Goal: Information Seeking & Learning: Find specific fact

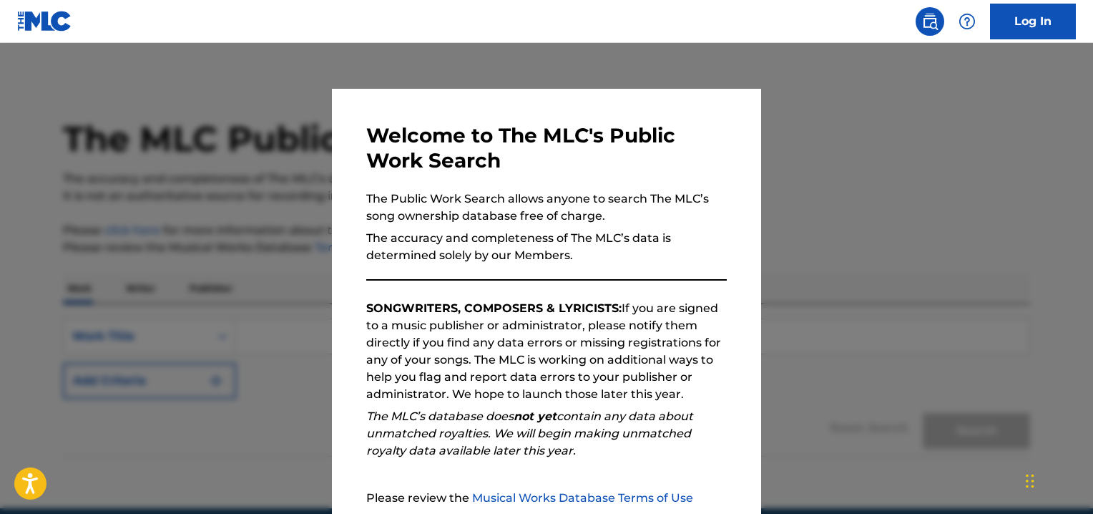
click at [875, 222] on div at bounding box center [546, 300] width 1093 height 514
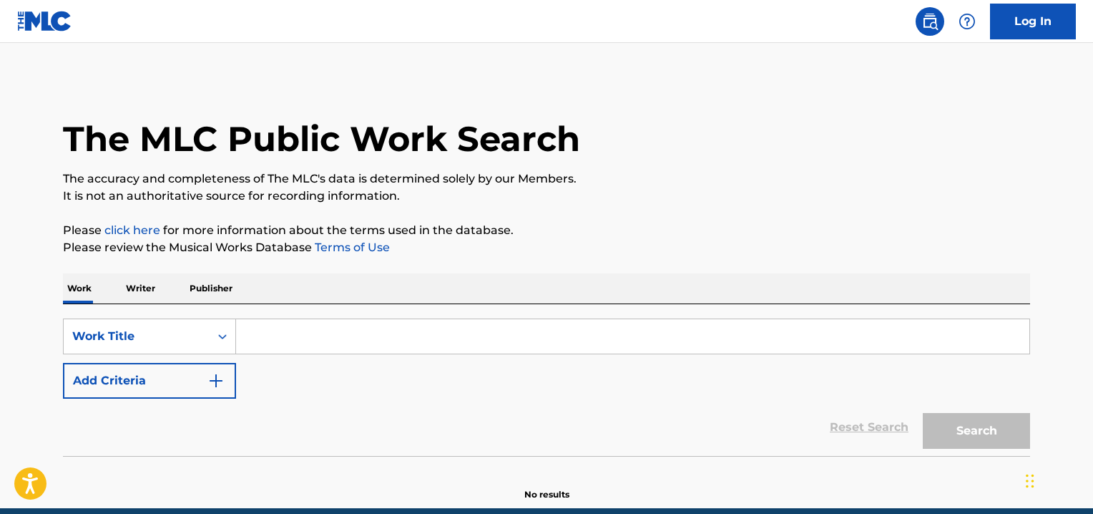
click at [286, 336] on input "Search Form" at bounding box center [632, 336] width 793 height 34
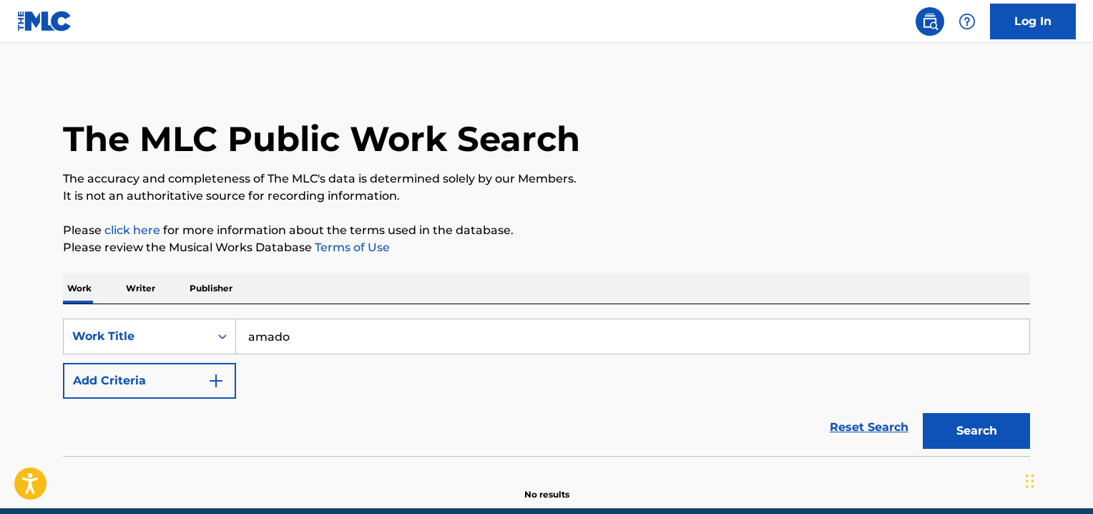
type input "amado mio"
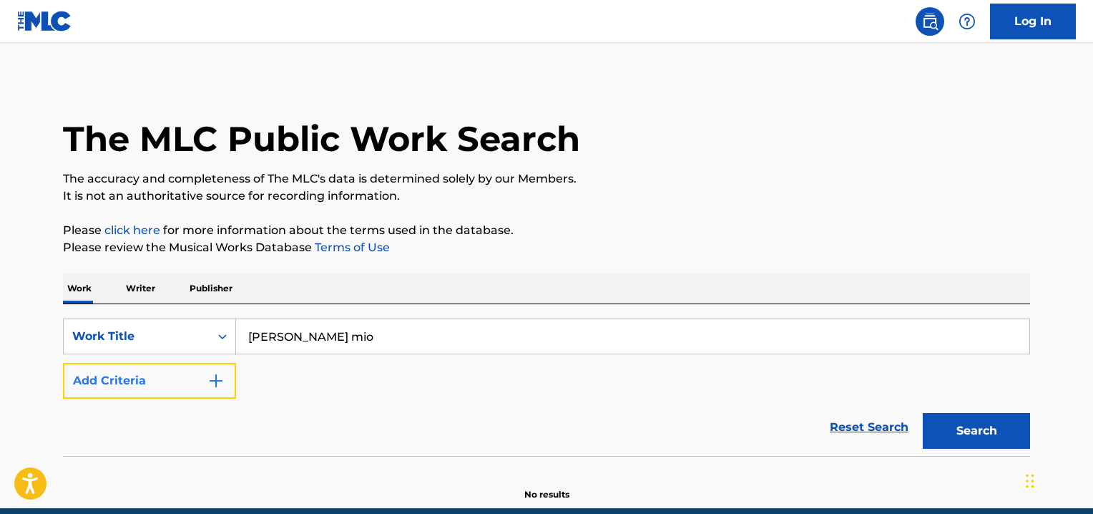
click at [218, 376] on img "Search Form" at bounding box center [215, 380] width 17 height 17
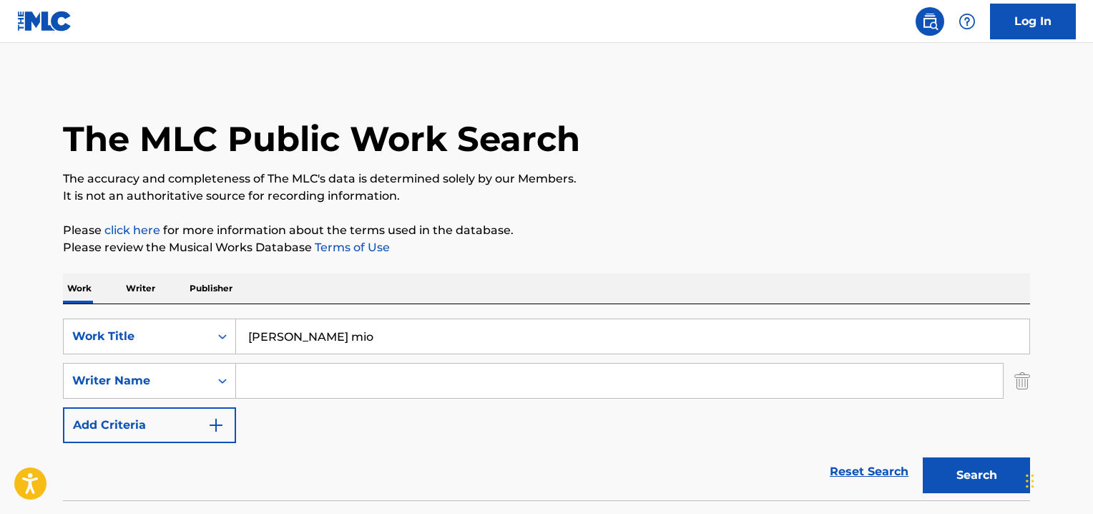
click at [308, 376] on input "Search Form" at bounding box center [619, 380] width 767 height 34
type input "rosa ferrer"
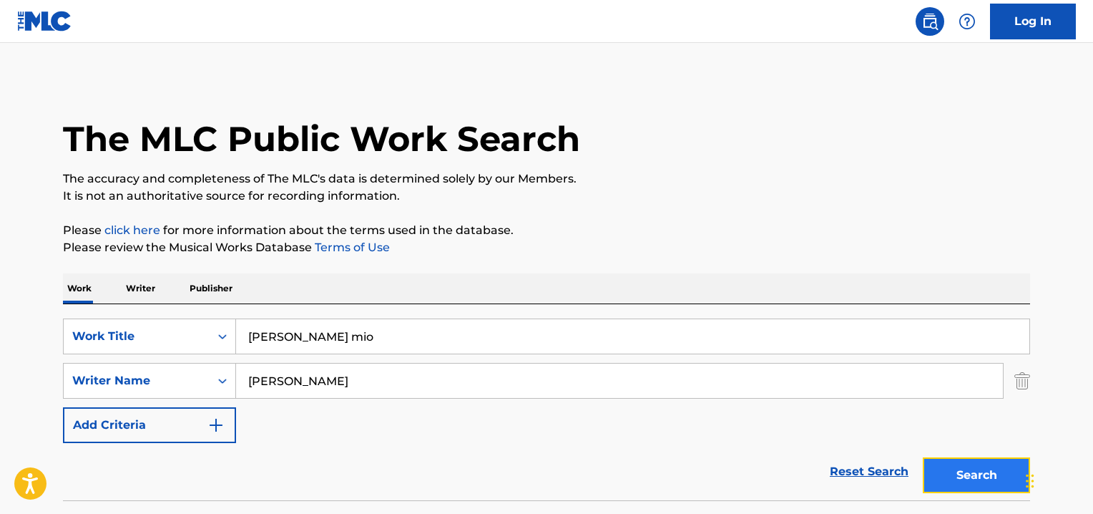
click at [986, 470] on button "Search" at bounding box center [976, 475] width 107 height 36
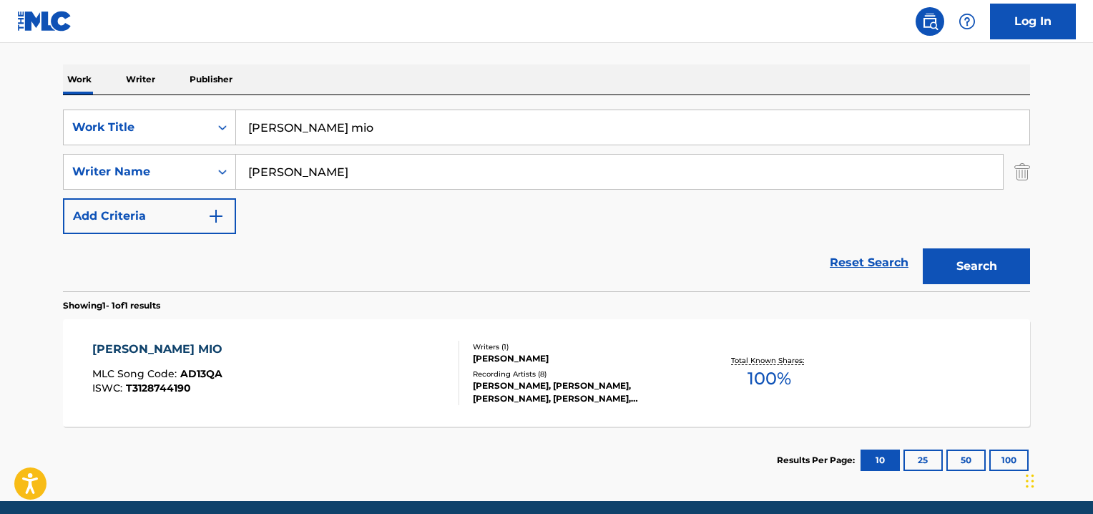
scroll to position [211, 0]
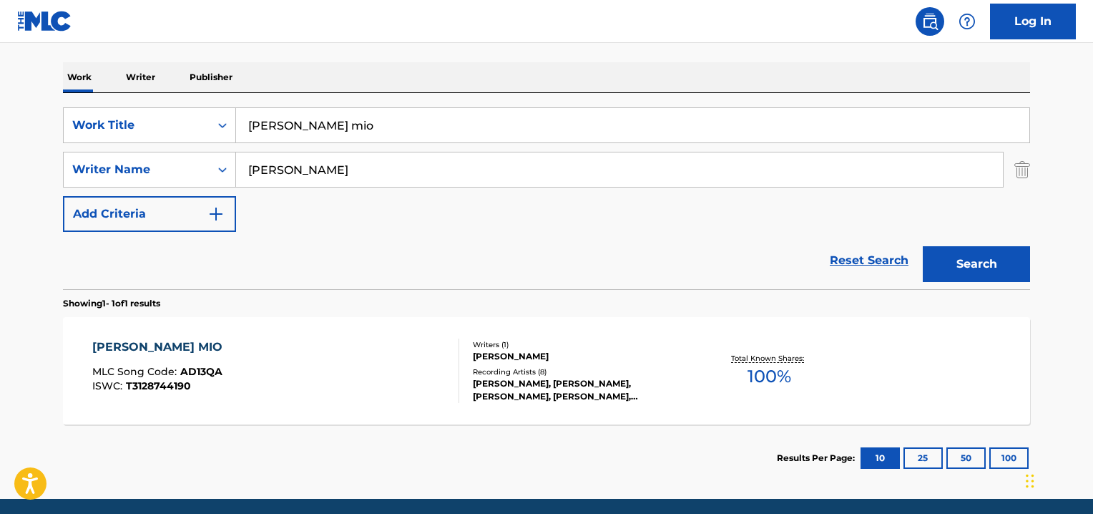
click at [137, 345] on div "AMADO MIO" at bounding box center [160, 346] width 137 height 17
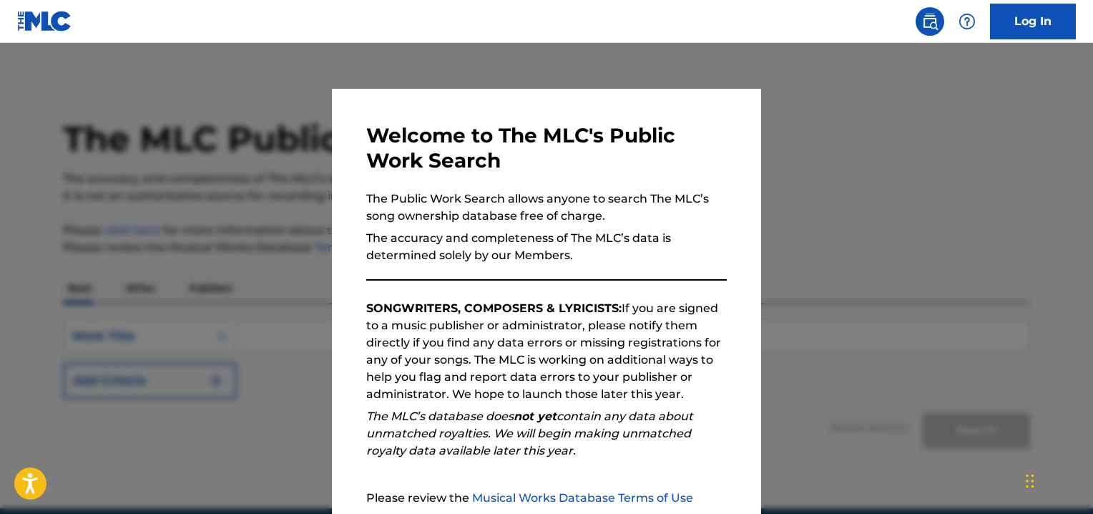
click at [716, 238] on p "The accuracy and completeness of The MLC’s data is determined solely by our Mem…" at bounding box center [546, 247] width 360 height 34
click at [889, 227] on div at bounding box center [546, 300] width 1093 height 514
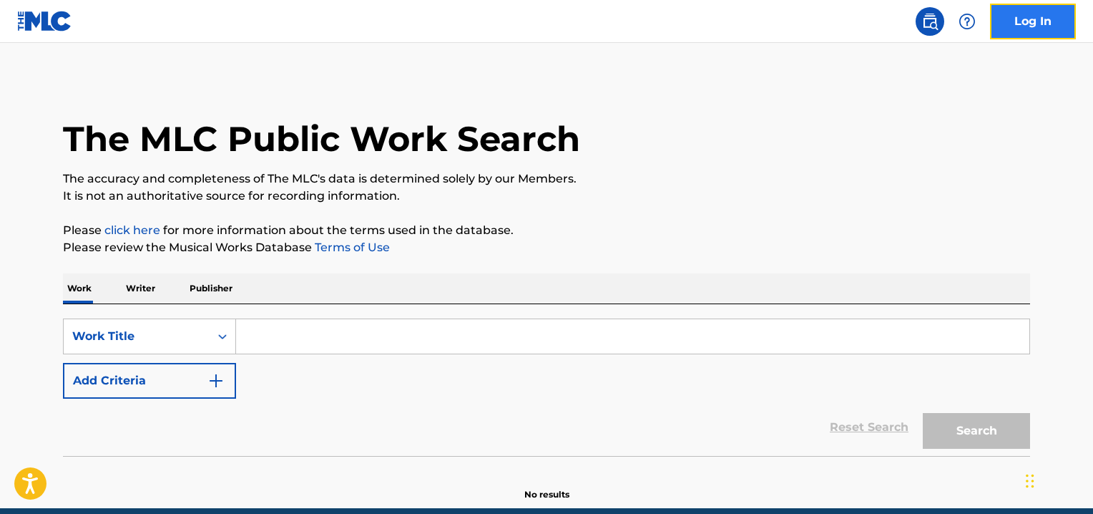
click at [1024, 14] on link "Log In" at bounding box center [1033, 22] width 86 height 36
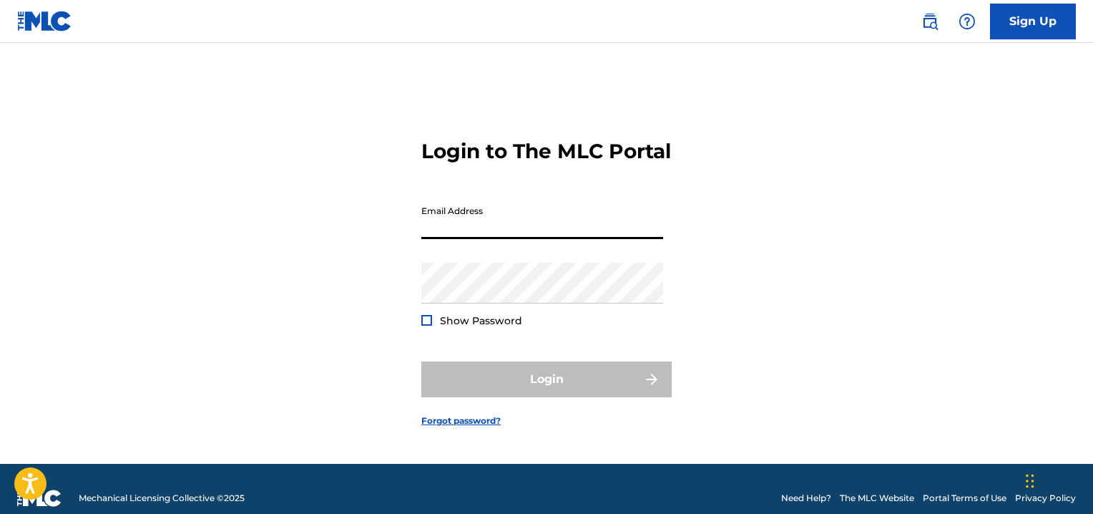
click at [430, 239] on input "Email Address" at bounding box center [542, 218] width 242 height 41
type input "[EMAIL_ADDRESS][DOMAIN_NAME]"
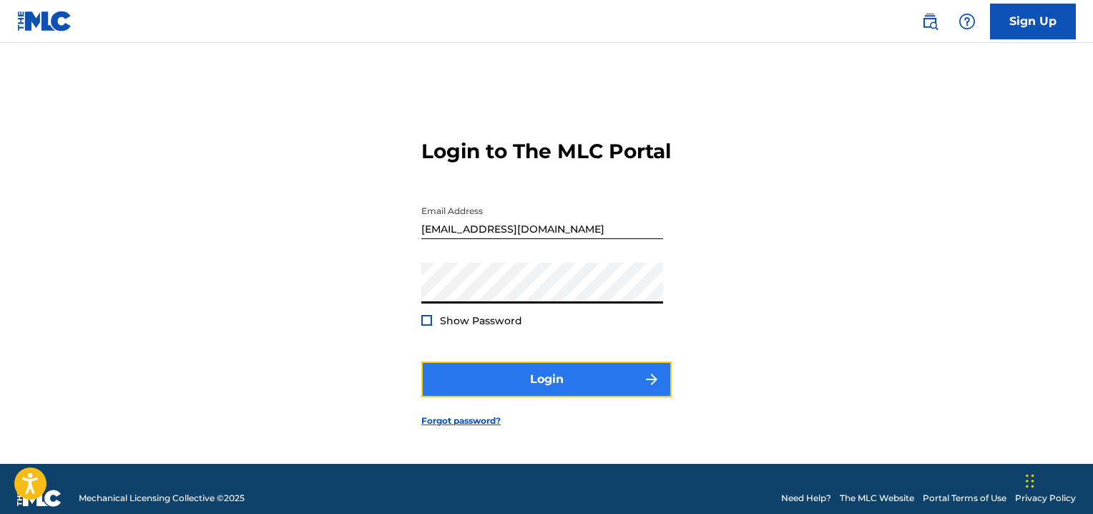
click at [556, 389] on button "Login" at bounding box center [546, 379] width 250 height 36
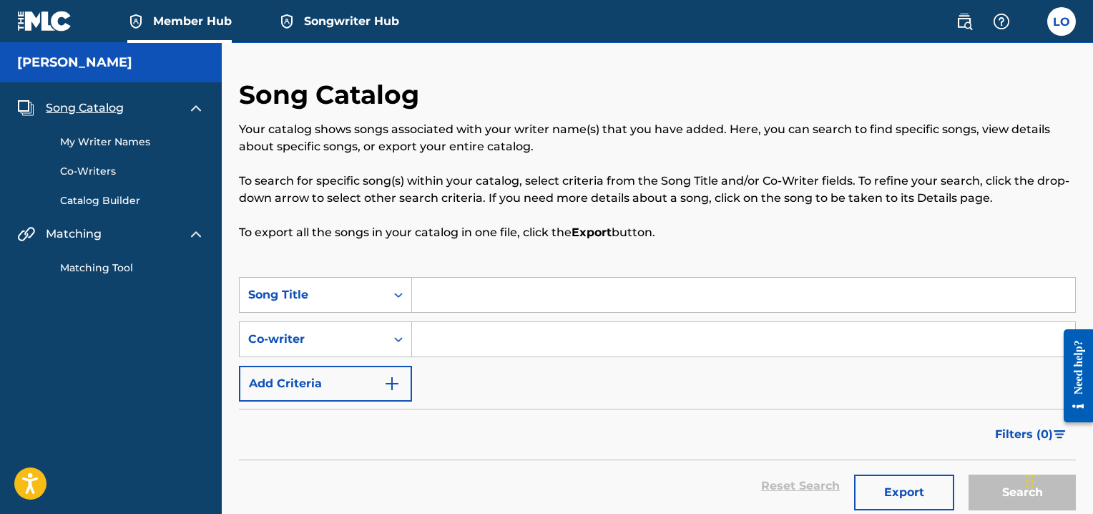
click at [192, 23] on span "Member Hub" at bounding box center [192, 21] width 79 height 16
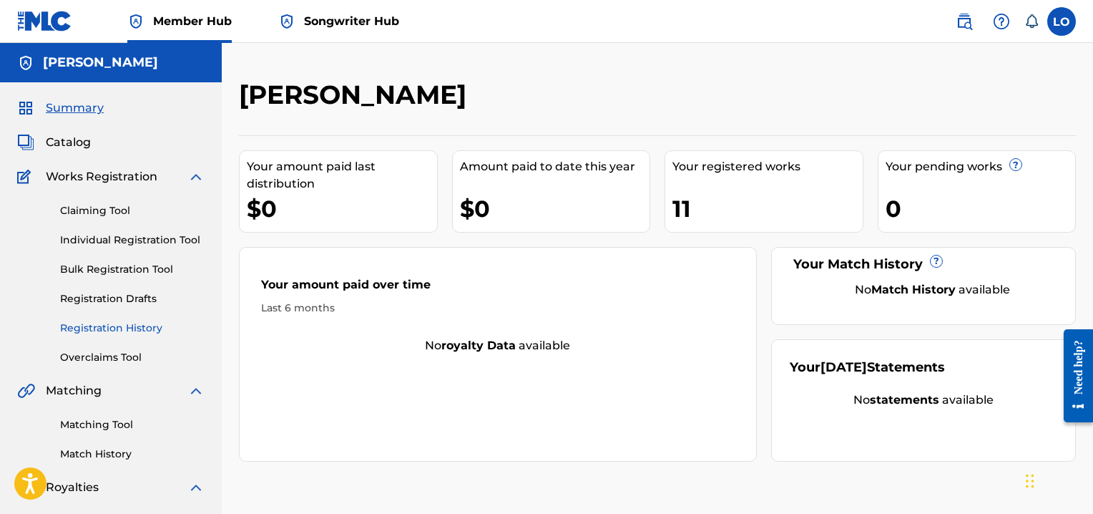
click at [117, 325] on link "Registration History" at bounding box center [132, 327] width 144 height 15
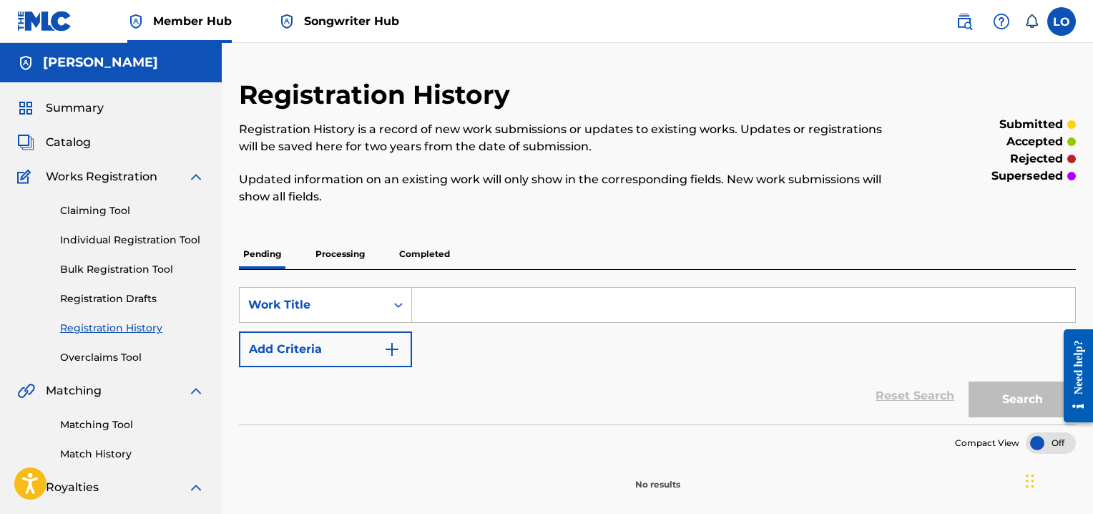
click at [354, 249] on p "Processing" at bounding box center [340, 254] width 58 height 30
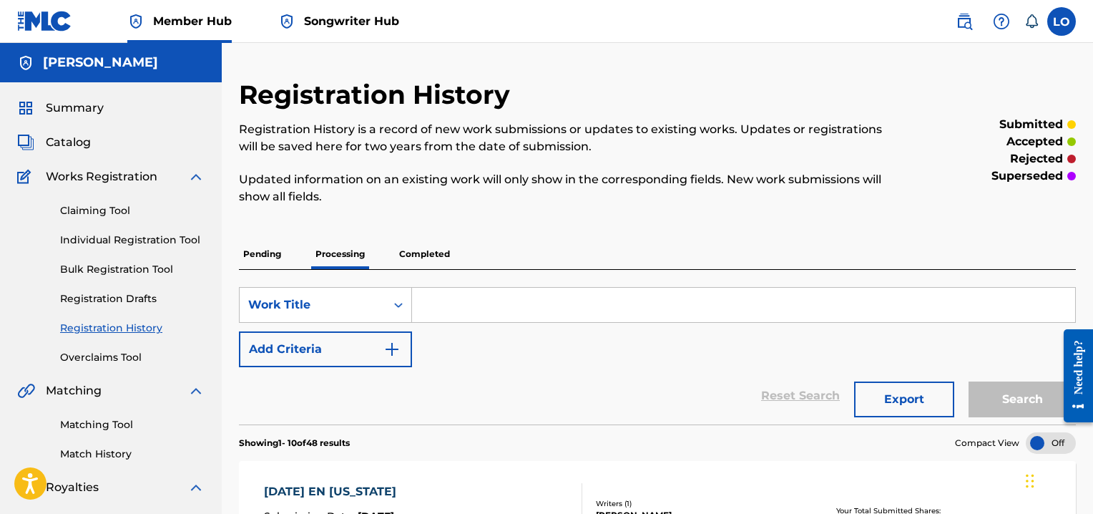
click at [265, 252] on p "Pending" at bounding box center [262, 254] width 46 height 30
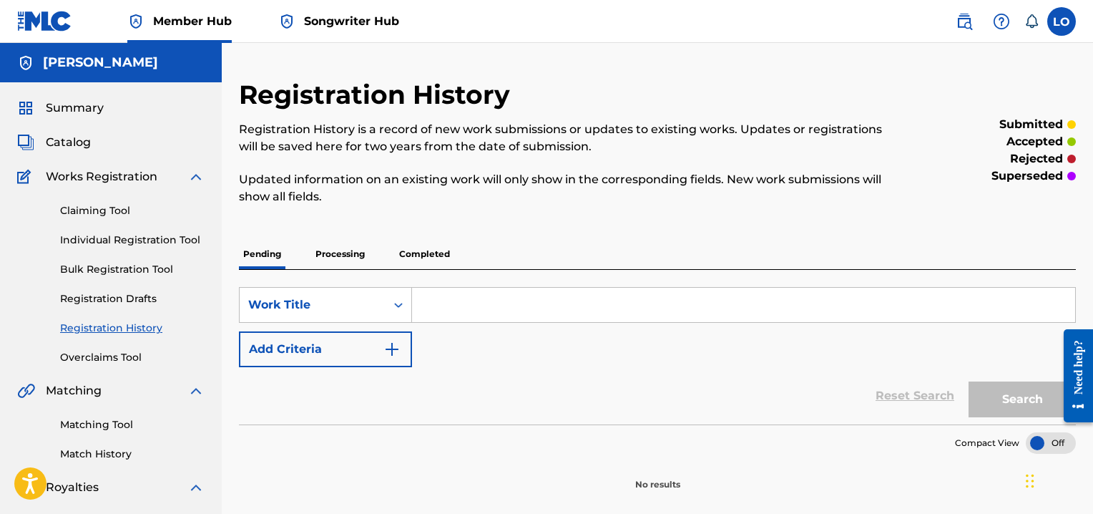
click at [438, 252] on p "Completed" at bounding box center [424, 254] width 59 height 30
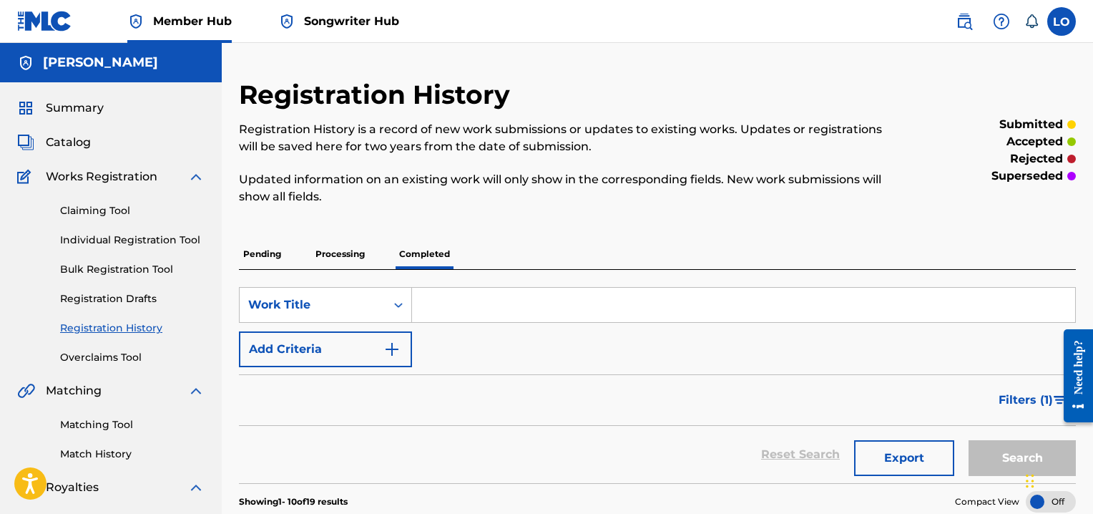
click at [446, 304] on input "Search Form" at bounding box center [743, 305] width 663 height 34
click at [338, 250] on p "Processing" at bounding box center [340, 254] width 58 height 30
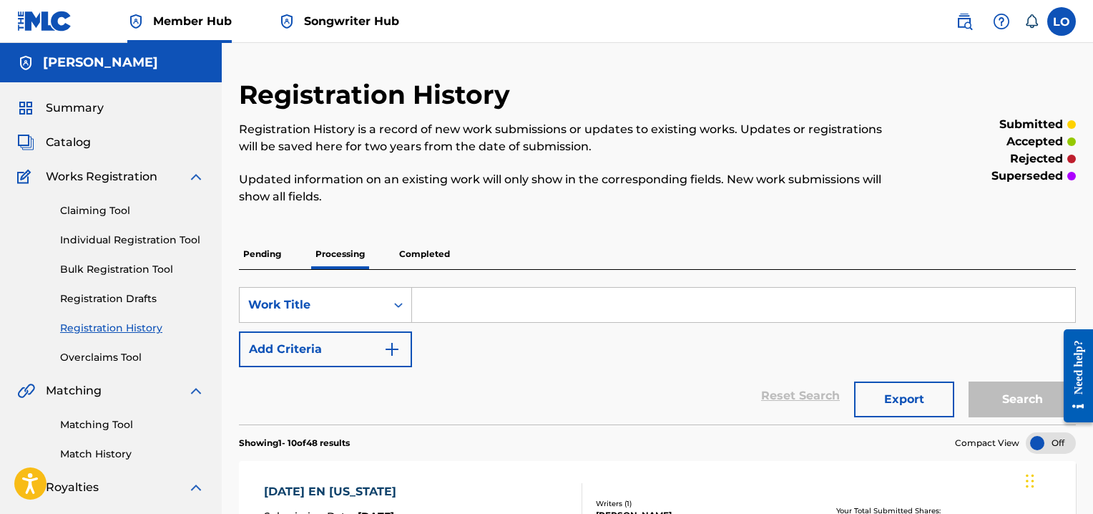
click at [441, 305] on input "Search Form" at bounding box center [743, 305] width 663 height 34
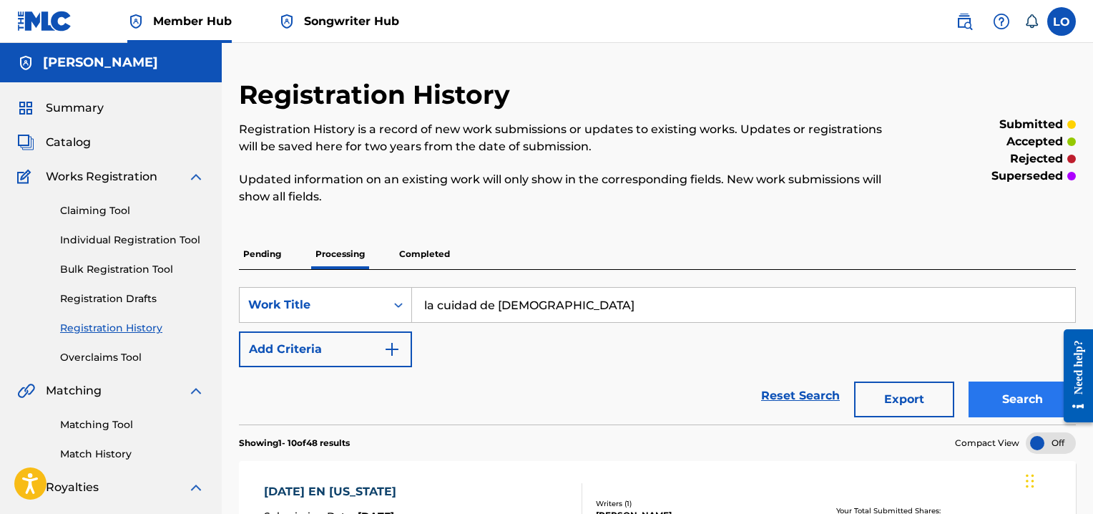
type input "la cuidad de dios"
click at [1015, 393] on button "Search" at bounding box center [1021, 399] width 107 height 36
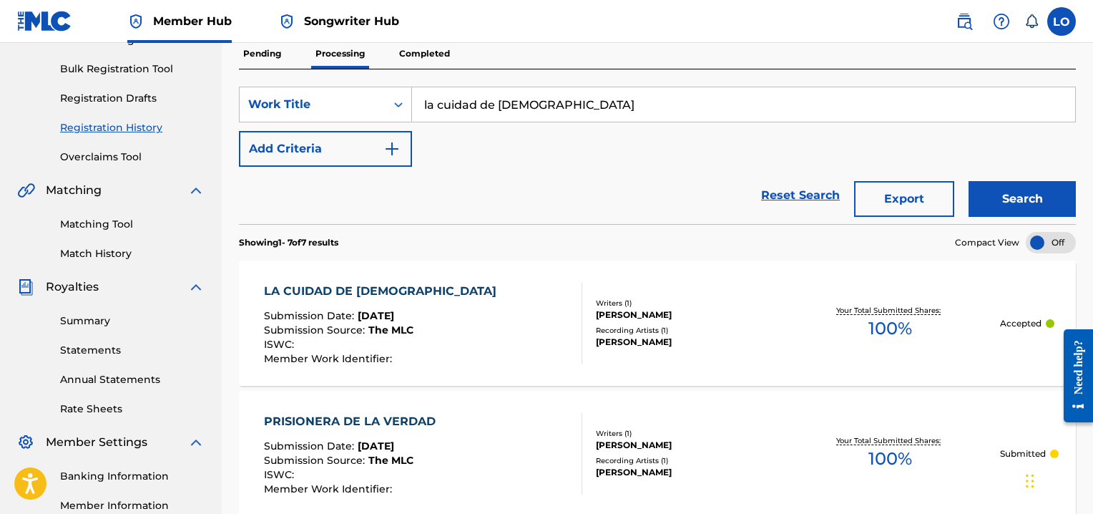
click at [371, 284] on div "LA CUIDAD DE DIOS" at bounding box center [384, 291] width 240 height 17
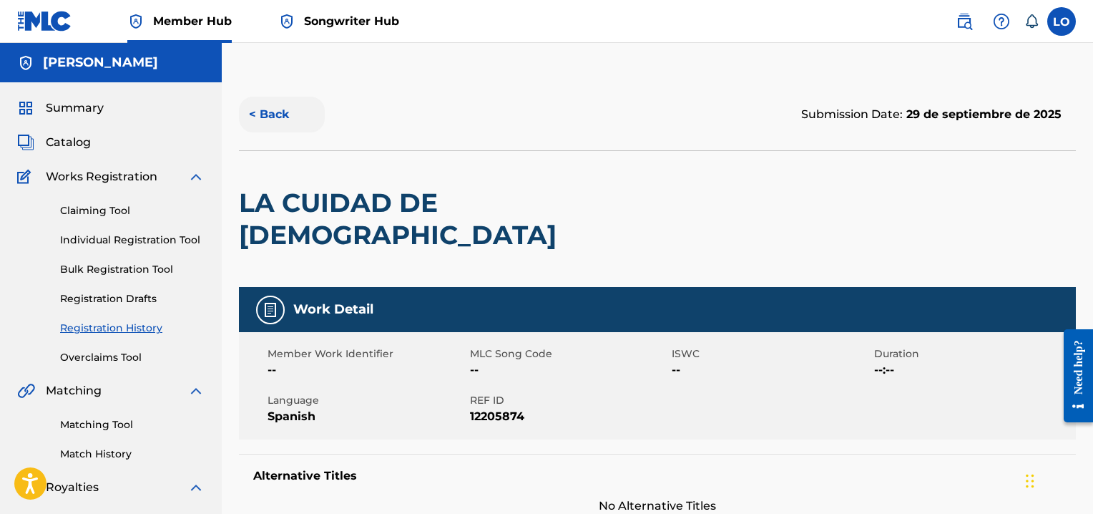
click at [270, 112] on button "< Back" at bounding box center [282, 115] width 86 height 36
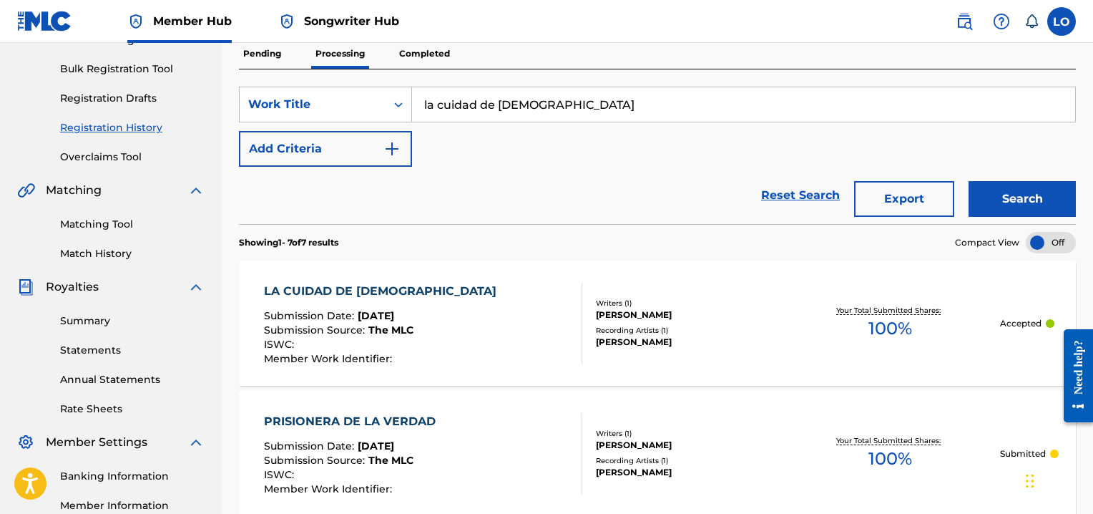
click at [555, 99] on input "la cuidad de dios" at bounding box center [743, 104] width 663 height 34
type input "l"
type input "LA EVOLUCION"
click at [968, 181] on button "Search" at bounding box center [1021, 199] width 107 height 36
click at [338, 294] on div "LA EVOLUCION" at bounding box center [338, 291] width 149 height 17
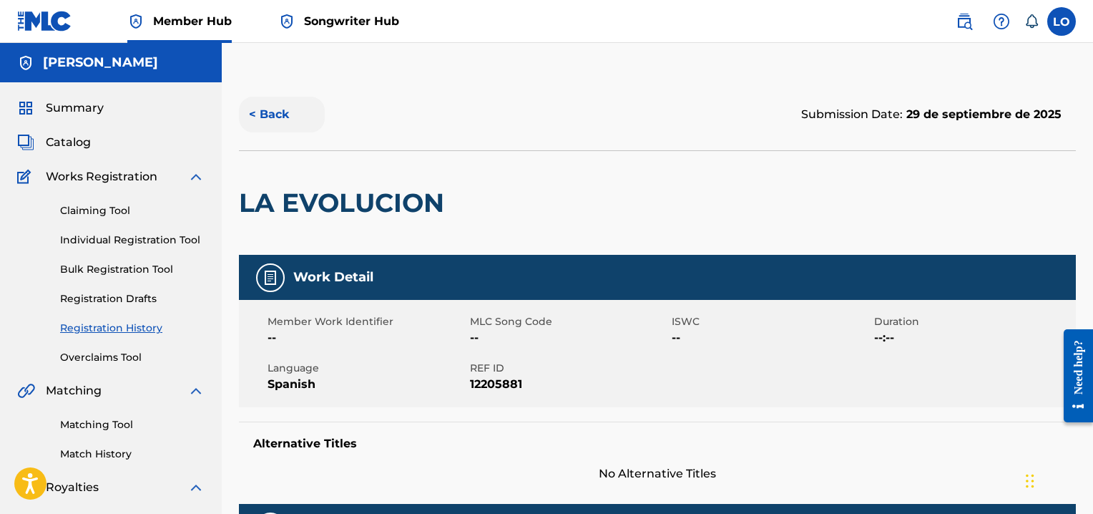
click at [282, 113] on button "< Back" at bounding box center [282, 115] width 86 height 36
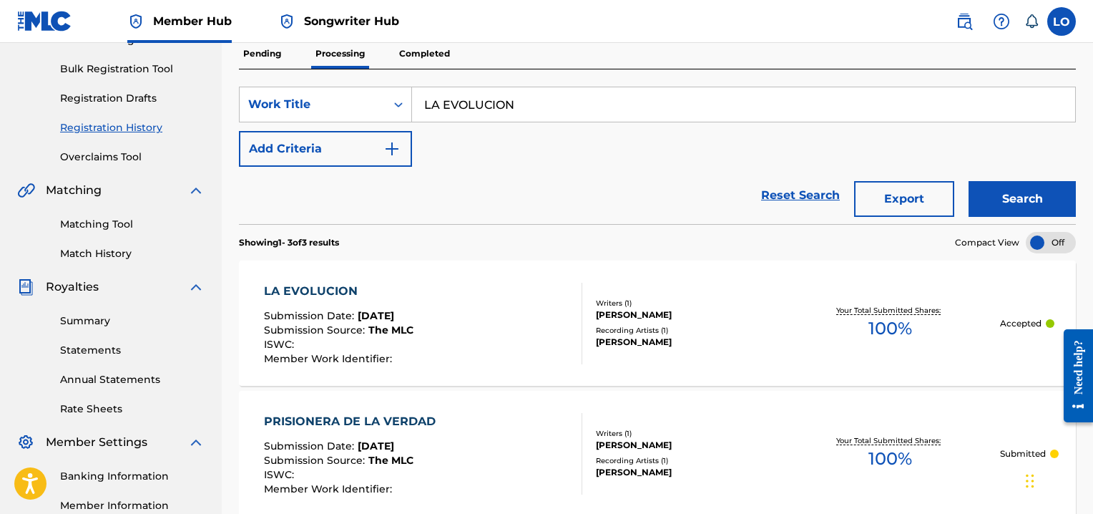
click at [551, 101] on input "LA EVOLUCION" at bounding box center [743, 104] width 663 height 34
type input "L"
type input "MAL HERIDA"
click at [1002, 195] on button "Search" at bounding box center [1021, 199] width 107 height 36
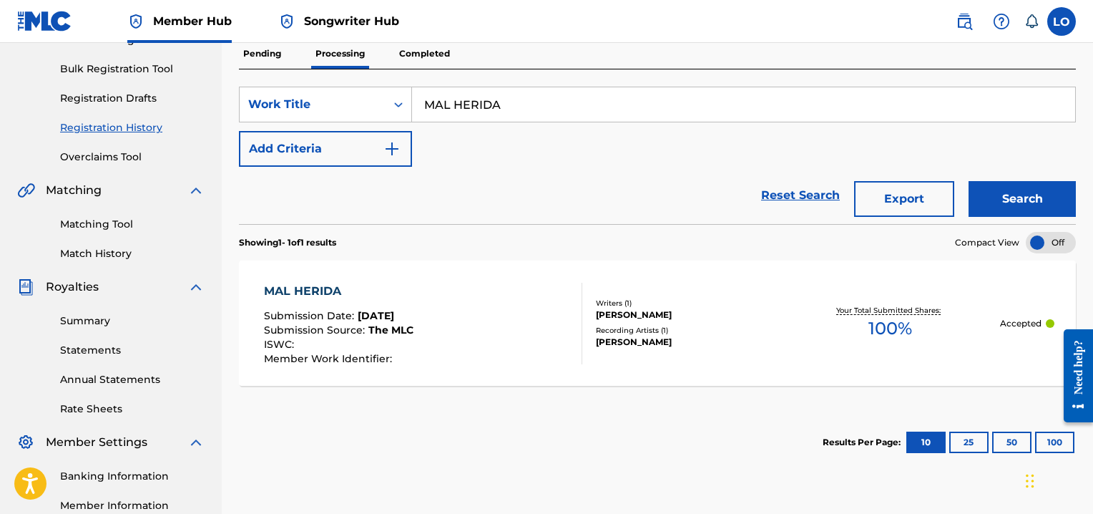
click at [320, 285] on div "MAL HERIDA" at bounding box center [338, 291] width 149 height 17
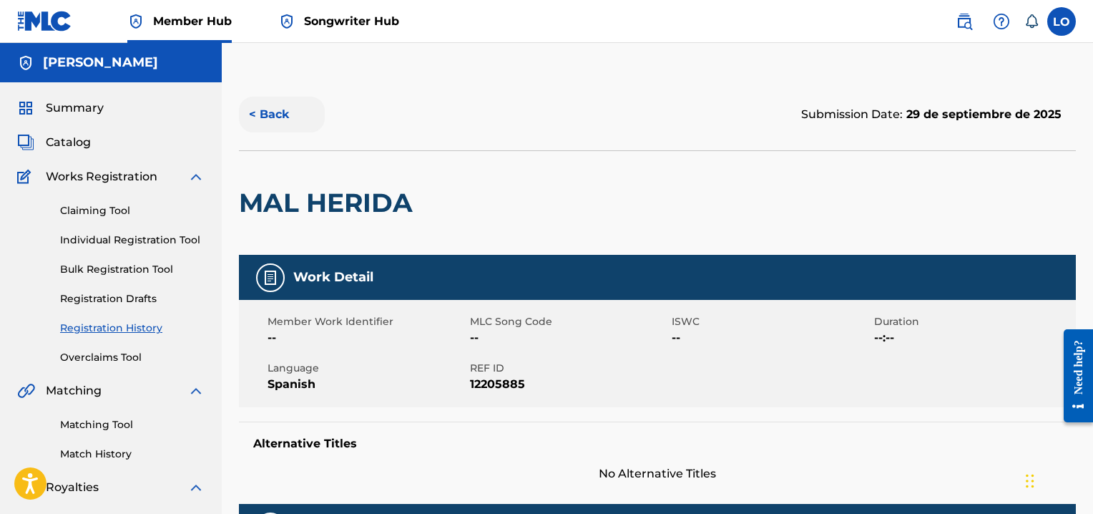
click at [270, 107] on button "< Back" at bounding box center [282, 115] width 86 height 36
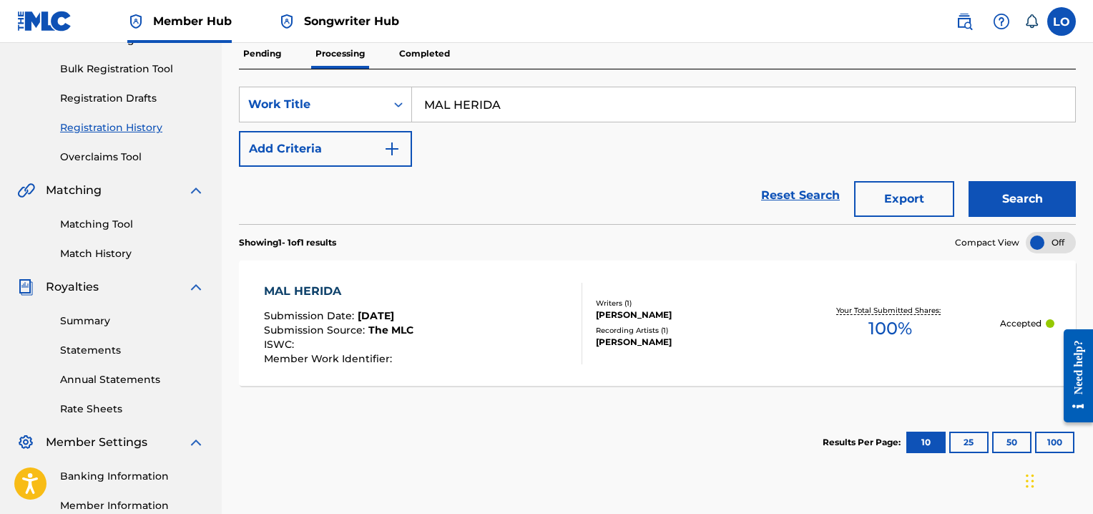
click at [516, 94] on input "MAL HERIDA" at bounding box center [743, 104] width 663 height 34
type input "M"
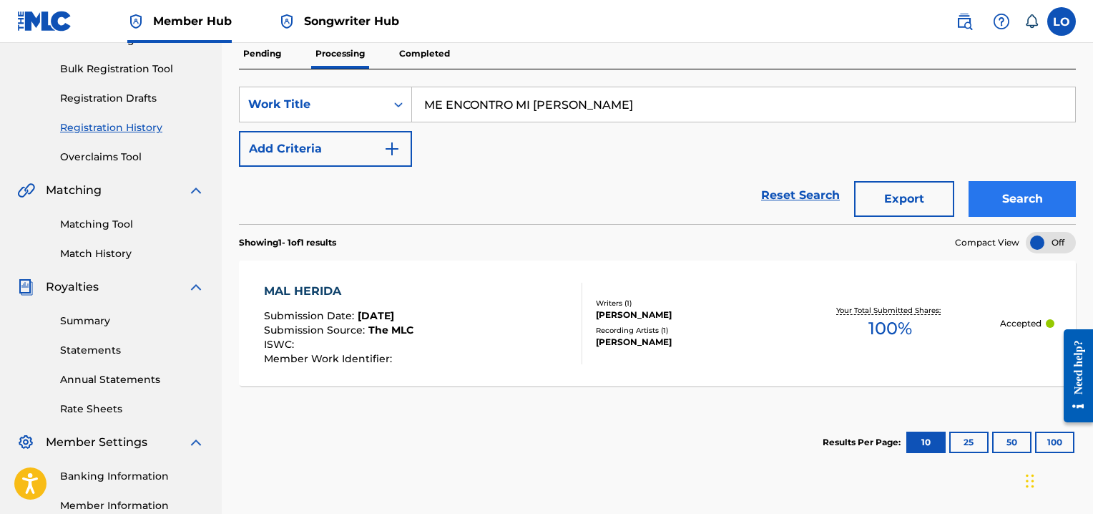
type input "ME ENCONTRO MI AMADO"
click at [1009, 197] on button "Search" at bounding box center [1021, 199] width 107 height 36
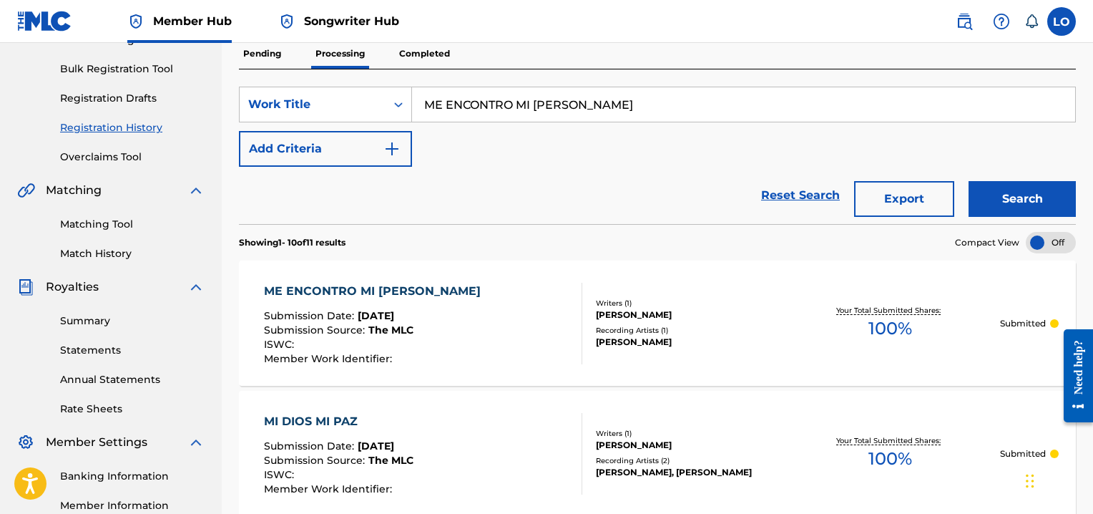
click at [396, 288] on div "ME ENCONTRO MI AMADO" at bounding box center [376, 291] width 224 height 17
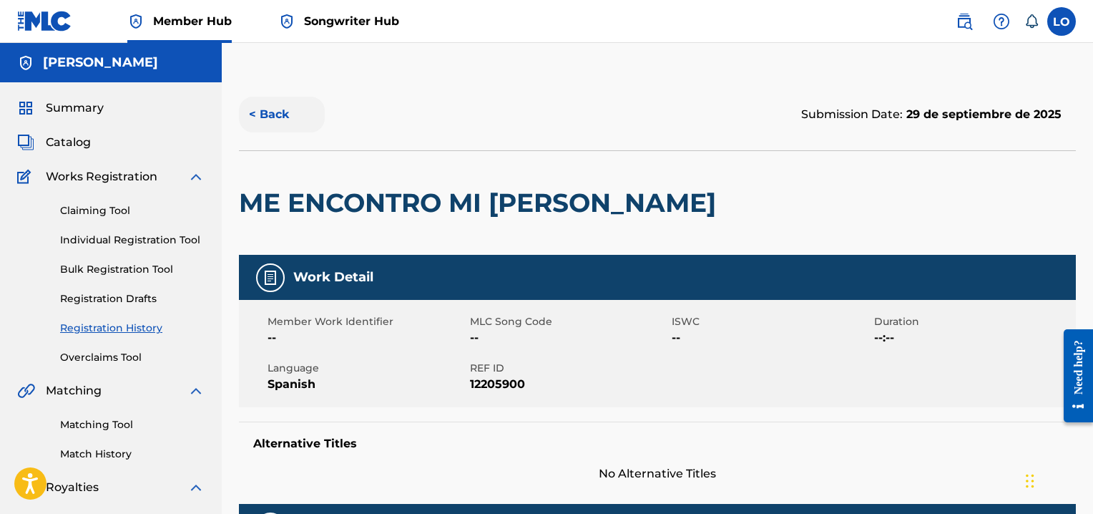
click at [273, 114] on button "< Back" at bounding box center [282, 115] width 86 height 36
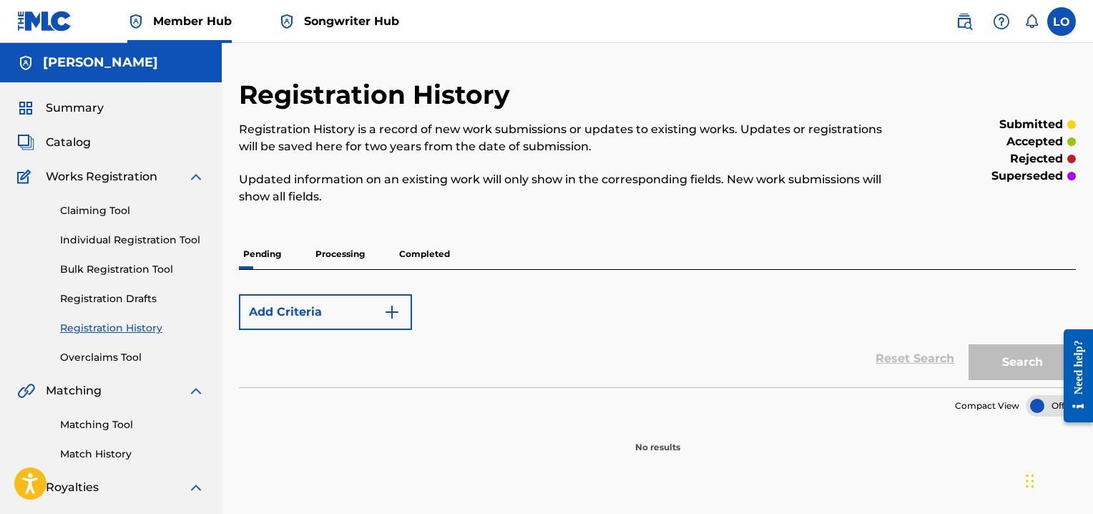
scroll to position [200, 0]
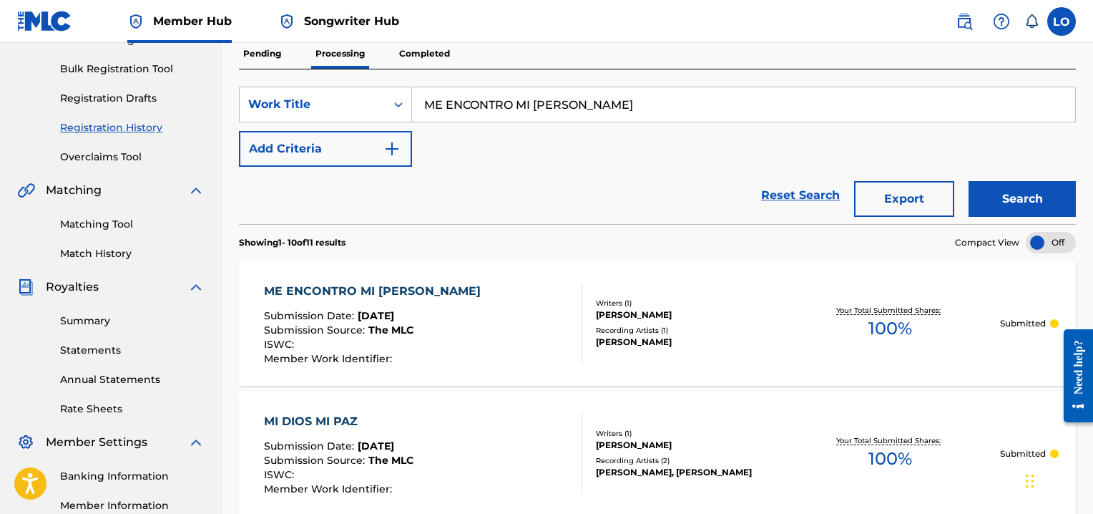
click at [594, 94] on input "ME ENCONTRO MI AMADO" at bounding box center [743, 104] width 663 height 34
type input "M"
type input "MI ALMA ADORA"
click at [1011, 200] on button "Search" at bounding box center [1021, 199] width 107 height 36
click at [349, 286] on div "MI ALMA ADORA" at bounding box center [352, 291] width 176 height 17
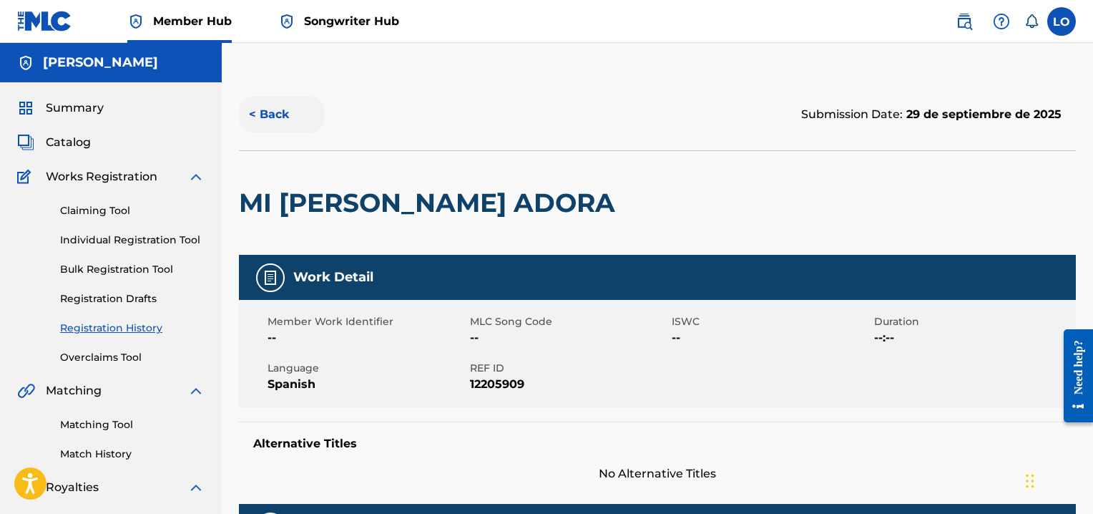
click at [271, 112] on button "< Back" at bounding box center [282, 115] width 86 height 36
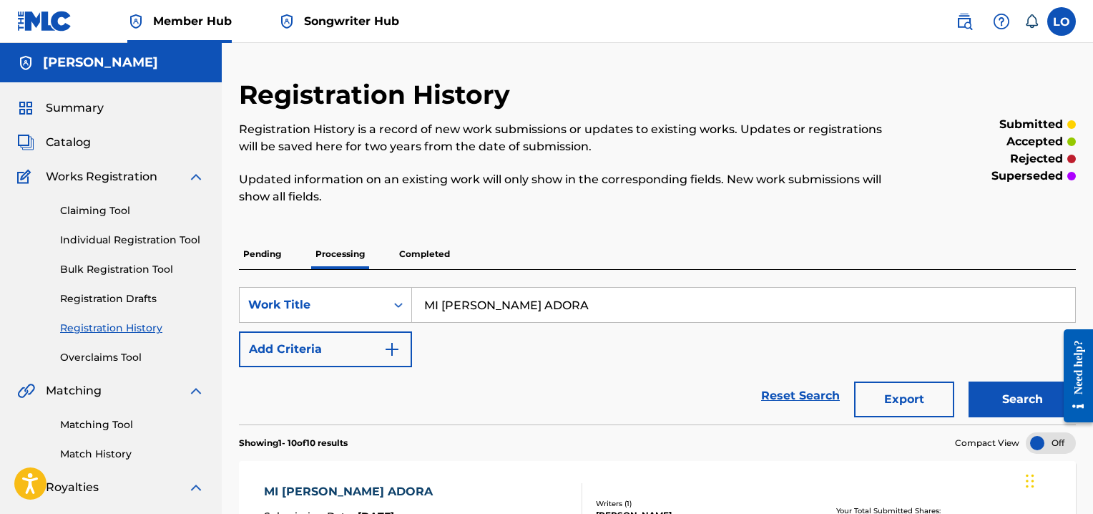
scroll to position [200, 0]
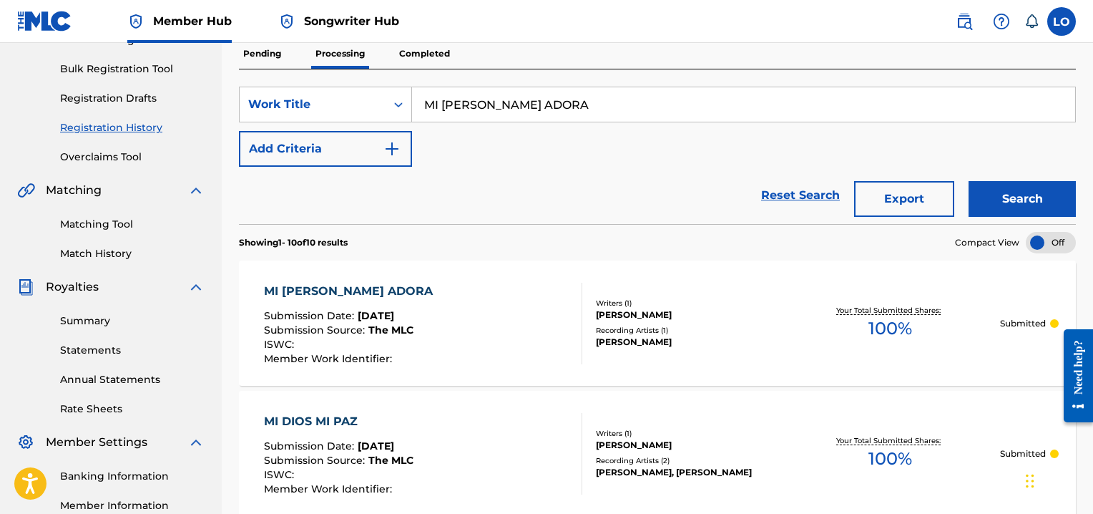
click at [539, 89] on input "MI ALMA ADORA" at bounding box center [743, 104] width 663 height 34
type input "M"
type input "MI CORAZON LO SABE BIEN"
click at [1030, 190] on button "Search" at bounding box center [1021, 199] width 107 height 36
click at [407, 283] on div "MI CORAZON LO SABE BIEN" at bounding box center [362, 291] width 196 height 17
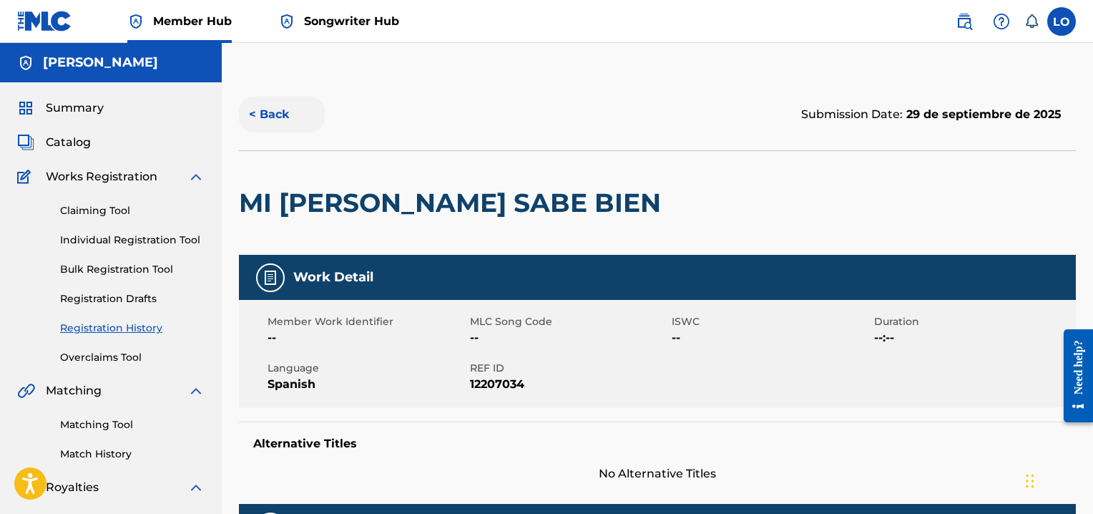
click at [293, 110] on button "< Back" at bounding box center [282, 115] width 86 height 36
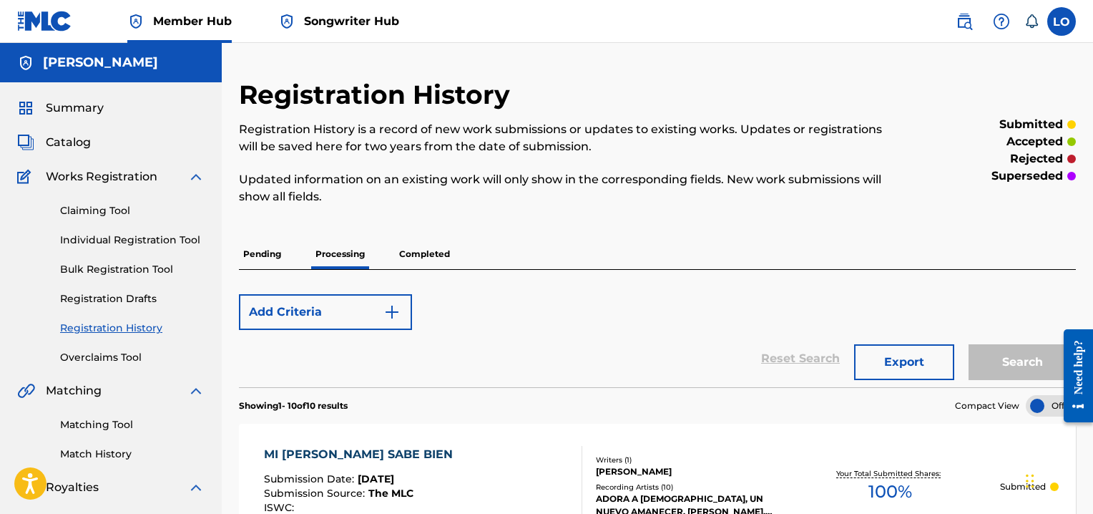
scroll to position [200, 0]
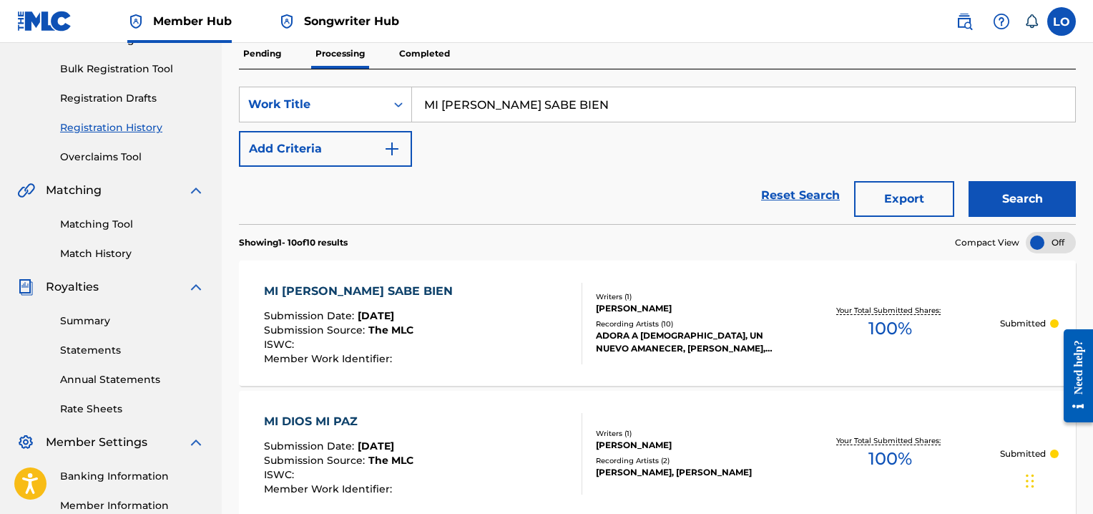
click at [371, 288] on div "MI CORAZON LO SABE BIEN" at bounding box center [362, 291] width 196 height 17
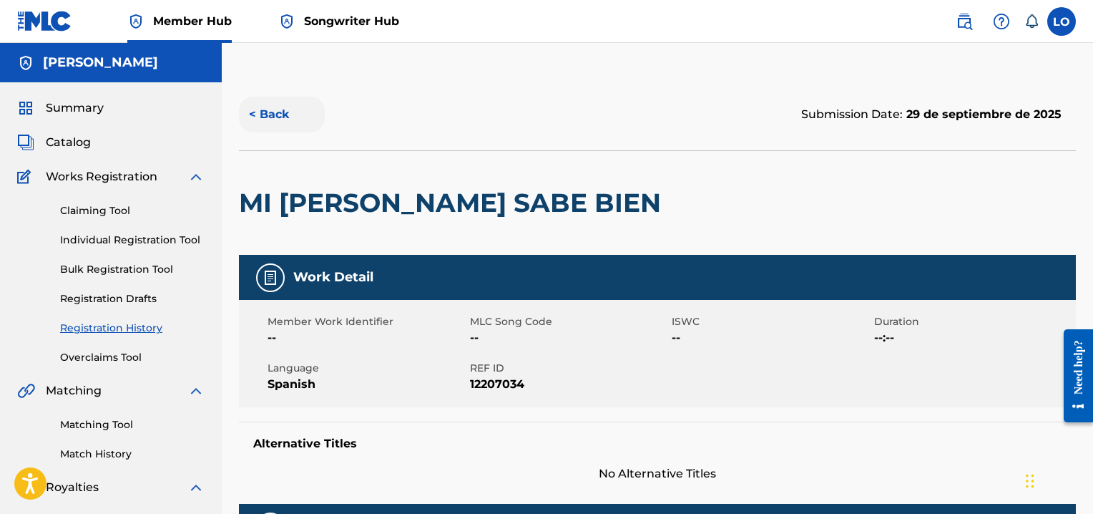
click at [276, 108] on button "< Back" at bounding box center [282, 115] width 86 height 36
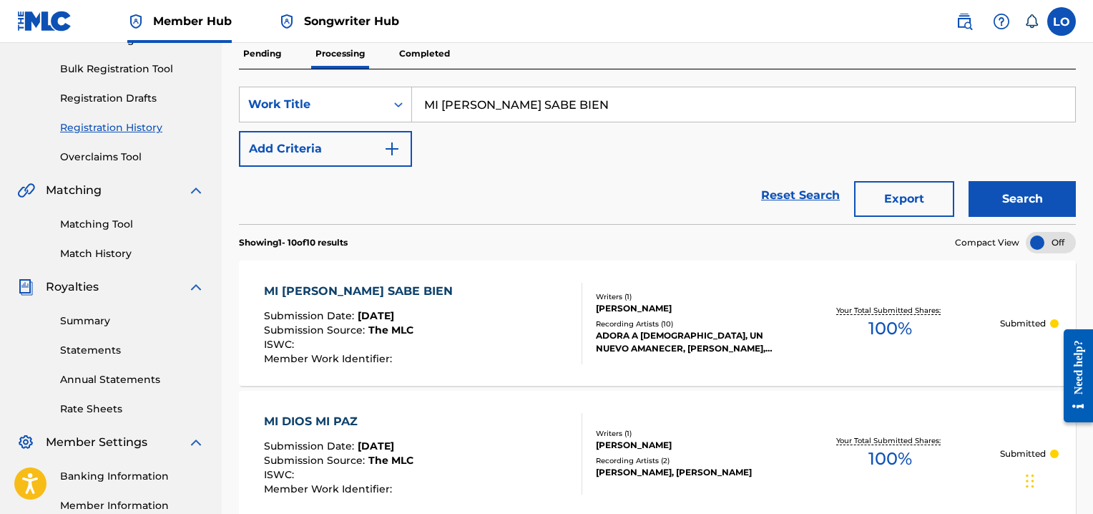
click at [638, 114] on input "MI CORAZON LO SABE BIEN" at bounding box center [743, 104] width 663 height 34
type input "M"
type input "MI DIOS MI PAZ"
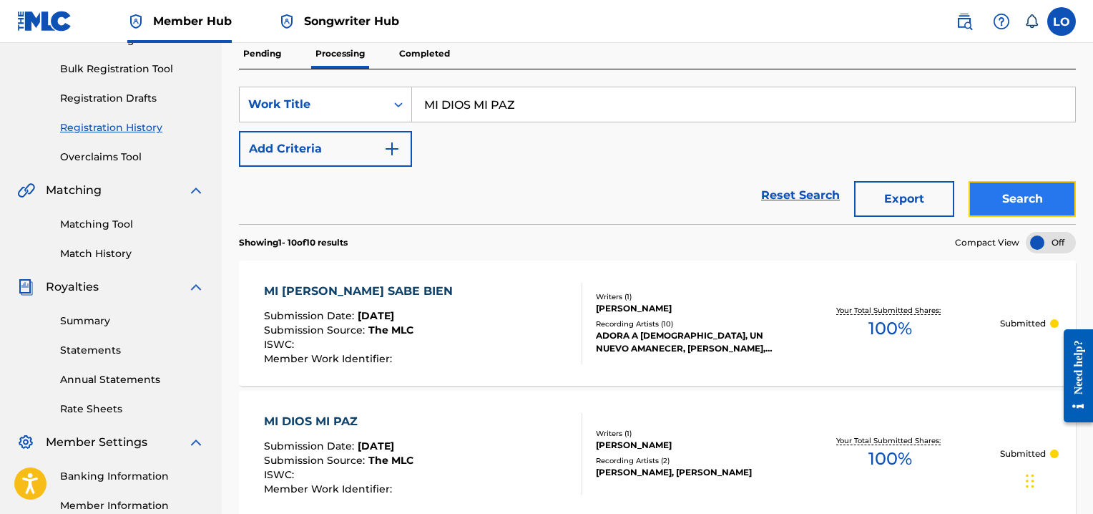
click at [1006, 192] on button "Search" at bounding box center [1021, 199] width 107 height 36
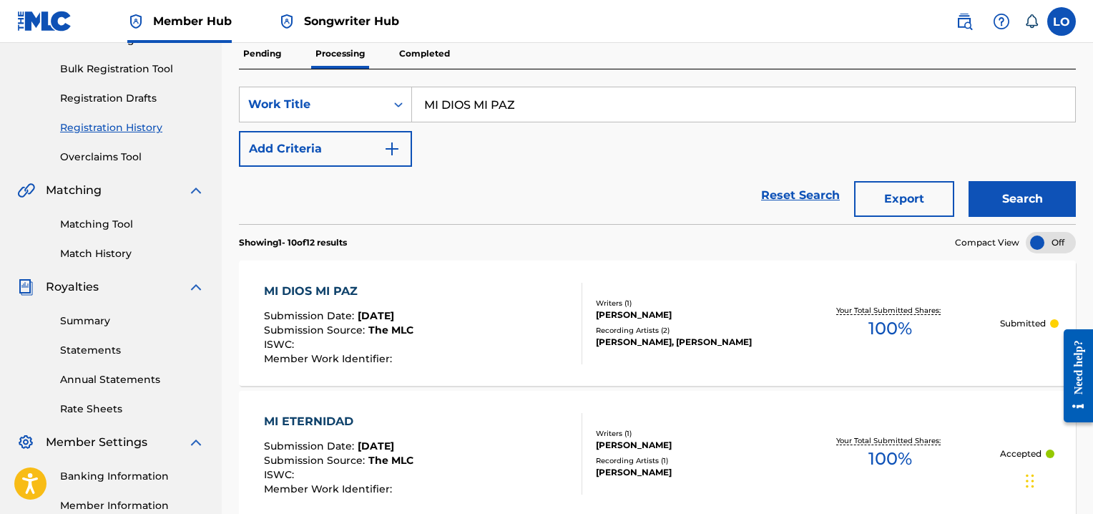
click at [350, 287] on div "MI DIOS MI PAZ" at bounding box center [338, 291] width 149 height 17
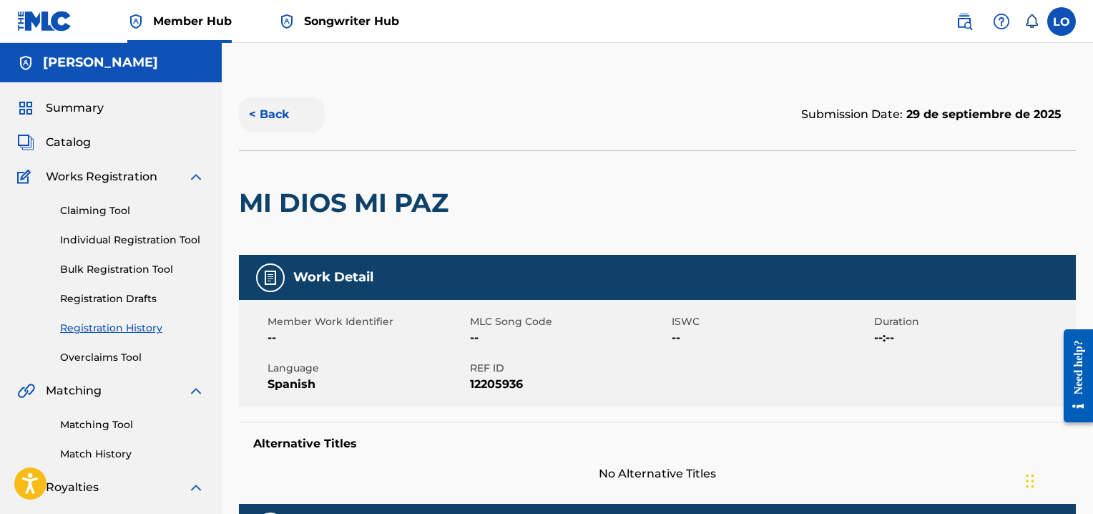
click at [269, 114] on button "< Back" at bounding box center [282, 115] width 86 height 36
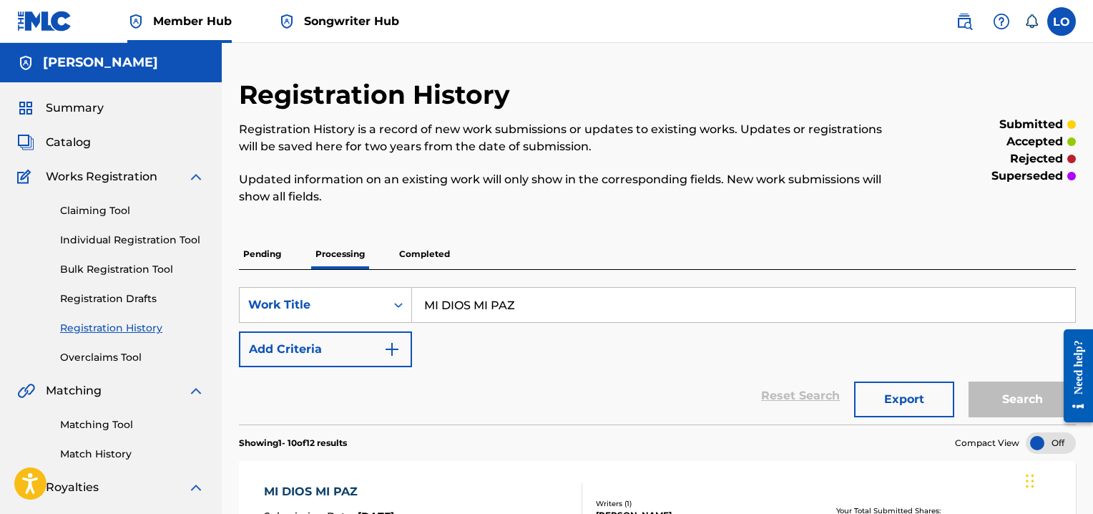
scroll to position [200, 0]
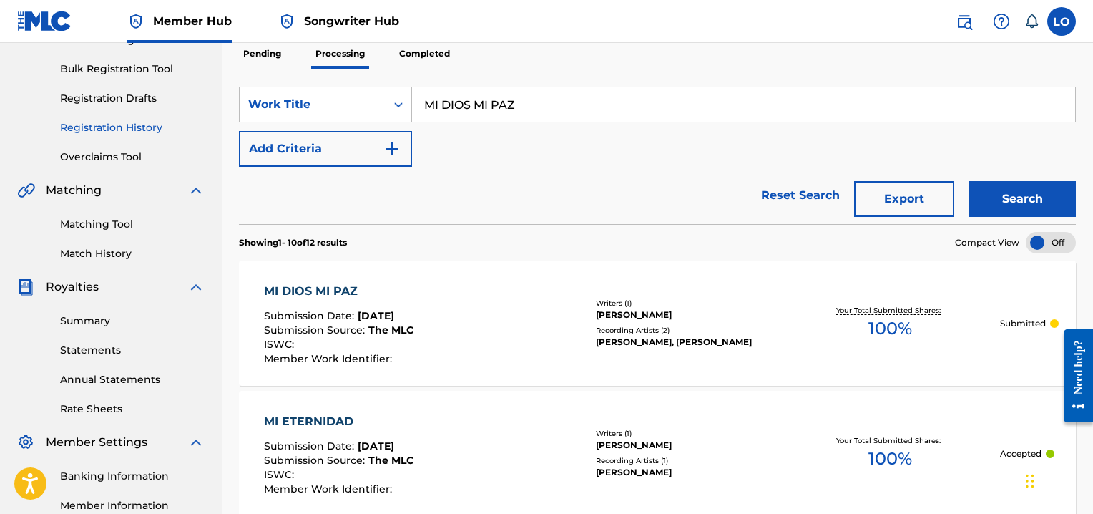
click at [539, 99] on input "MI DIOS MI PAZ" at bounding box center [743, 104] width 663 height 34
type input "M"
type input "MI ETERNIDAD"
click at [1036, 201] on button "Search" at bounding box center [1021, 199] width 107 height 36
click at [325, 287] on div "MI ETERNIDAD" at bounding box center [338, 291] width 149 height 17
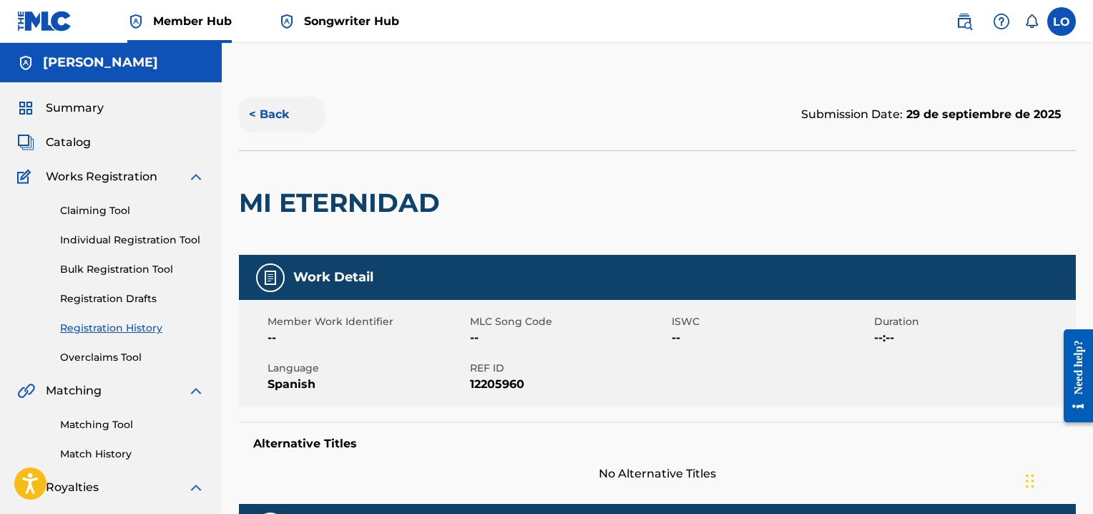
click at [268, 110] on button "< Back" at bounding box center [282, 115] width 86 height 36
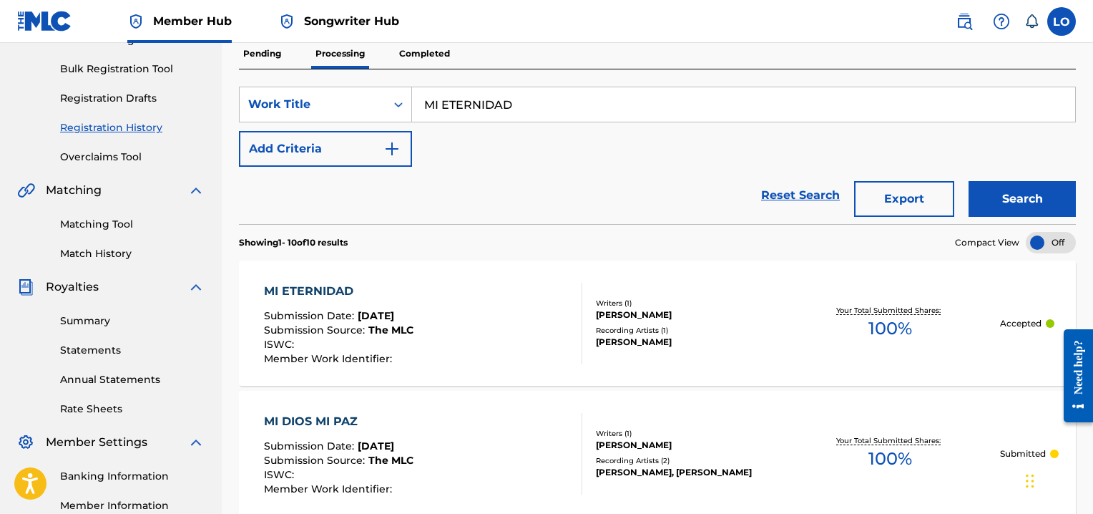
click at [558, 108] on input "MI ETERNIDAD" at bounding box center [743, 104] width 663 height 34
type input "M"
type input "MI FIEL COMPAÑERO"
click at [1027, 193] on button "Search" at bounding box center [1021, 199] width 107 height 36
click at [338, 283] on div "MI FIEL COMPAÑERO" at bounding box center [338, 291] width 149 height 17
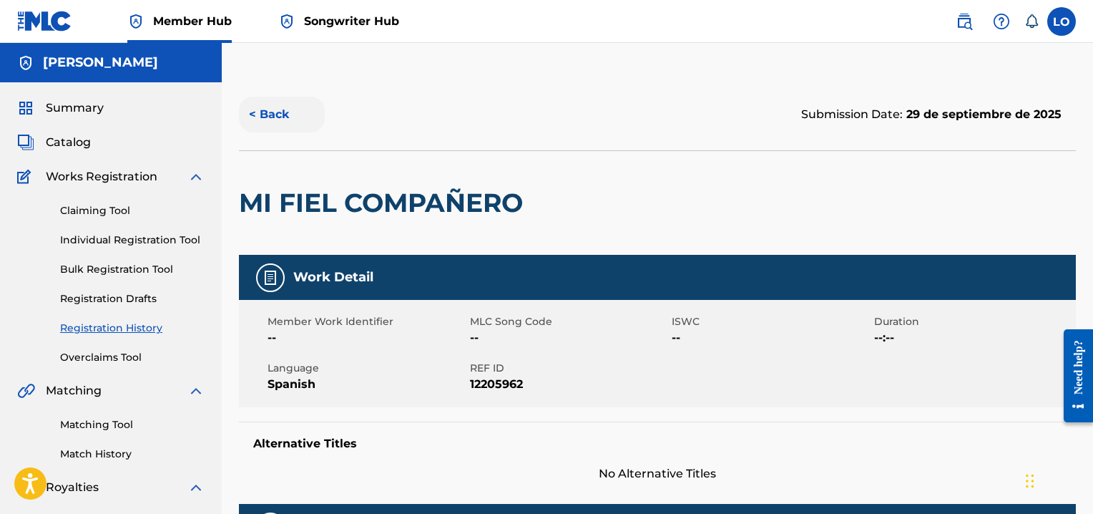
click at [274, 112] on button "< Back" at bounding box center [282, 115] width 86 height 36
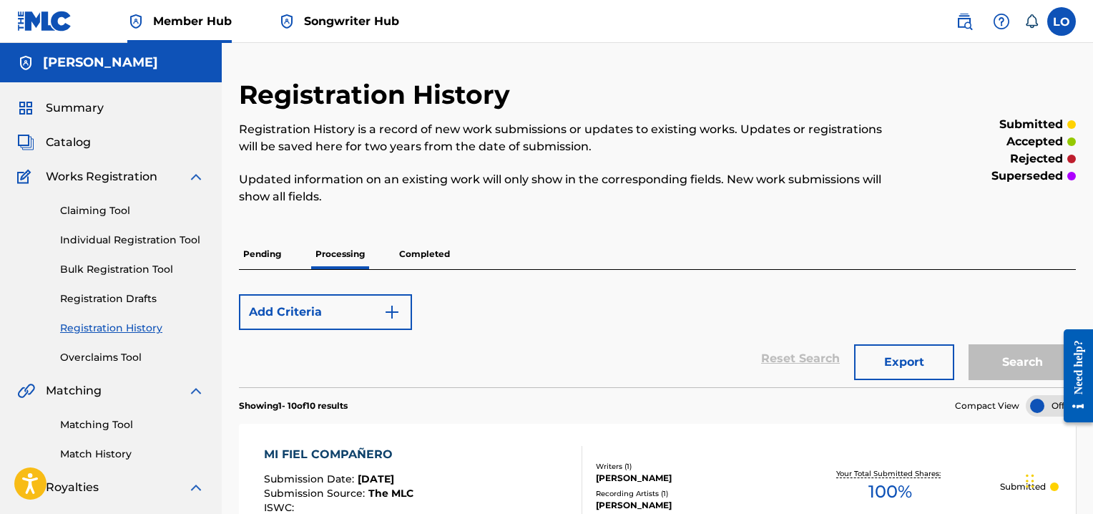
scroll to position [200, 0]
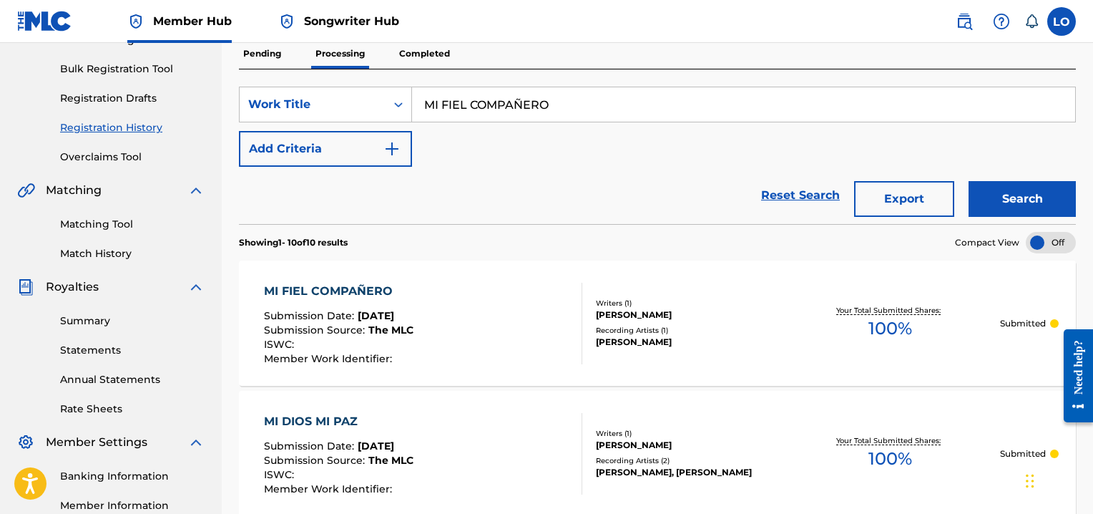
click at [570, 97] on input "MI FIEL COMPAÑERO" at bounding box center [743, 104] width 663 height 34
type input "M"
type input "NAVIDAD EN PUERTO RICO"
click at [1034, 199] on button "Search" at bounding box center [1021, 199] width 107 height 36
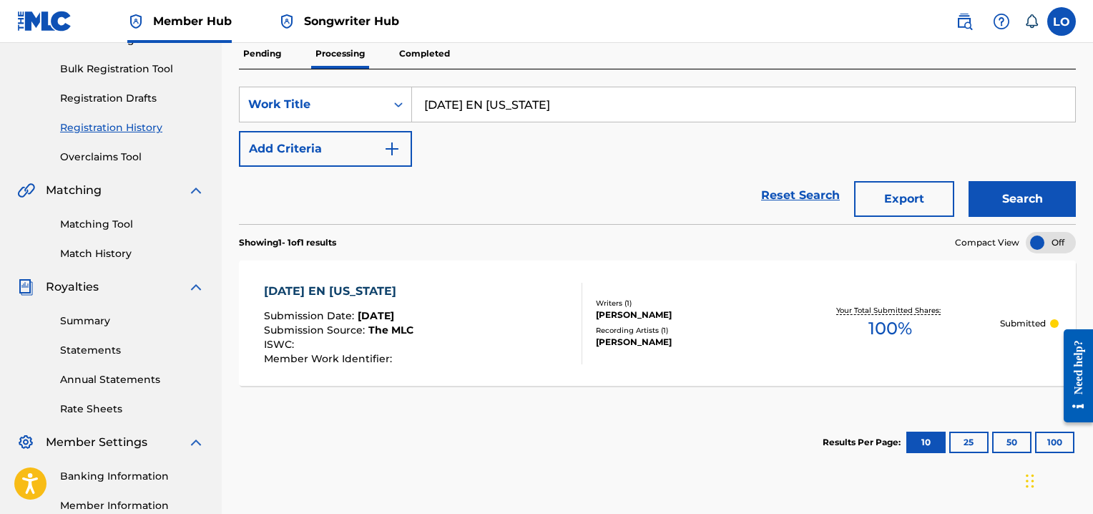
click at [352, 288] on div "NAVIDAD EN PUERTO RICO" at bounding box center [338, 291] width 149 height 17
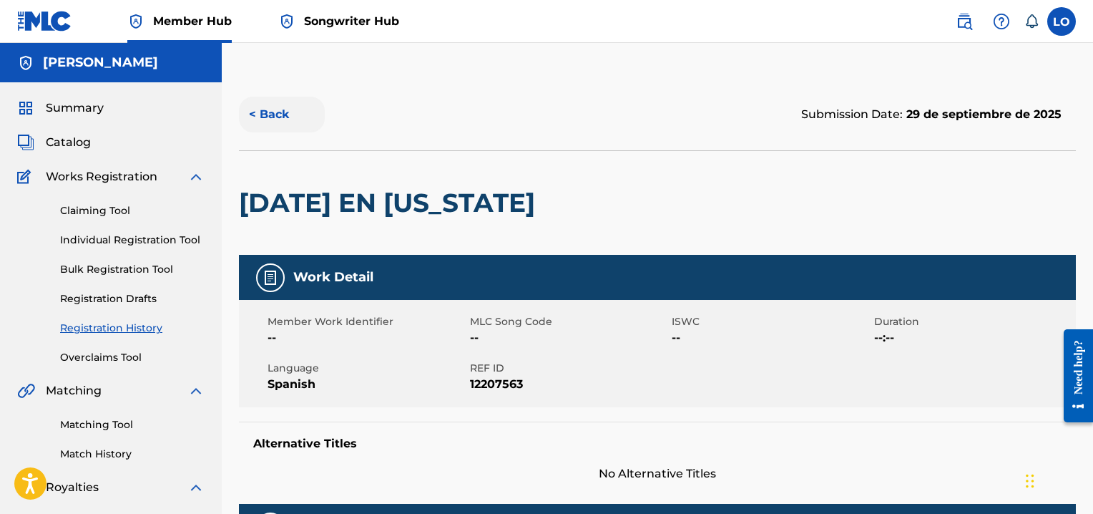
click at [273, 115] on button "< Back" at bounding box center [282, 115] width 86 height 36
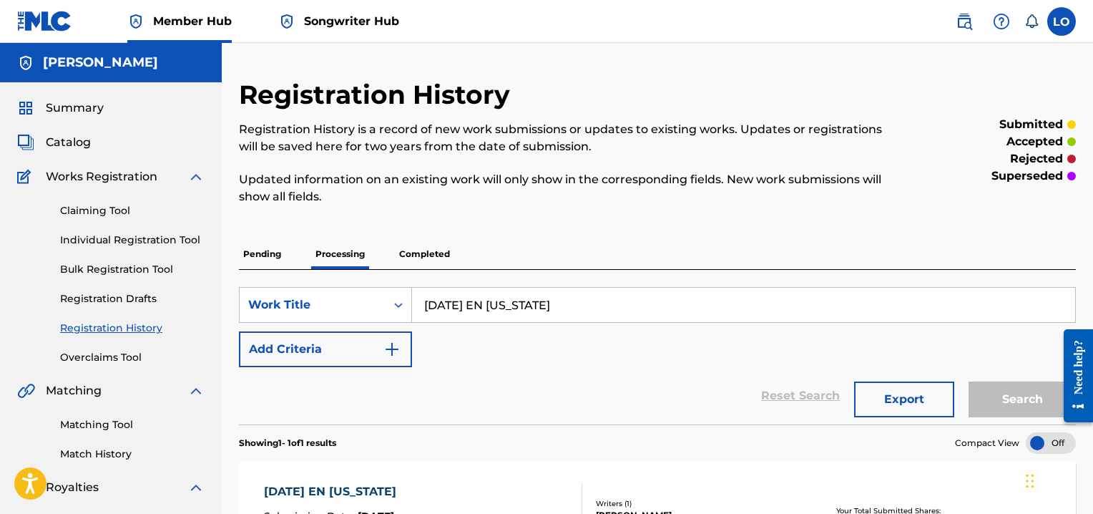
scroll to position [200, 0]
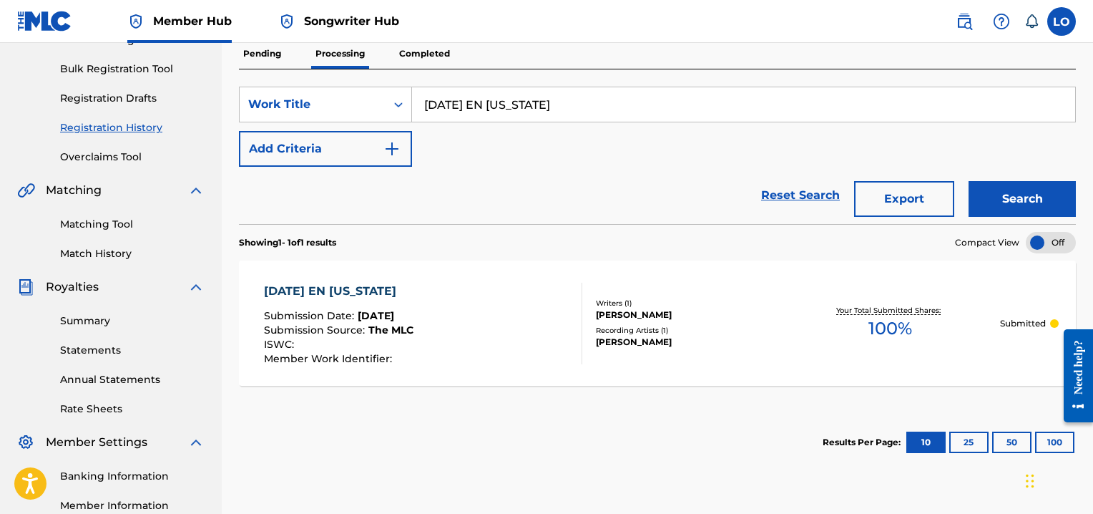
click at [598, 109] on input "NAVIDAD EN PUERTO RICO" at bounding box center [743, 104] width 663 height 34
type input "N"
type input "NICODEMO"
click at [1036, 196] on button "Search" at bounding box center [1021, 199] width 107 height 36
click at [315, 285] on div "NICODEMO" at bounding box center [338, 291] width 149 height 17
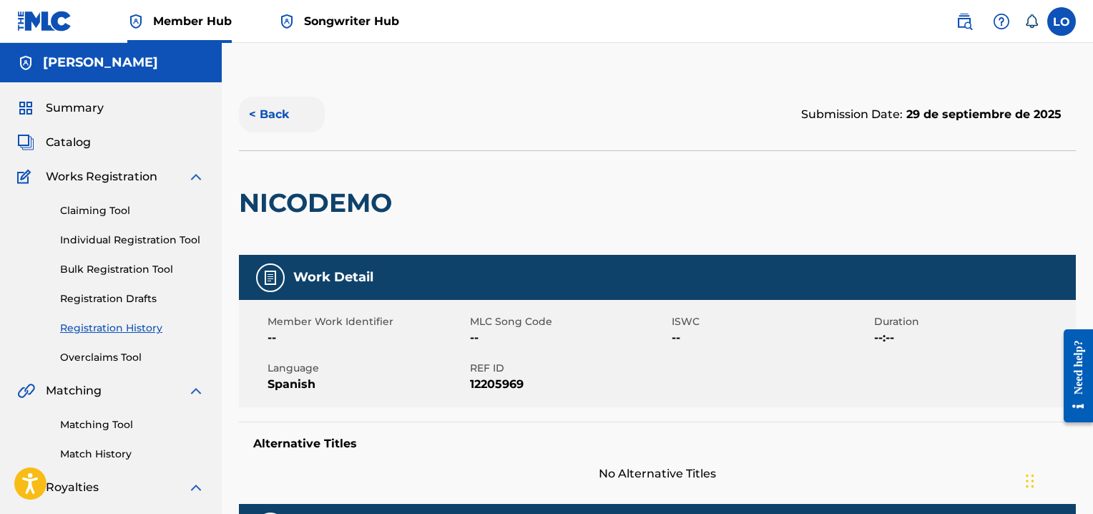
click at [283, 113] on button "< Back" at bounding box center [282, 115] width 86 height 36
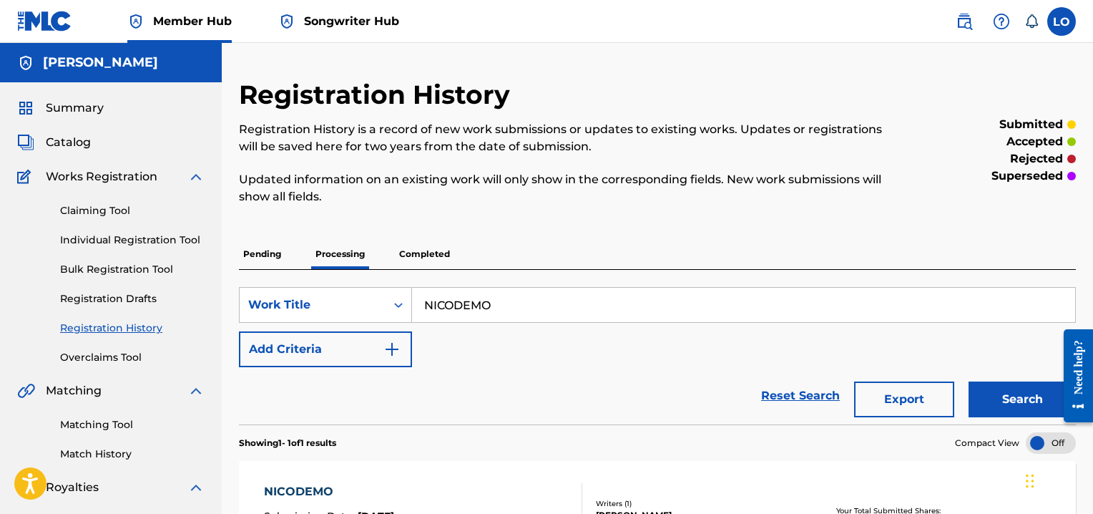
scroll to position [200, 0]
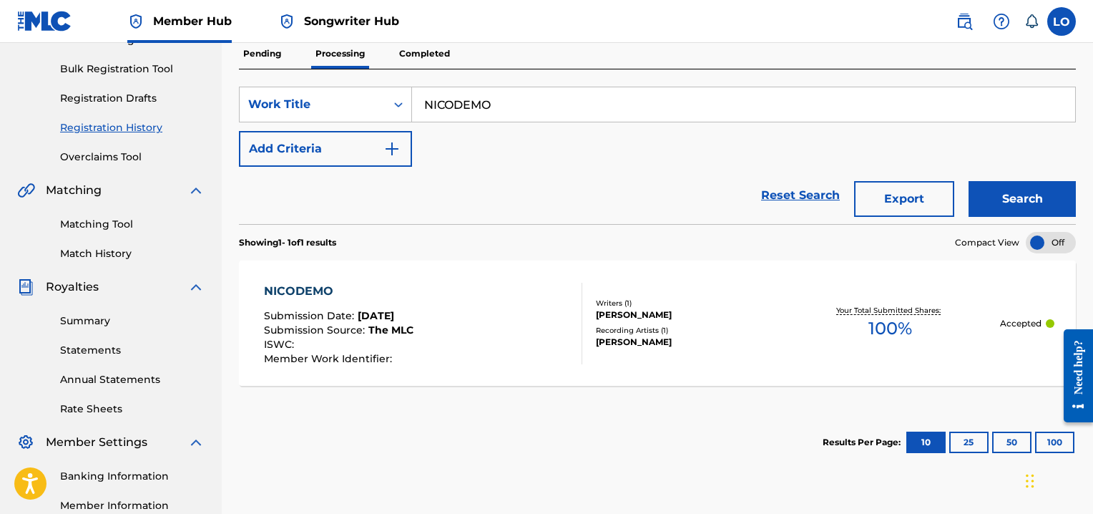
click at [511, 92] on input "NICODEMO" at bounding box center [743, 104] width 663 height 34
type input "N"
type input "NO ES FACIL"
click at [983, 195] on button "Search" at bounding box center [1021, 199] width 107 height 36
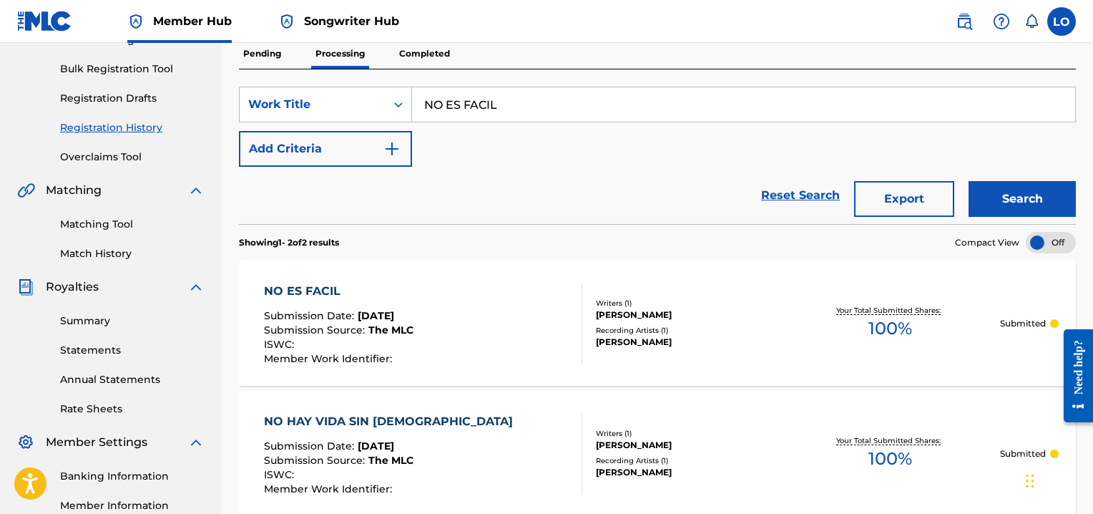
click at [316, 287] on div "NO ES FACIL" at bounding box center [338, 291] width 149 height 17
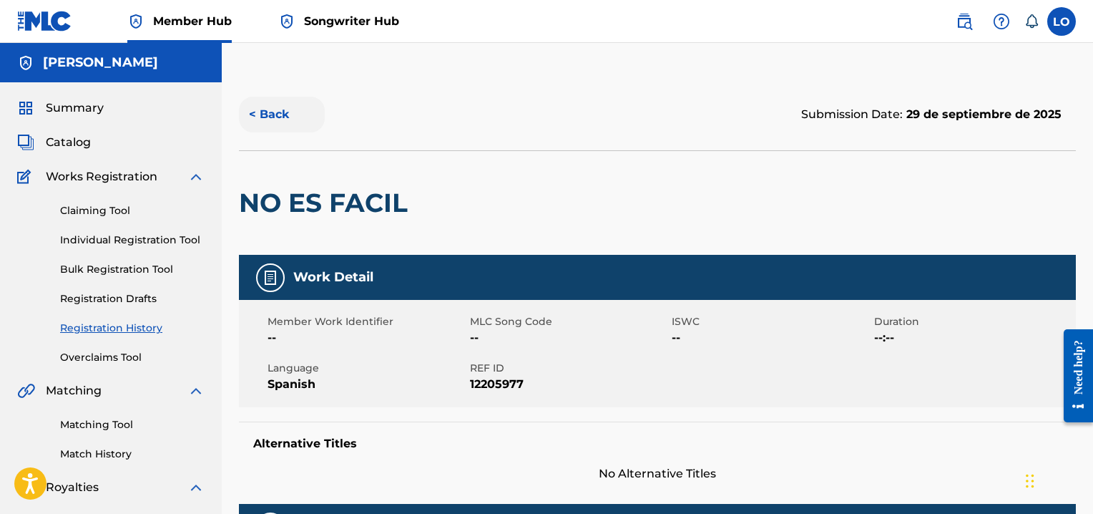
click at [269, 109] on button "< Back" at bounding box center [282, 115] width 86 height 36
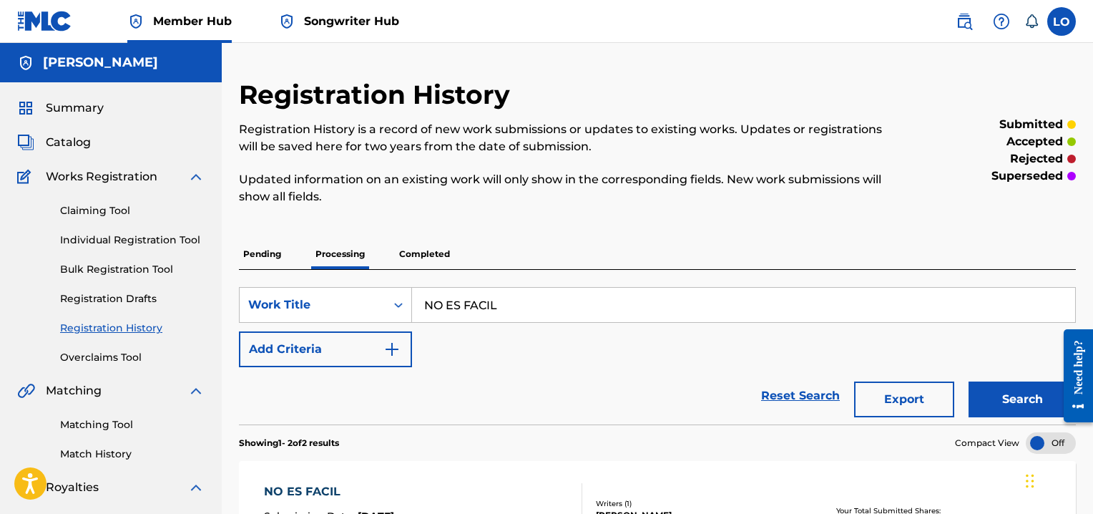
scroll to position [200, 0]
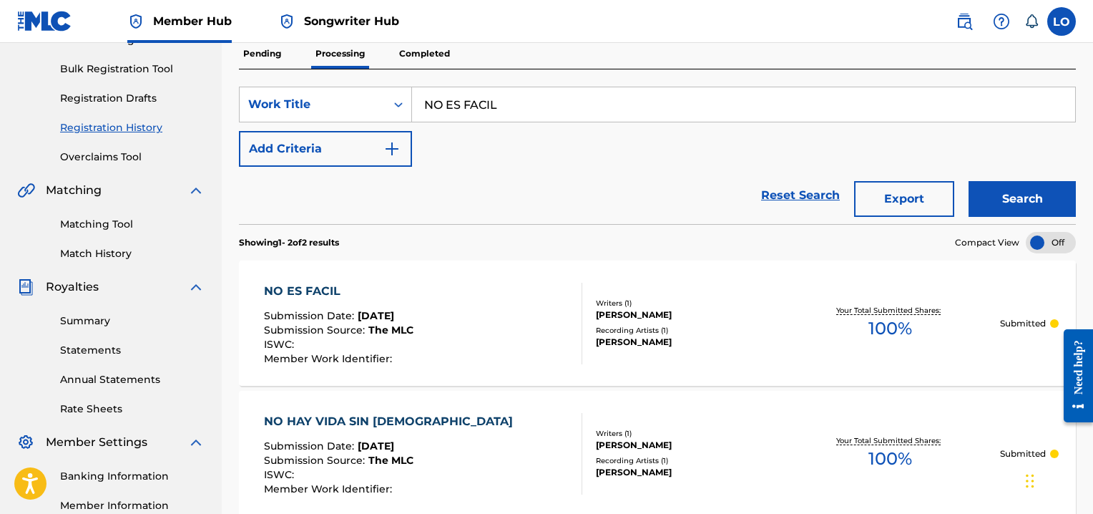
click at [504, 108] on input "NO ES FACIL" at bounding box center [743, 104] width 663 height 34
type input "N"
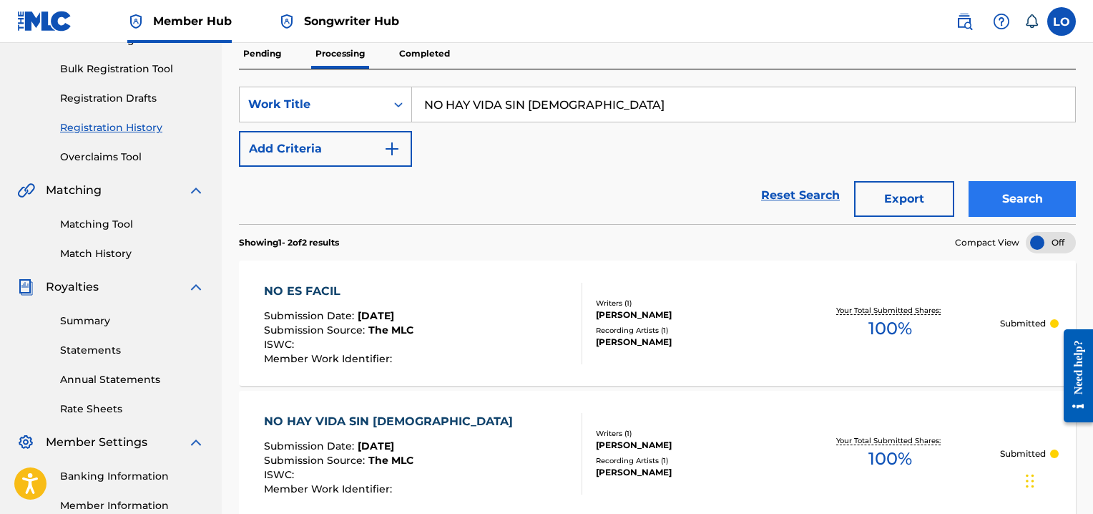
type input "NO HAY VIDA SIN JESUS"
click at [1020, 190] on button "Search" at bounding box center [1021, 199] width 107 height 36
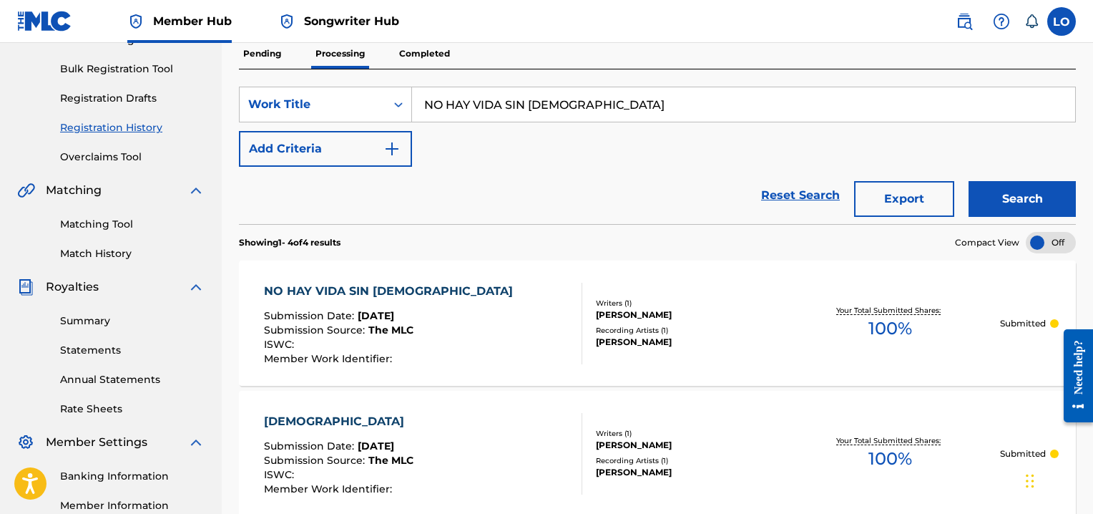
click at [359, 285] on div "NO HAY VIDA SIN JESUS" at bounding box center [392, 291] width 256 height 17
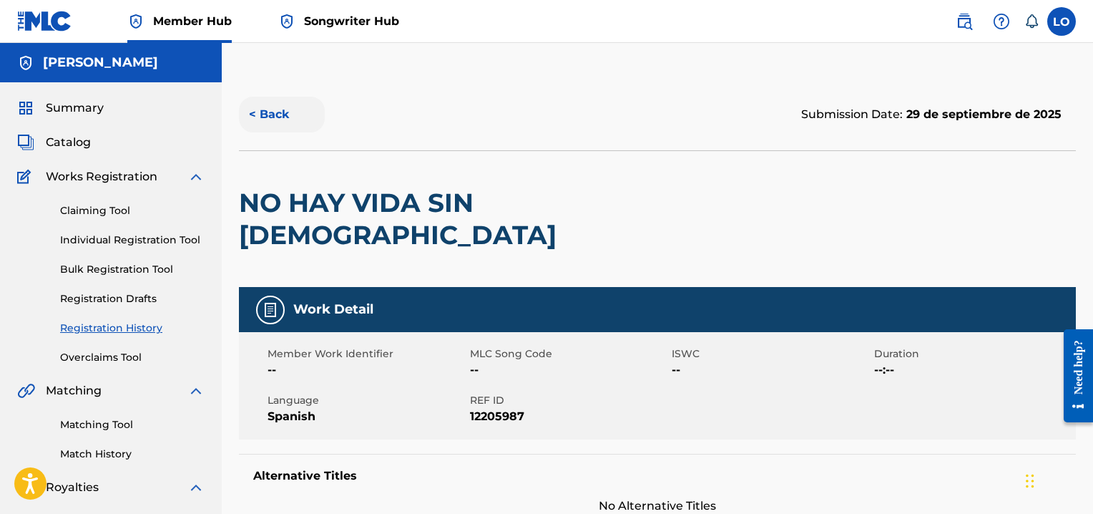
click at [278, 108] on button "< Back" at bounding box center [282, 115] width 86 height 36
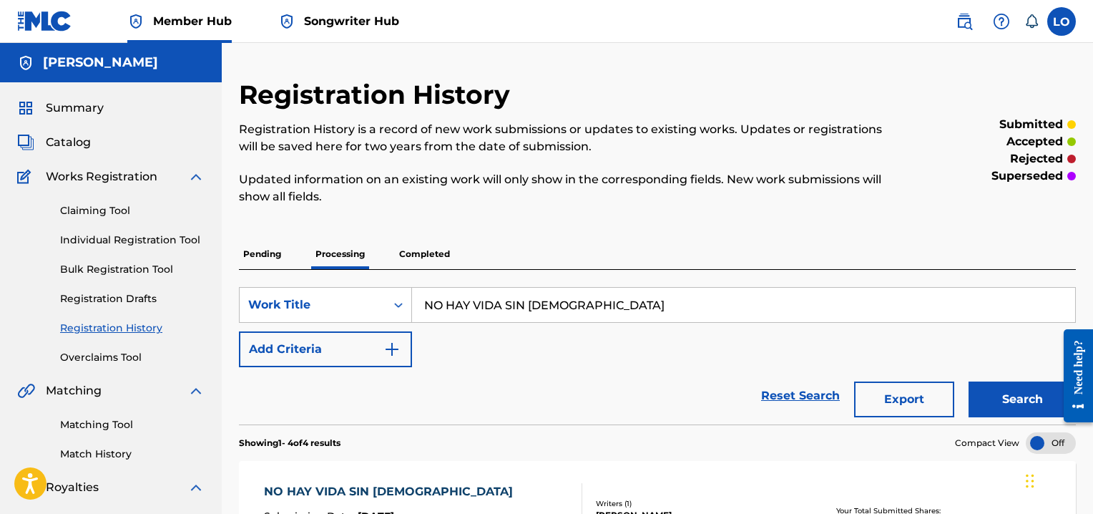
scroll to position [200, 0]
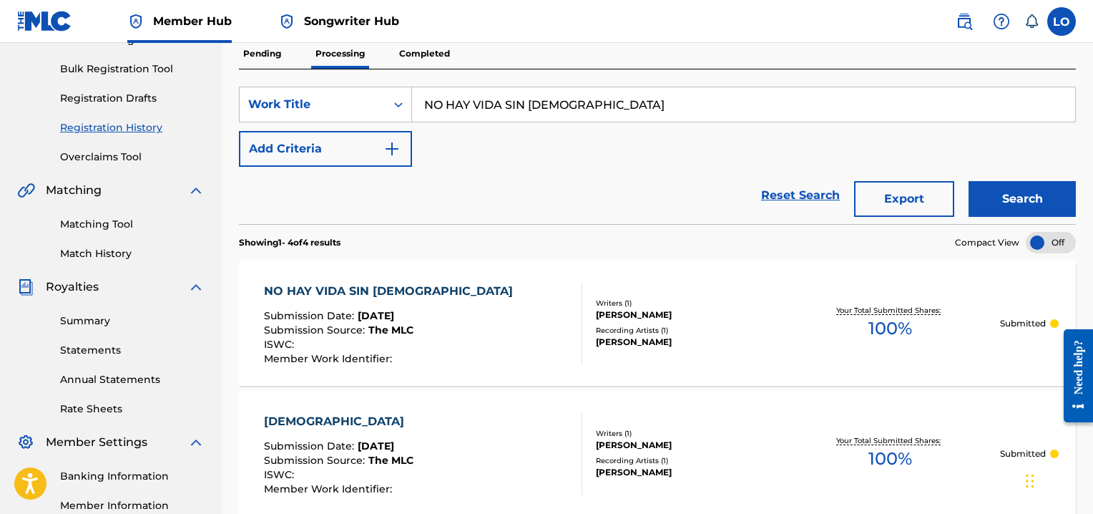
click at [586, 98] on input "NO HAY VIDA SIN JESUS" at bounding box center [743, 104] width 663 height 34
type input "N"
type input "PARA QUE SEPAS DE MI"
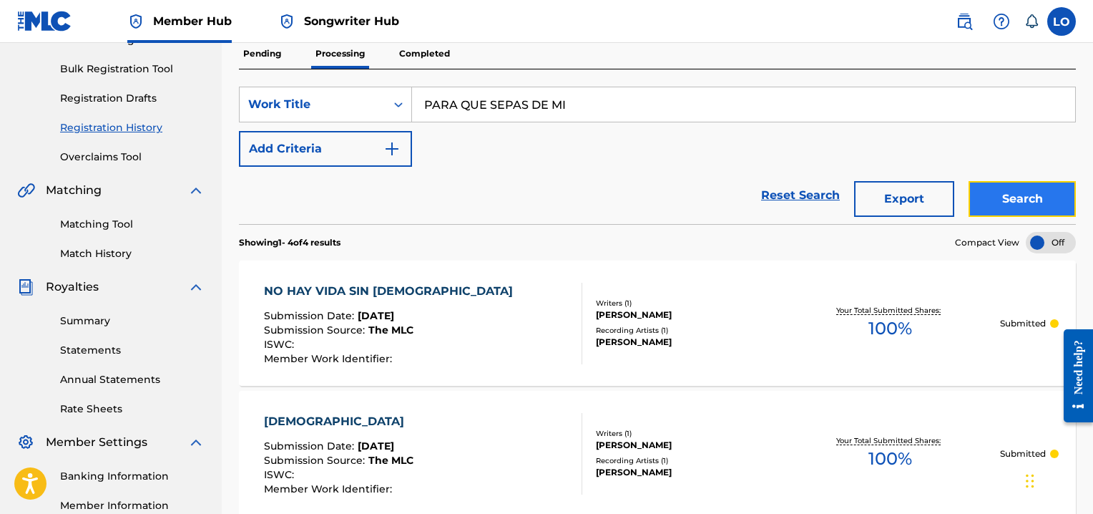
click at [1033, 201] on button "Search" at bounding box center [1021, 199] width 107 height 36
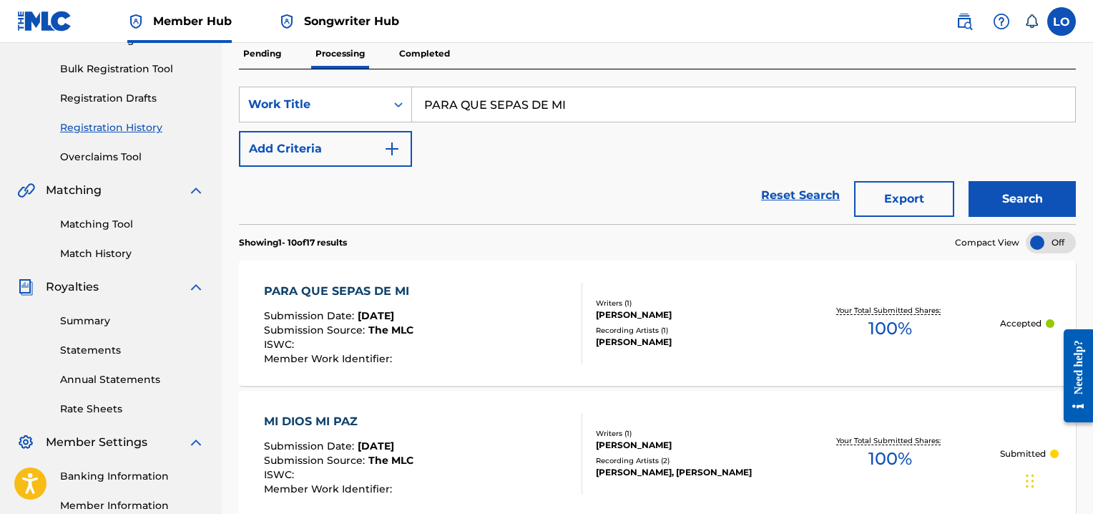
click at [392, 288] on div "PARA QUE SEPAS DE MI" at bounding box center [340, 291] width 152 height 17
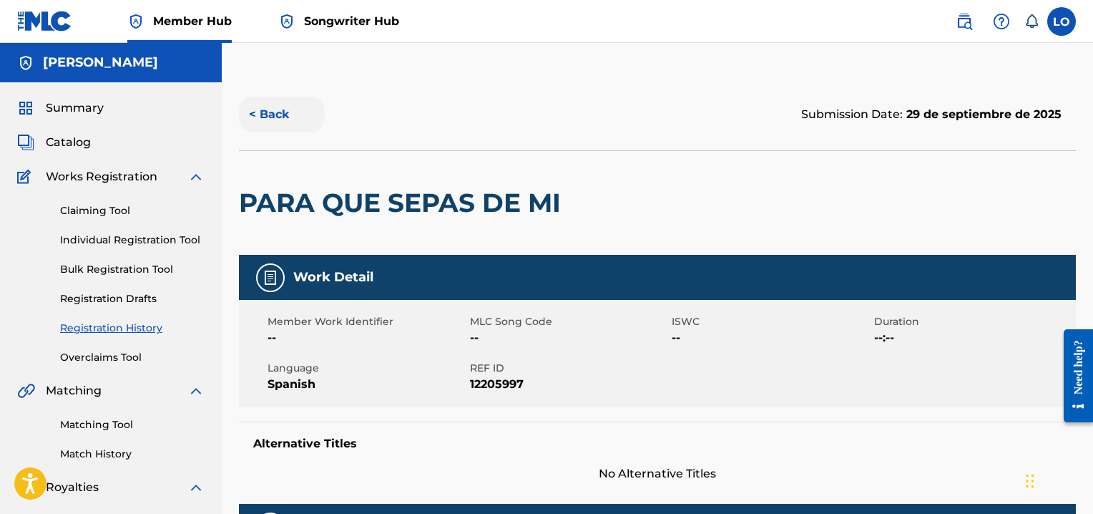
click at [266, 109] on button "< Back" at bounding box center [282, 115] width 86 height 36
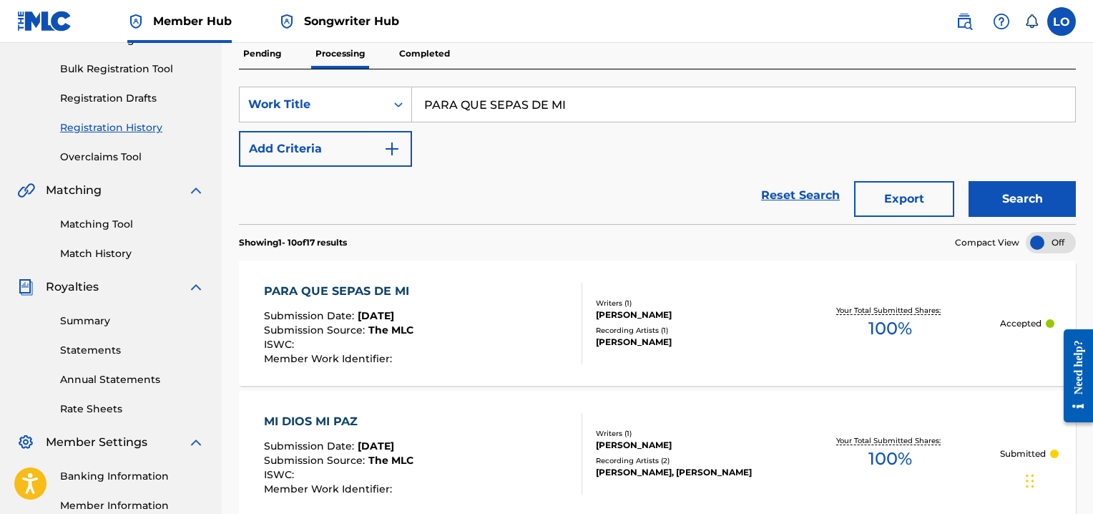
click at [584, 100] on input "PARA QUE SEPAS DE MI" at bounding box center [743, 104] width 663 height 34
type input "P"
click at [1039, 195] on button "Search" at bounding box center [1021, 199] width 107 height 36
click at [567, 109] on input "PARA TI SEÑOR" at bounding box center [743, 104] width 663 height 34
type input "P"
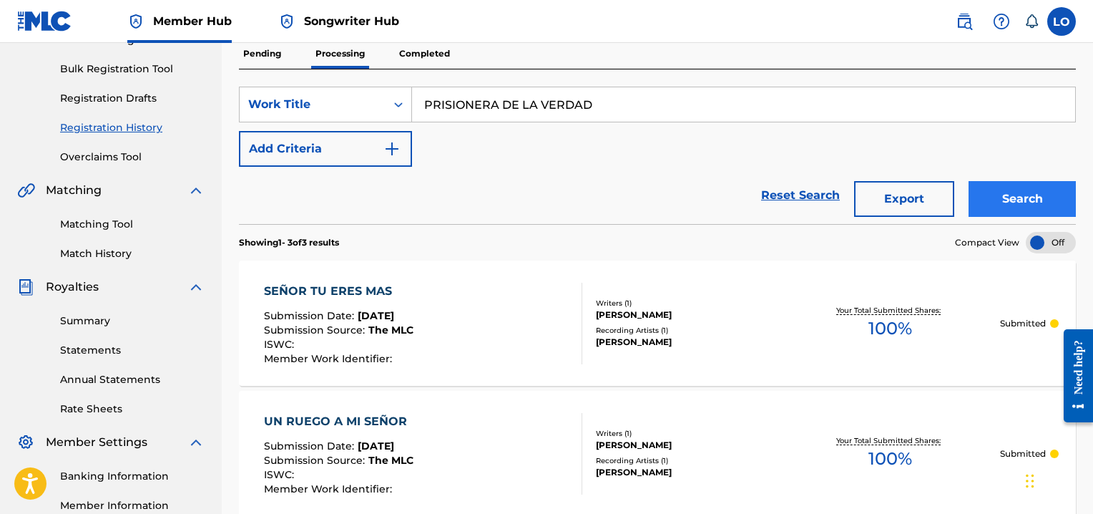
type input "PRISIONERA DE LA VERDAD"
click at [976, 185] on button "Search" at bounding box center [1021, 199] width 107 height 36
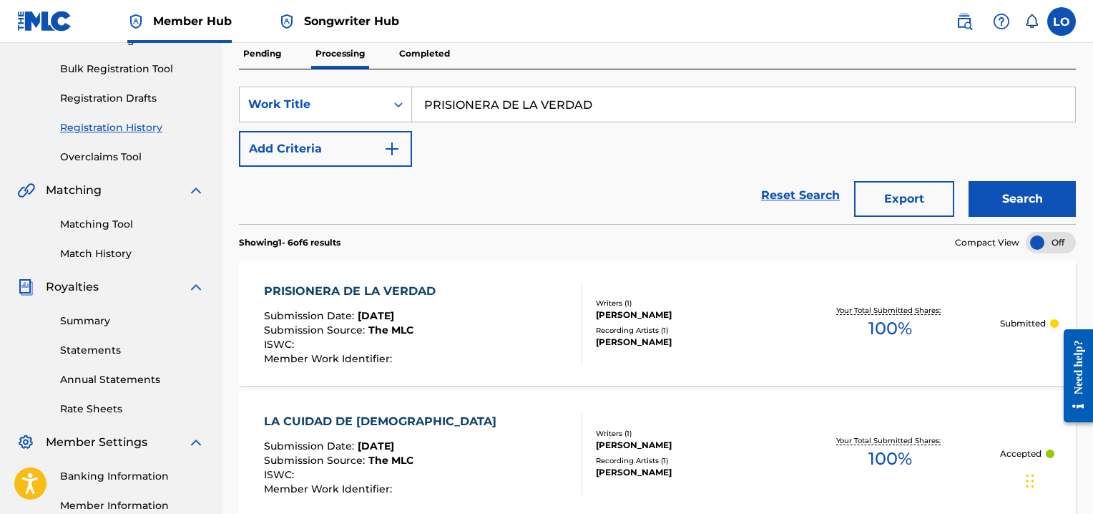
click at [343, 284] on div "PRISIONERA DE LA VERDAD" at bounding box center [353, 291] width 179 height 17
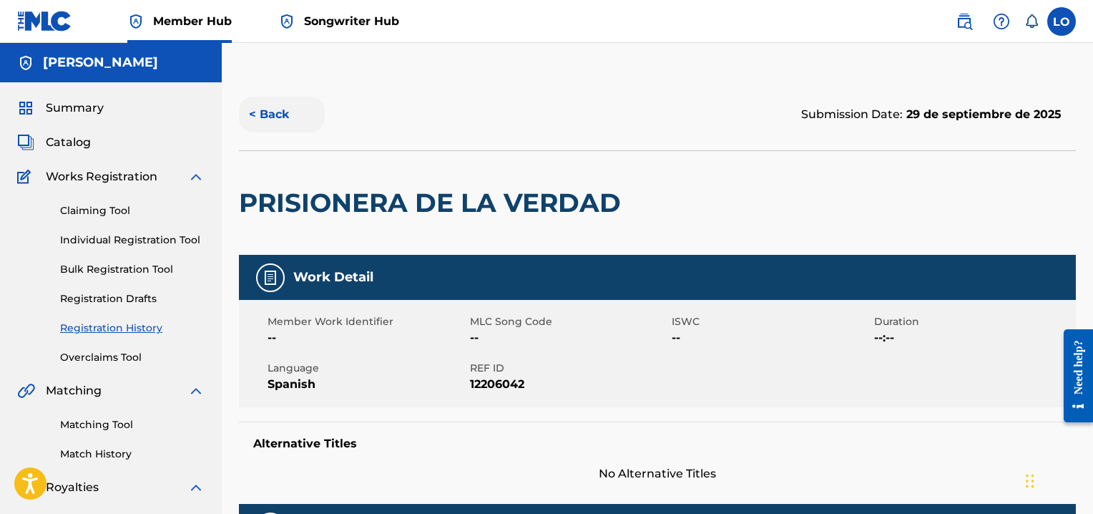
click at [267, 109] on button "< Back" at bounding box center [282, 115] width 86 height 36
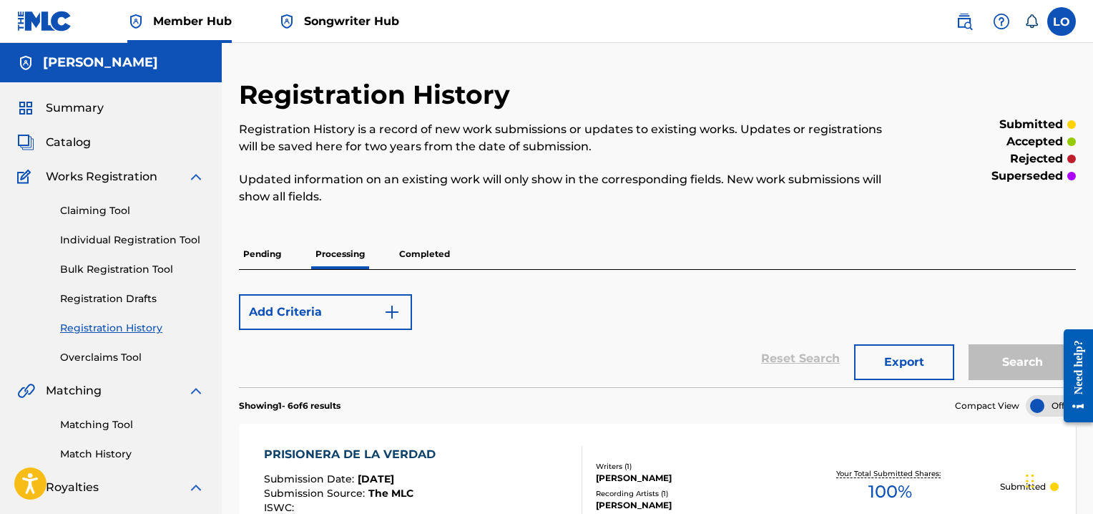
scroll to position [200, 0]
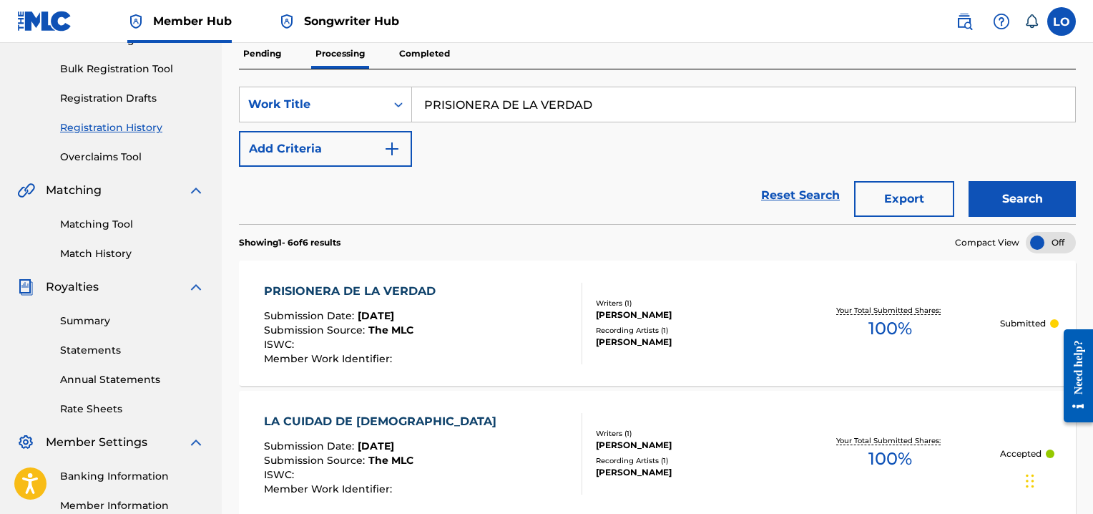
click at [625, 114] on input "PRISIONERA DE LA VERDAD" at bounding box center [743, 104] width 663 height 34
type input "P"
type input "PROMESAS"
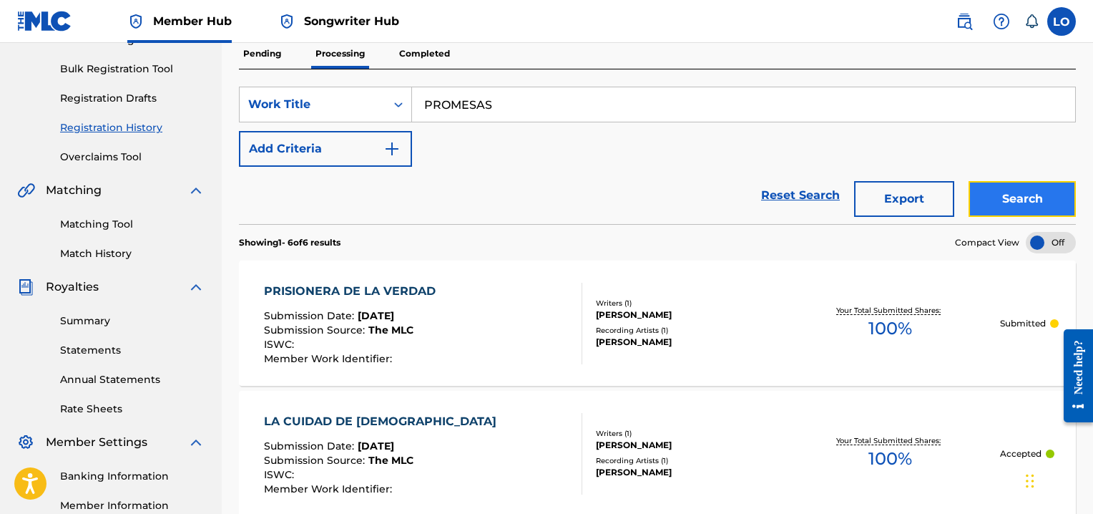
click at [1019, 189] on button "Search" at bounding box center [1021, 199] width 107 height 36
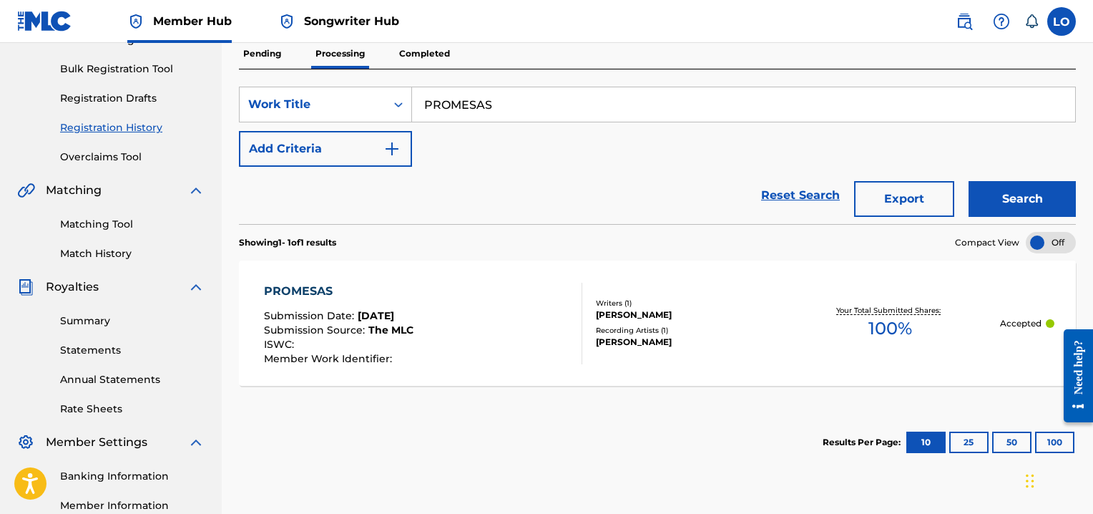
click at [318, 287] on div "PROMESAS" at bounding box center [338, 291] width 149 height 17
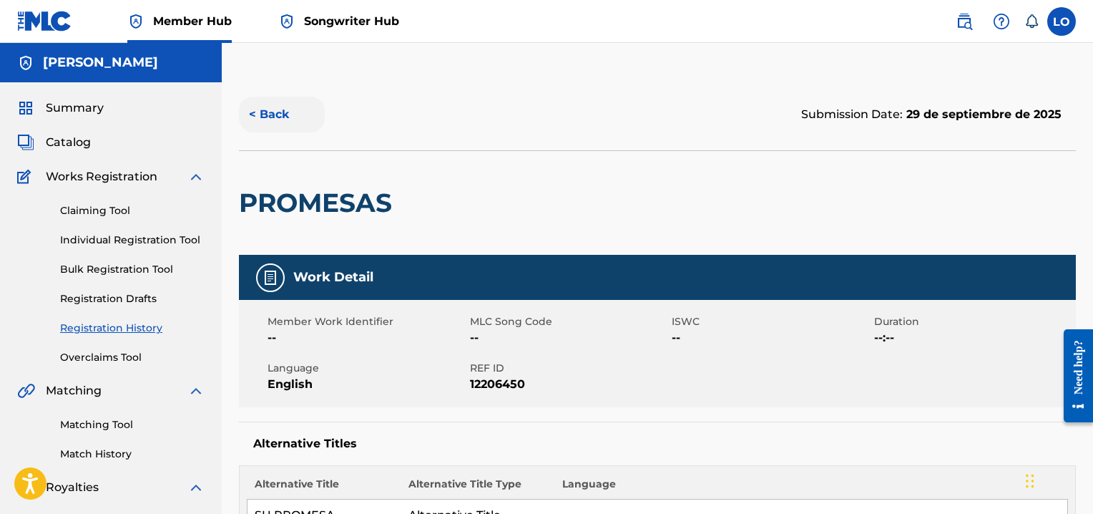
click at [275, 116] on button "< Back" at bounding box center [282, 115] width 86 height 36
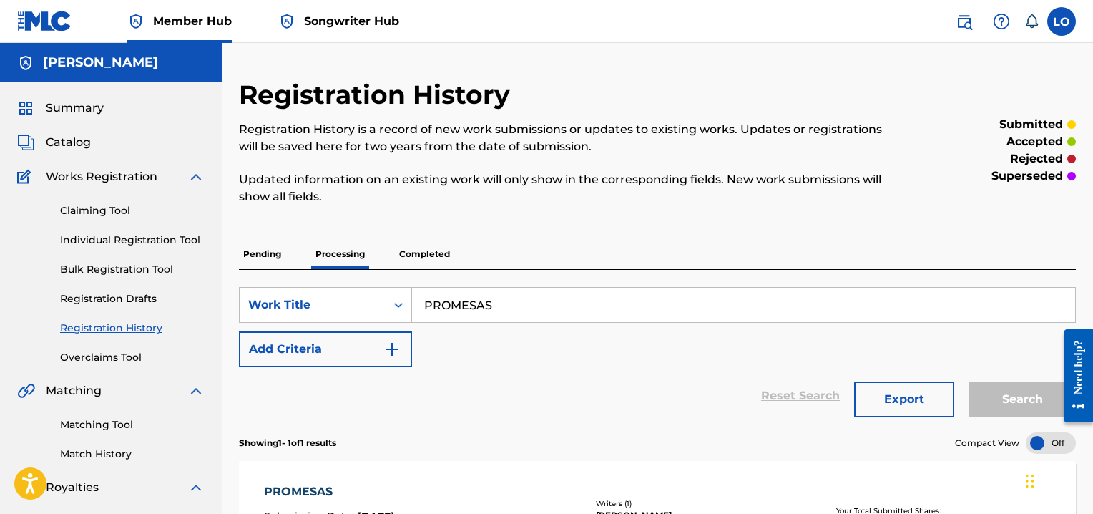
scroll to position [200, 0]
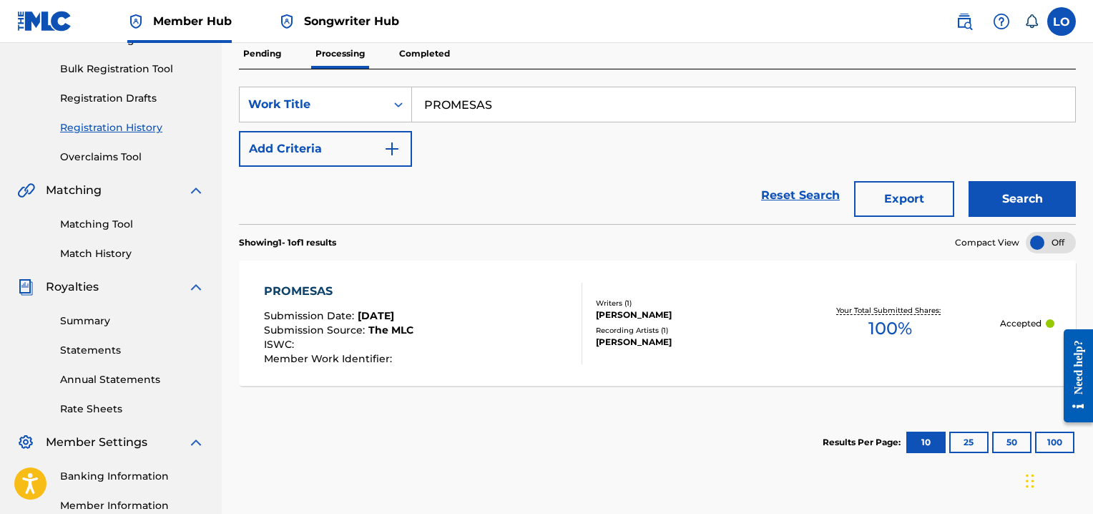
click at [509, 109] on input "PROMESAS" at bounding box center [743, 104] width 663 height 34
type input "P"
type input "QUIERO DECIRTE"
click at [1036, 186] on button "Search" at bounding box center [1021, 199] width 107 height 36
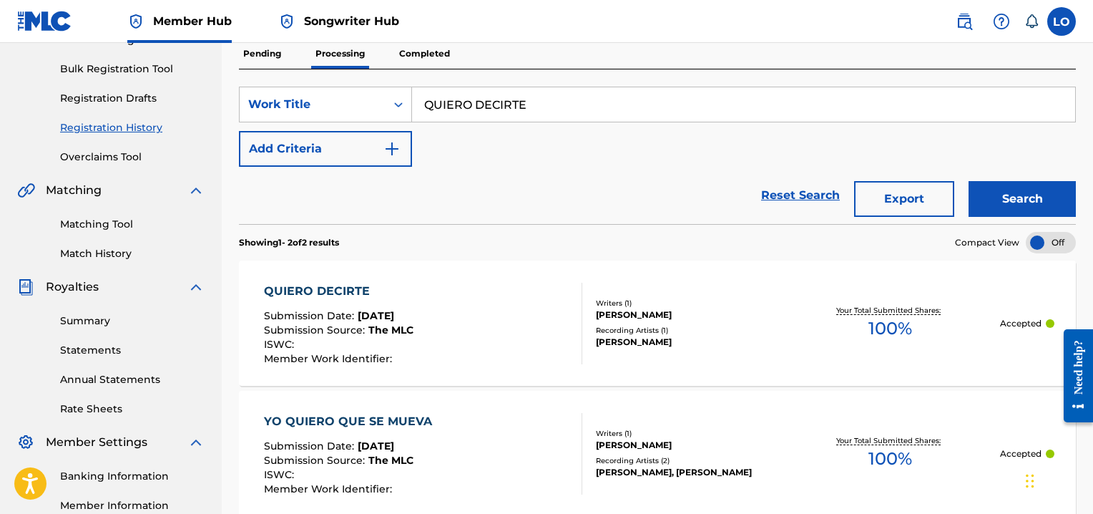
click at [349, 288] on div "QUIERO DECIRTE" at bounding box center [338, 291] width 149 height 17
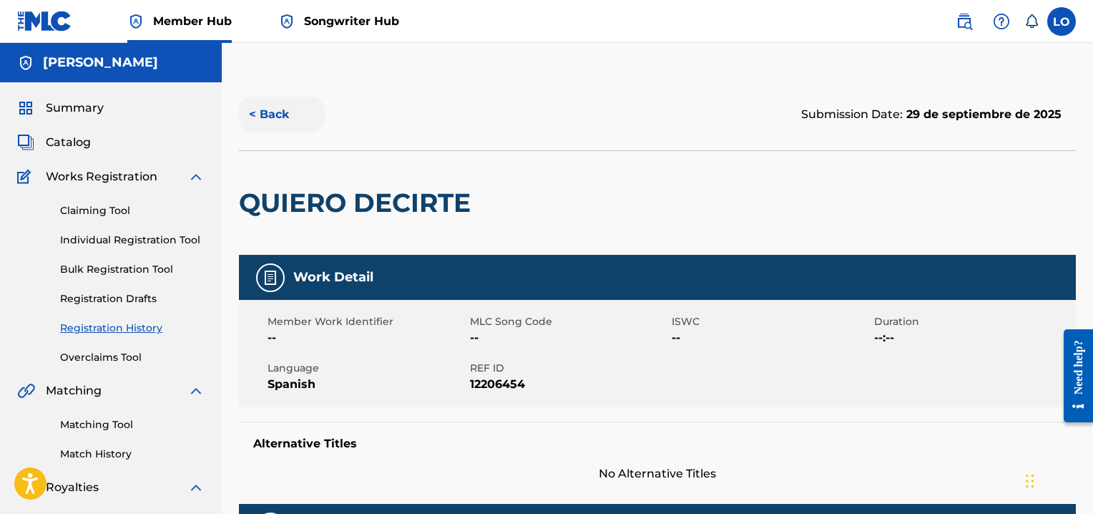
click at [272, 107] on button "< Back" at bounding box center [282, 115] width 86 height 36
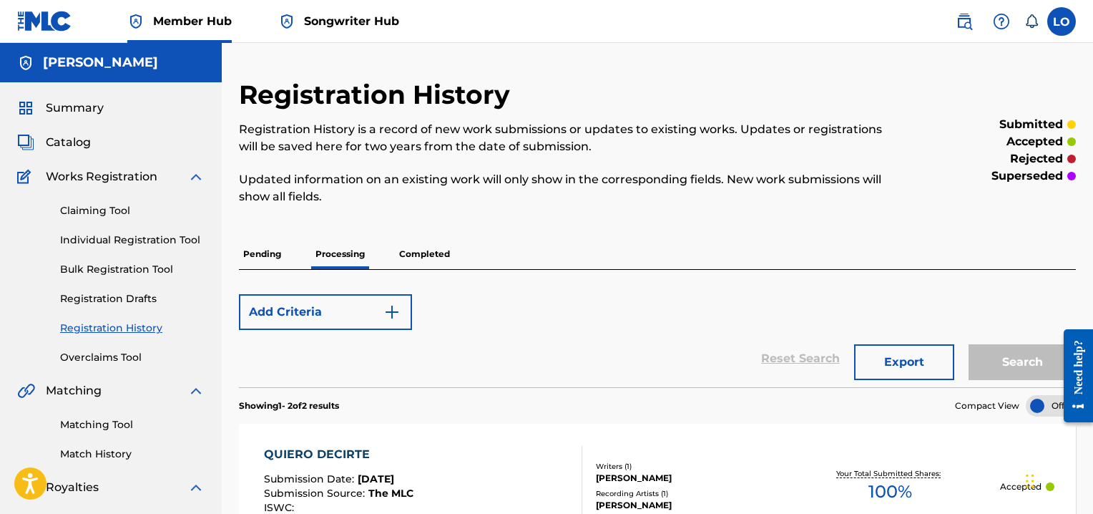
scroll to position [200, 0]
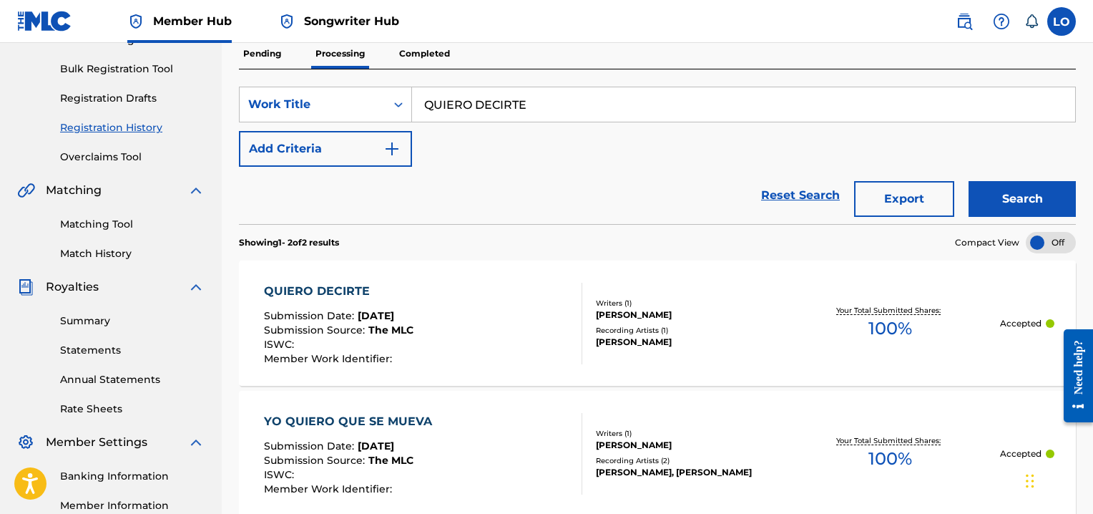
click at [549, 99] on input "QUIERO DECIRTE" at bounding box center [743, 104] width 663 height 34
type input "Q"
type input "REGRESA POR MI"
click at [993, 193] on button "Search" at bounding box center [1021, 199] width 107 height 36
click at [325, 287] on div "REGRESA POR MI" at bounding box center [338, 291] width 149 height 17
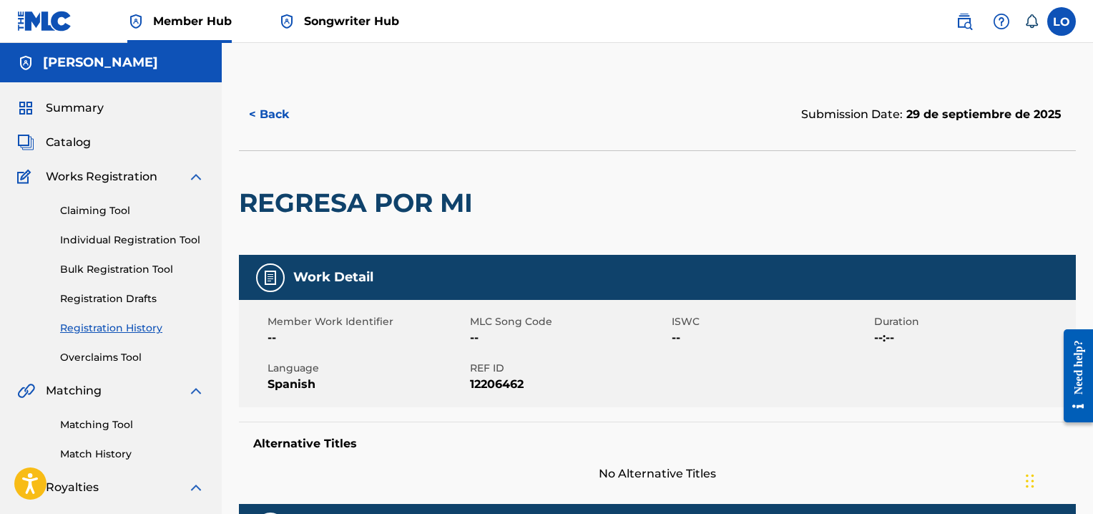
click at [360, 97] on div "< Back" at bounding box center [448, 115] width 418 height 36
click at [277, 114] on button "< Back" at bounding box center [282, 115] width 86 height 36
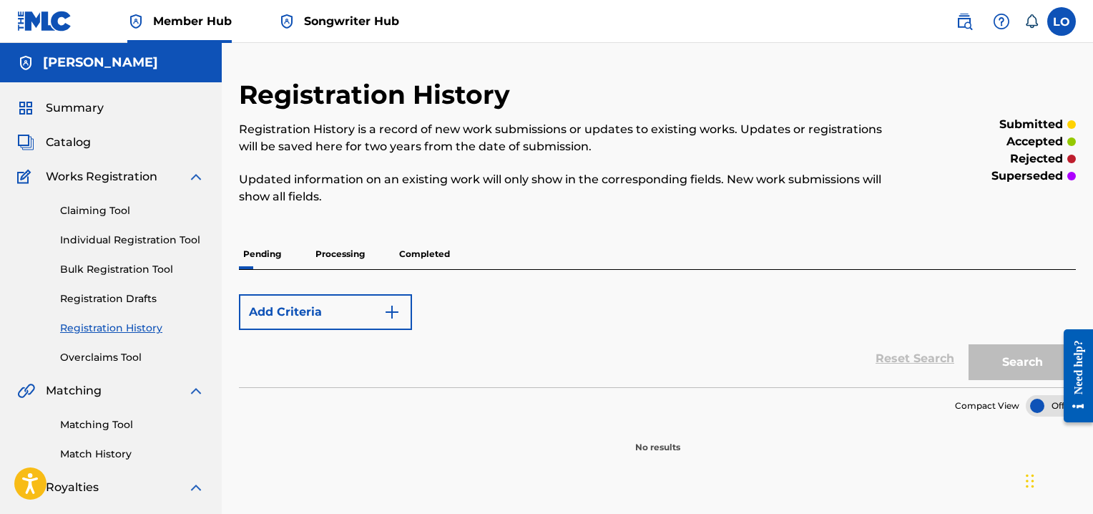
scroll to position [200, 0]
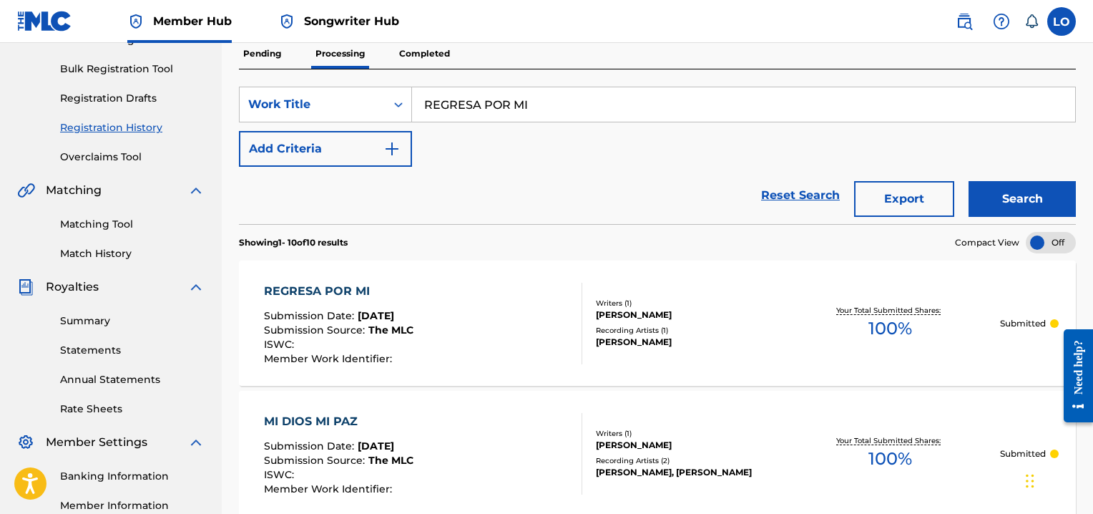
click at [564, 106] on input "REGRESA POR MI" at bounding box center [743, 104] width 663 height 34
type input "R"
type input "RESUCITO"
click at [1044, 185] on button "Search" at bounding box center [1021, 199] width 107 height 36
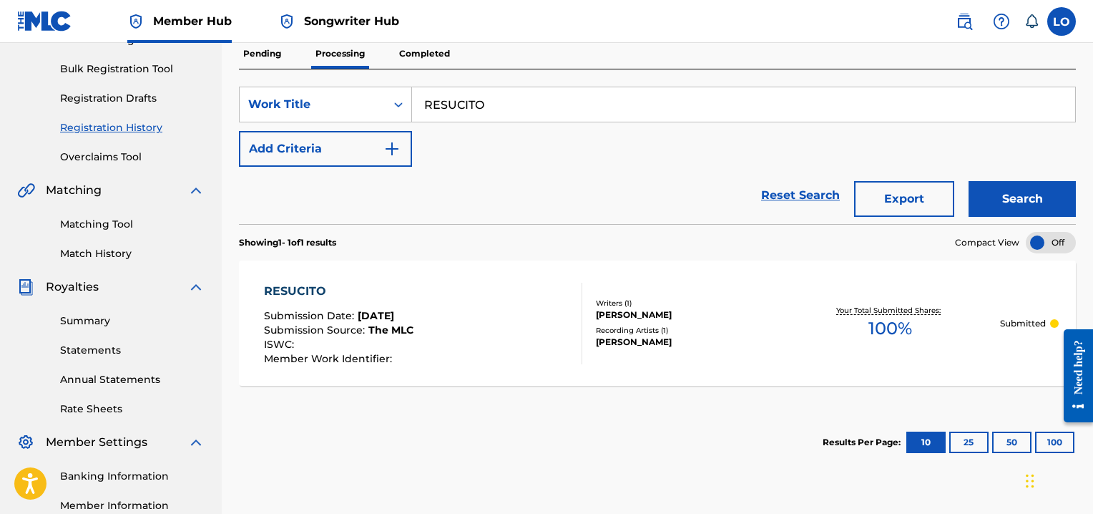
click at [310, 289] on div "RESUCITO" at bounding box center [338, 291] width 149 height 17
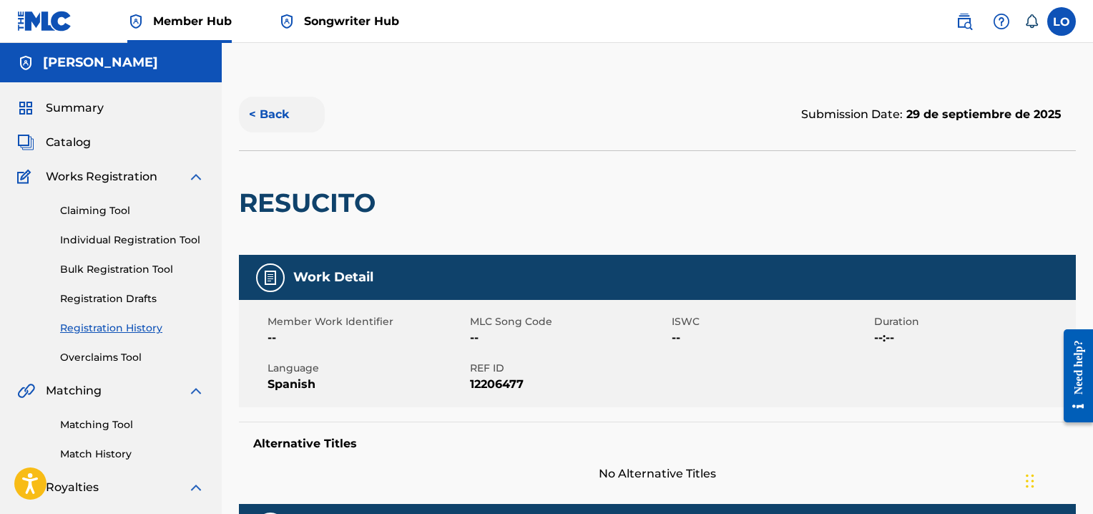
click at [281, 108] on button "< Back" at bounding box center [282, 115] width 86 height 36
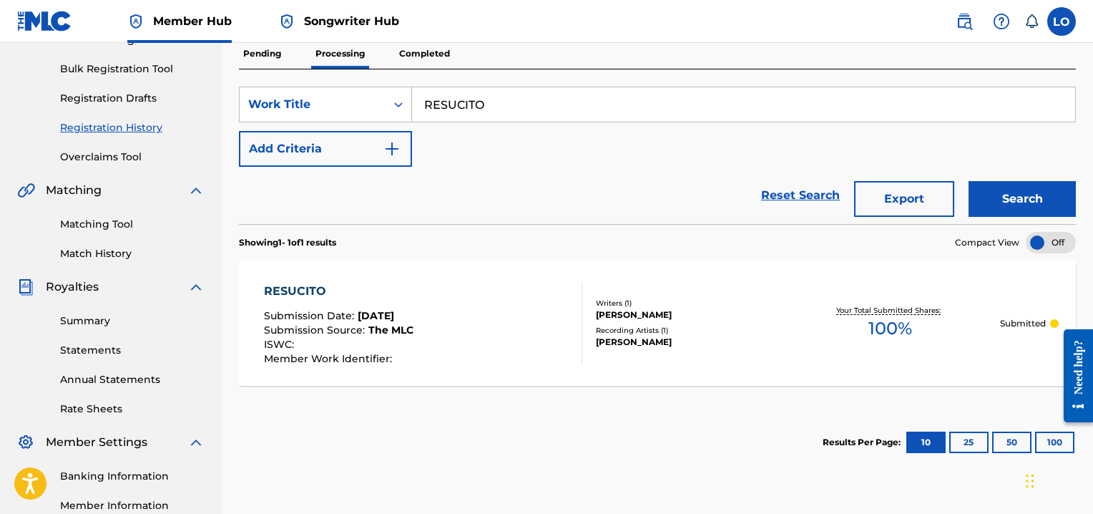
click at [519, 118] on input "RESUCITO" at bounding box center [743, 104] width 663 height 34
type input "R"
type input "SAMARITANA"
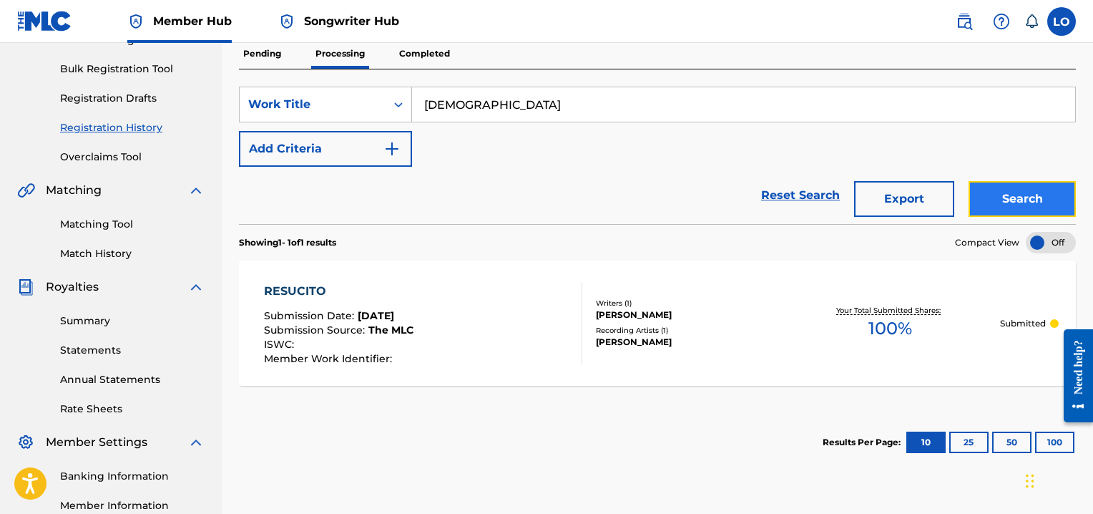
click at [992, 207] on button "Search" at bounding box center [1021, 199] width 107 height 36
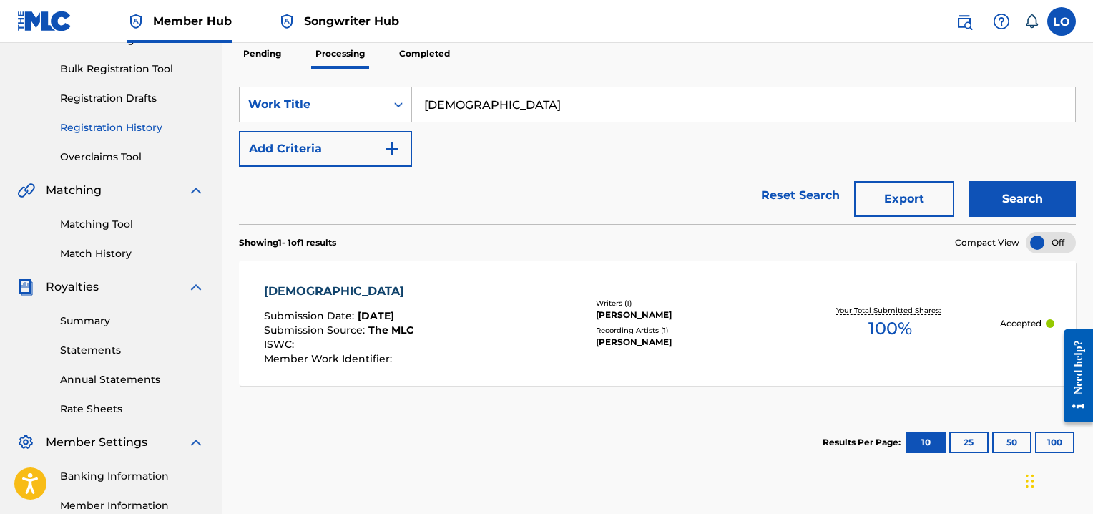
click at [326, 287] on div "SAMARITANA" at bounding box center [338, 291] width 149 height 17
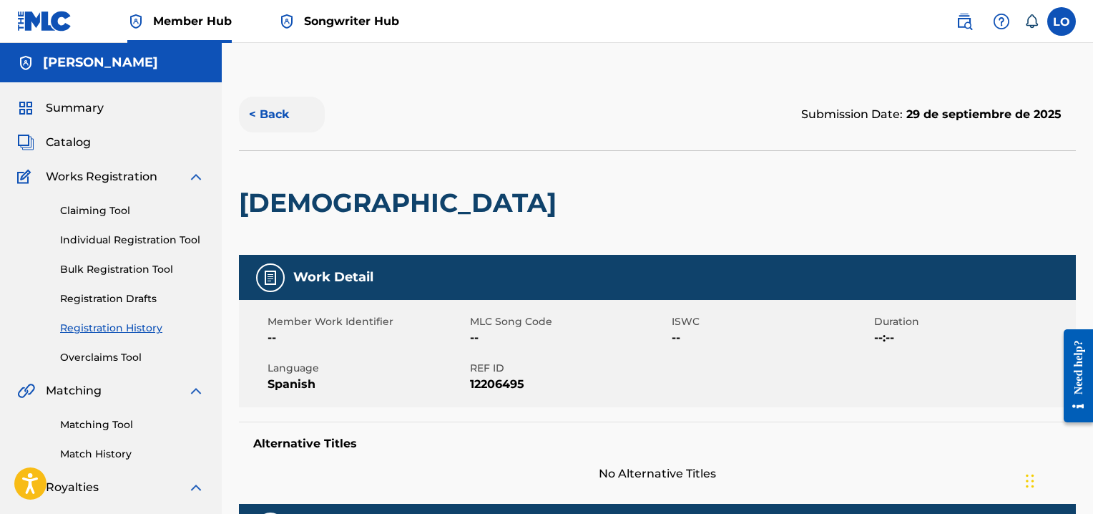
click at [281, 116] on button "< Back" at bounding box center [282, 115] width 86 height 36
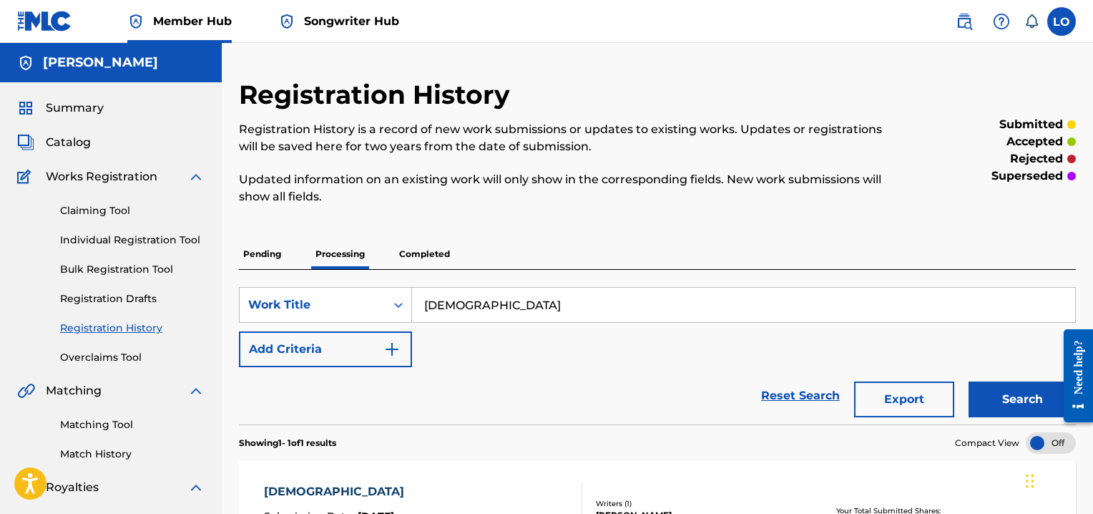
scroll to position [200, 0]
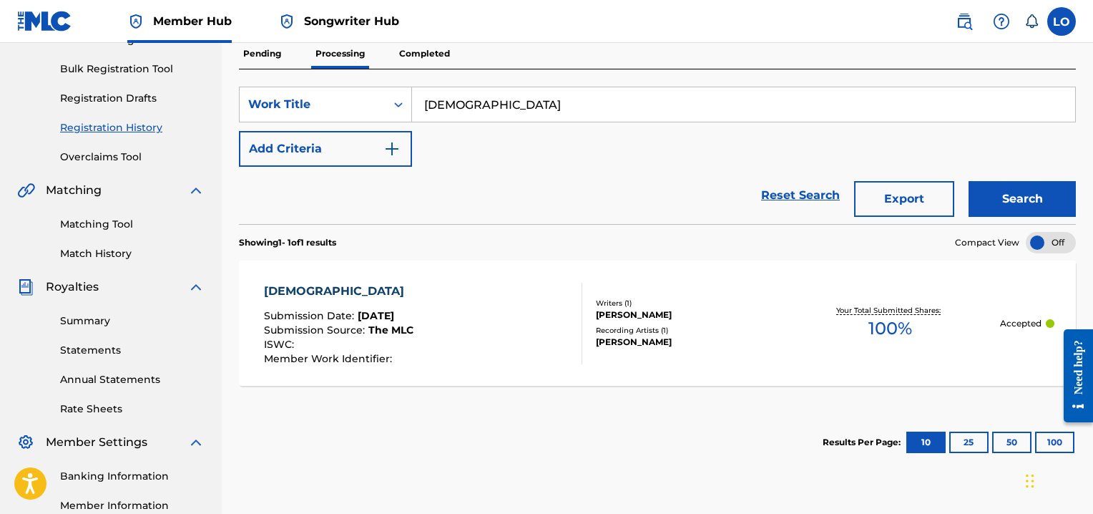
click at [518, 112] on input "SAMARITANA" at bounding box center [743, 104] width 663 height 34
type input "S"
type input "SEGUNDA VENIDA"
click at [1046, 197] on button "Search" at bounding box center [1021, 199] width 107 height 36
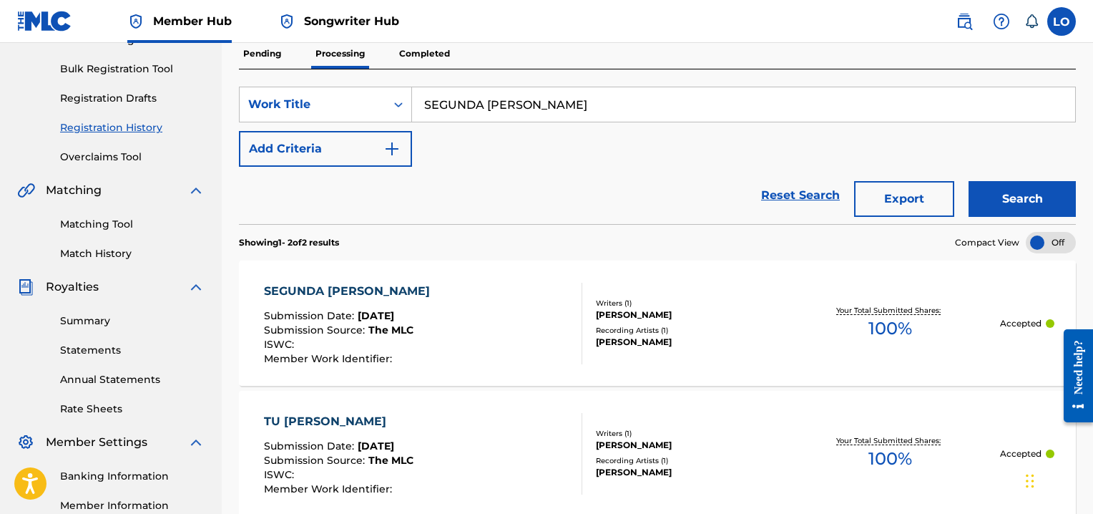
click at [334, 287] on div "SEGUNDA VENIDA" at bounding box center [350, 291] width 173 height 17
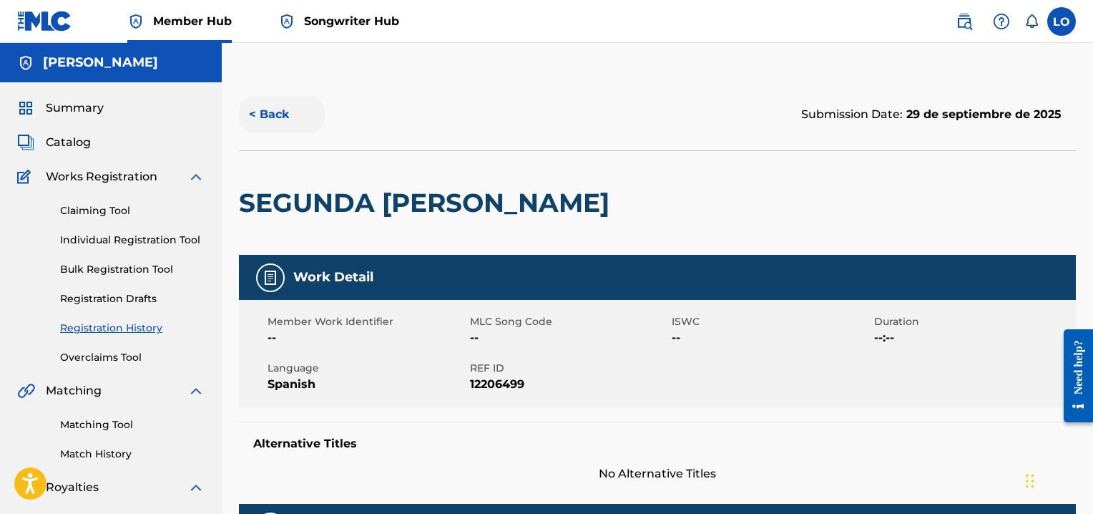
click at [284, 107] on button "< Back" at bounding box center [282, 115] width 86 height 36
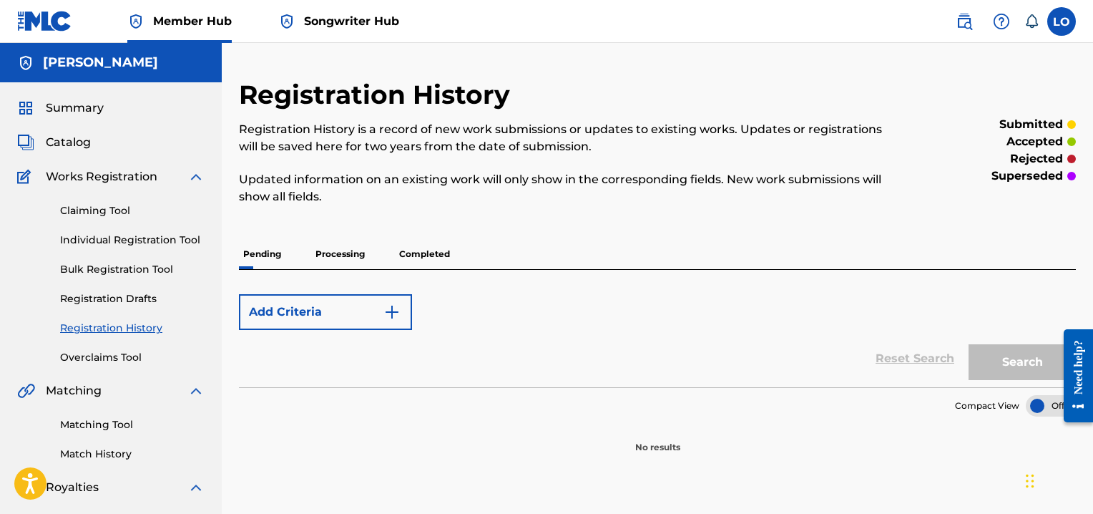
scroll to position [200, 0]
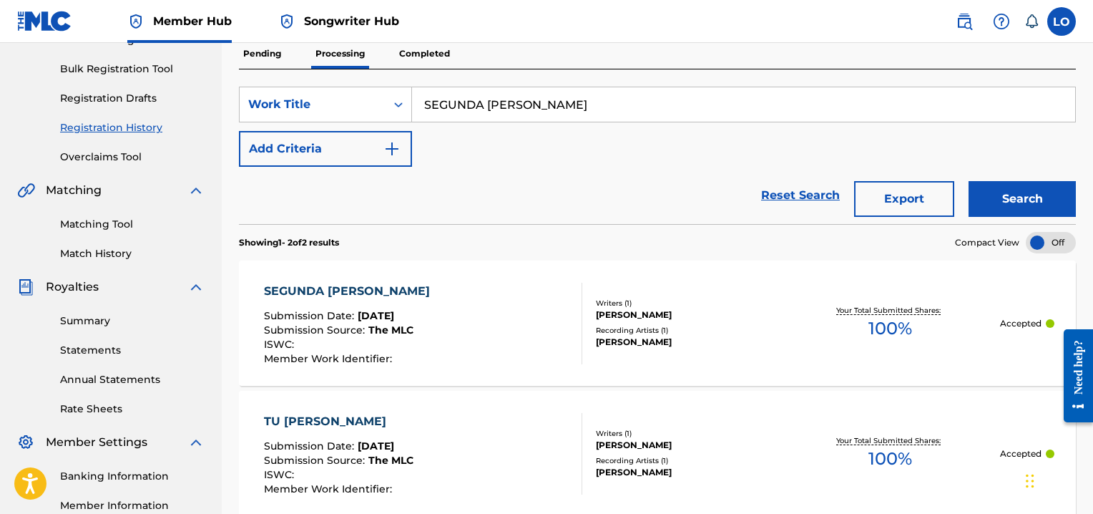
click at [554, 112] on input "SEGUNDA VENIDA" at bounding box center [743, 104] width 663 height 34
type input "S"
type input "SEñOR TU ERES MAS"
click at [1014, 199] on button "Search" at bounding box center [1021, 199] width 107 height 36
click at [358, 285] on div "SEÑOR TU ERES MAS" at bounding box center [338, 291] width 149 height 17
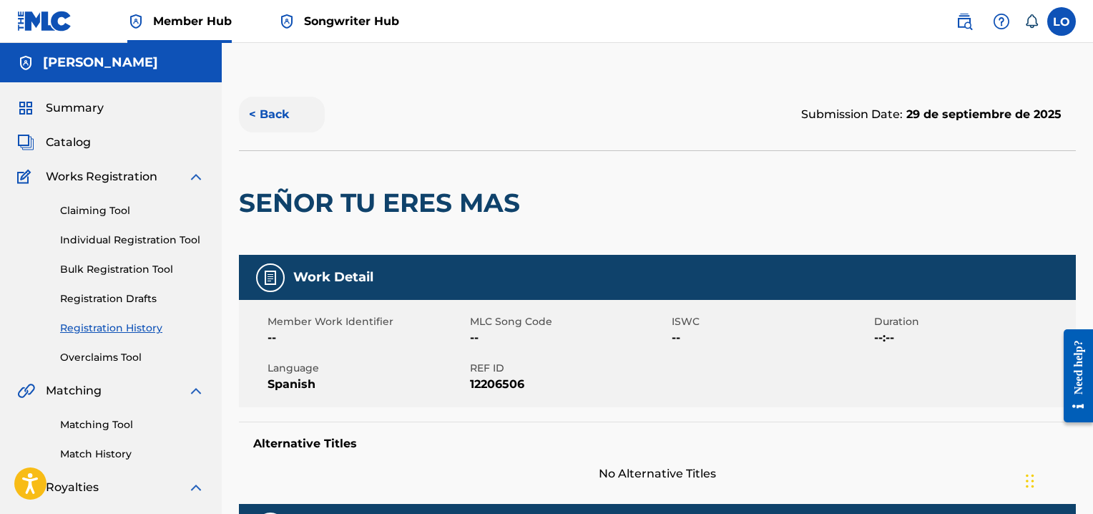
click at [283, 110] on button "< Back" at bounding box center [282, 115] width 86 height 36
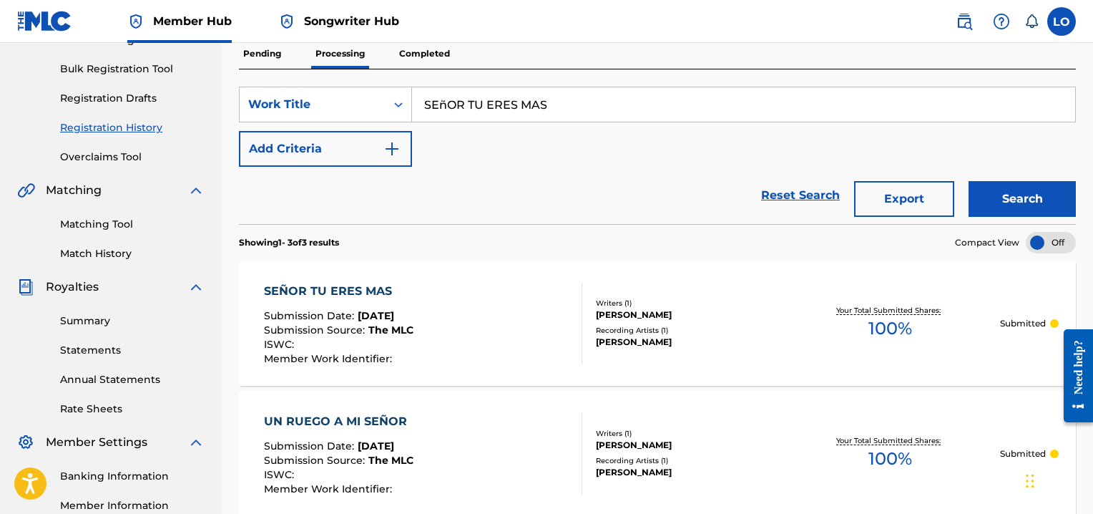
click at [569, 105] on input "SEñOR TU ERES MAS" at bounding box center [743, 104] width 663 height 34
type input "S"
type input "SENTIRME ASI"
click at [1011, 185] on button "Search" at bounding box center [1021, 199] width 107 height 36
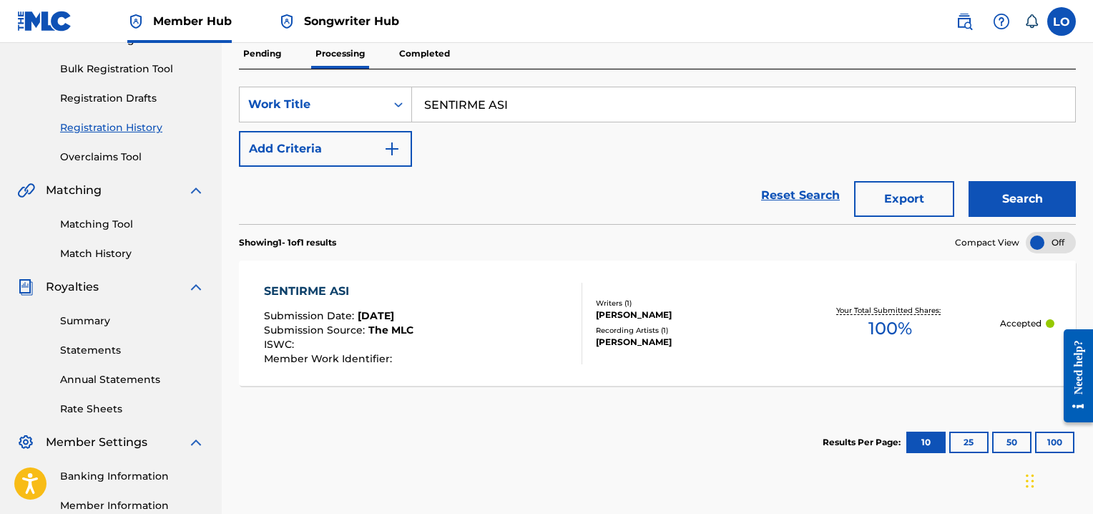
click at [330, 285] on div "SENTIRME ASI" at bounding box center [338, 291] width 149 height 17
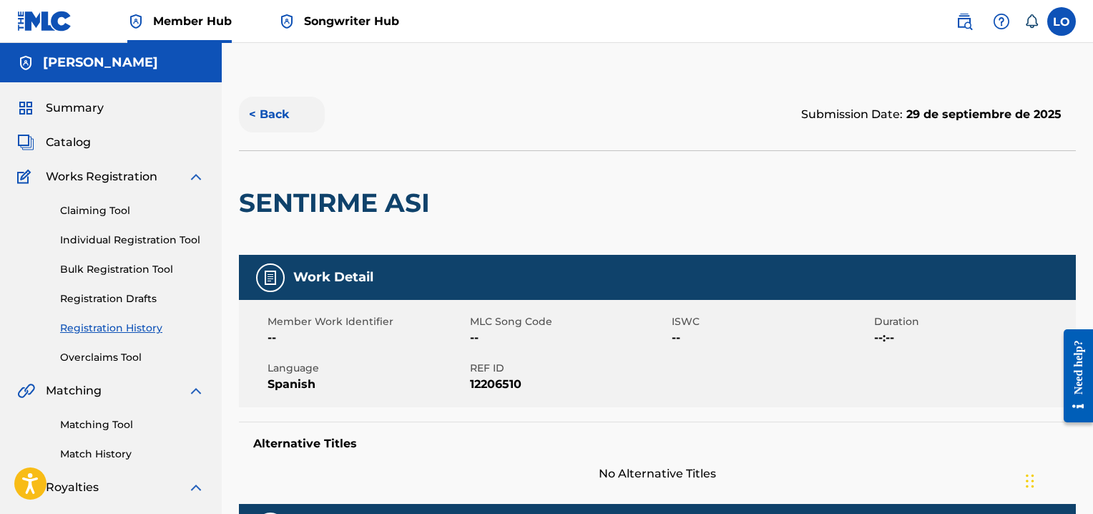
click at [280, 114] on button "< Back" at bounding box center [282, 115] width 86 height 36
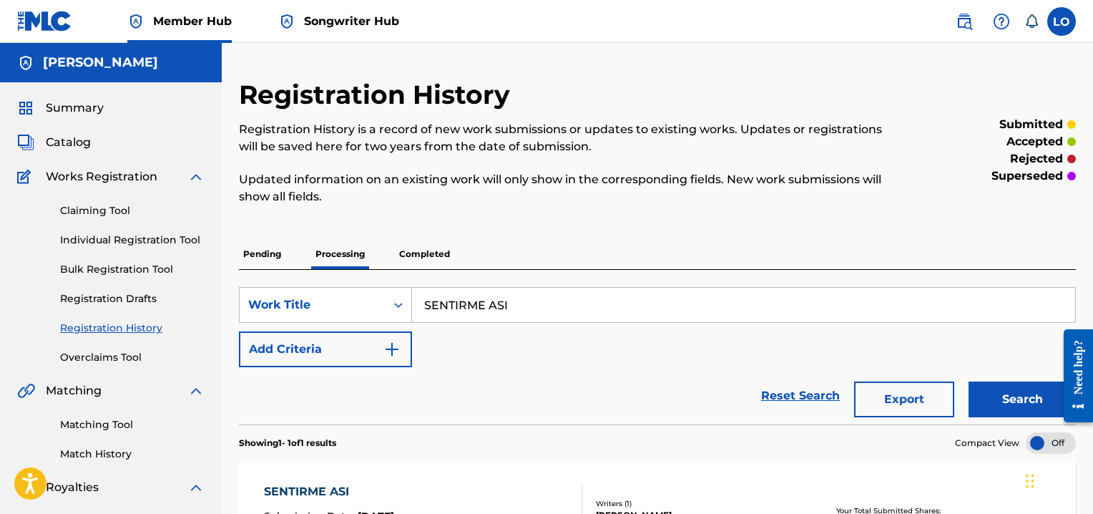
scroll to position [200, 0]
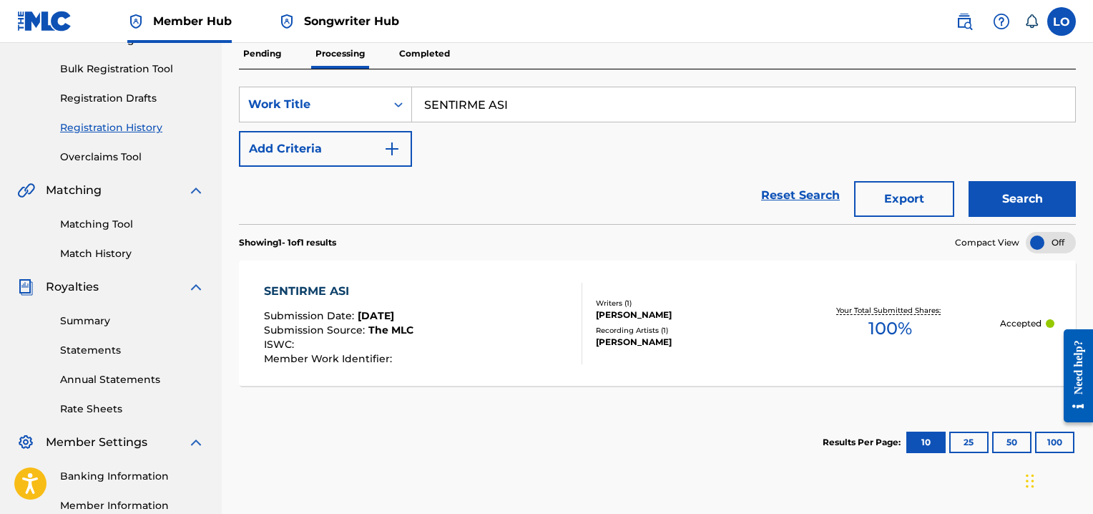
click at [524, 99] on input "SENTIRME ASI" at bounding box center [743, 104] width 663 height 34
type input "S"
type input "SOLA"
click at [1010, 194] on button "Search" at bounding box center [1021, 199] width 107 height 36
click at [285, 288] on div "SOLA" at bounding box center [338, 291] width 149 height 17
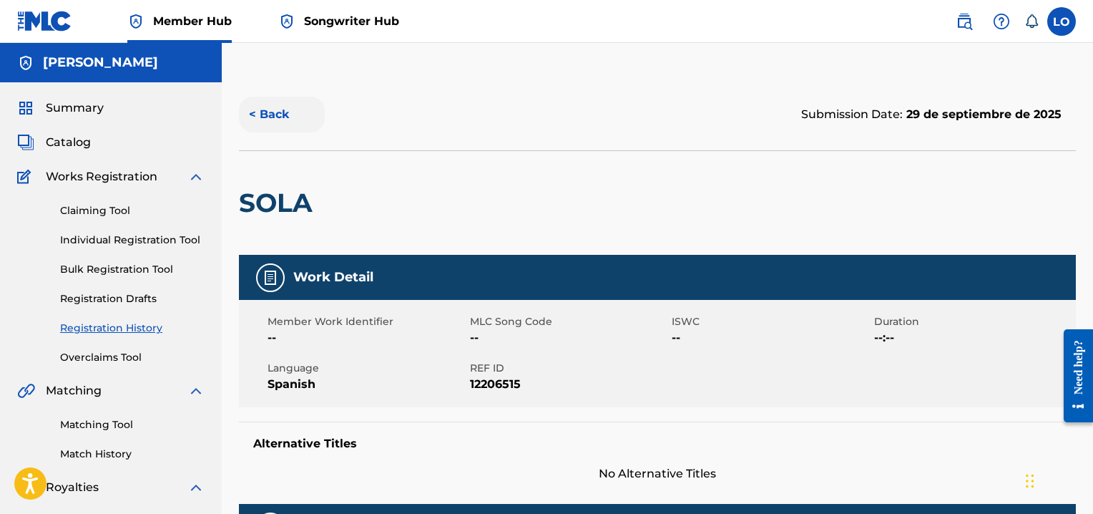
click at [280, 109] on button "< Back" at bounding box center [282, 115] width 86 height 36
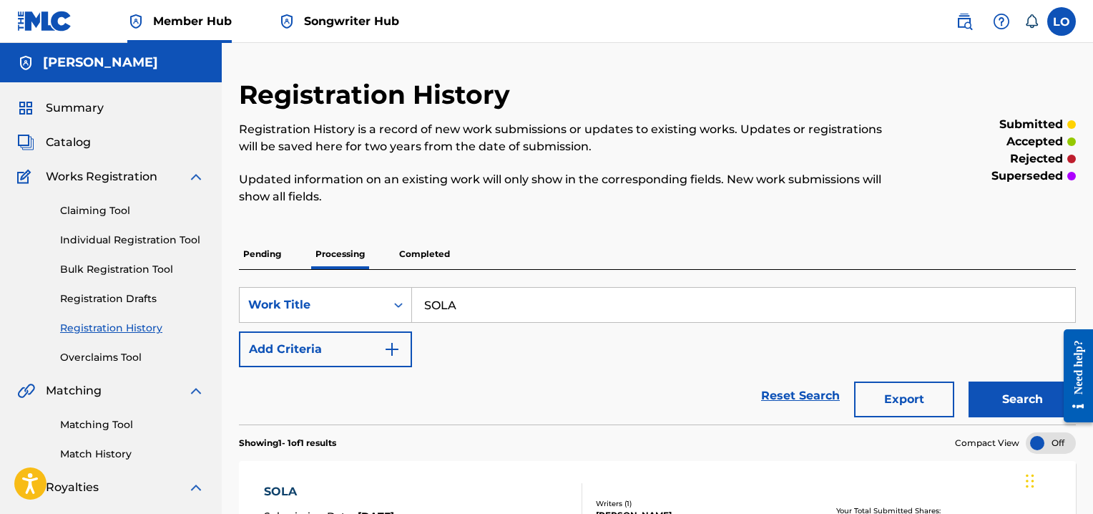
scroll to position [200, 0]
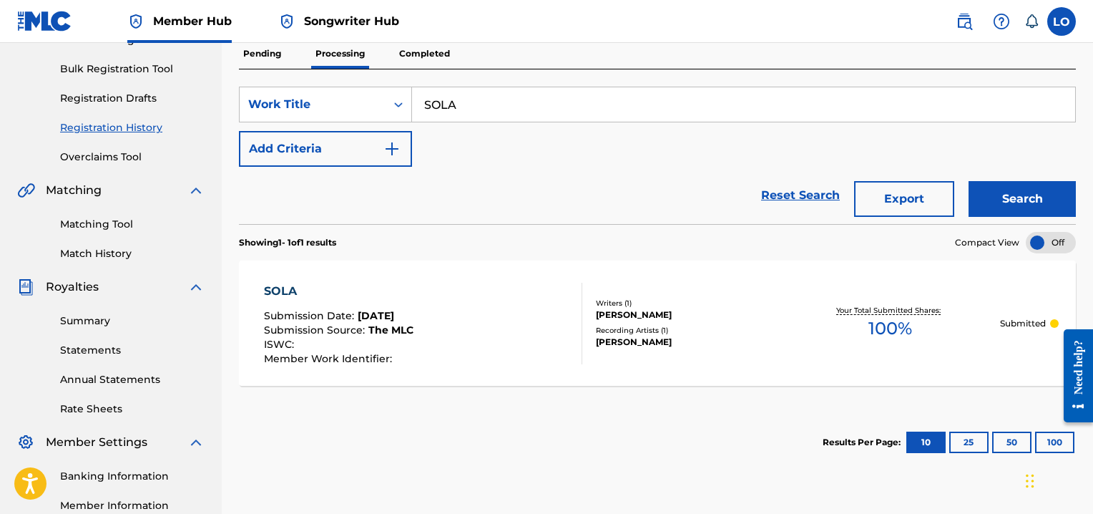
click at [472, 98] on input "SOLA" at bounding box center [743, 104] width 663 height 34
type input "S"
type input "SON MI VIDA"
click at [1019, 204] on button "Search" at bounding box center [1021, 199] width 107 height 36
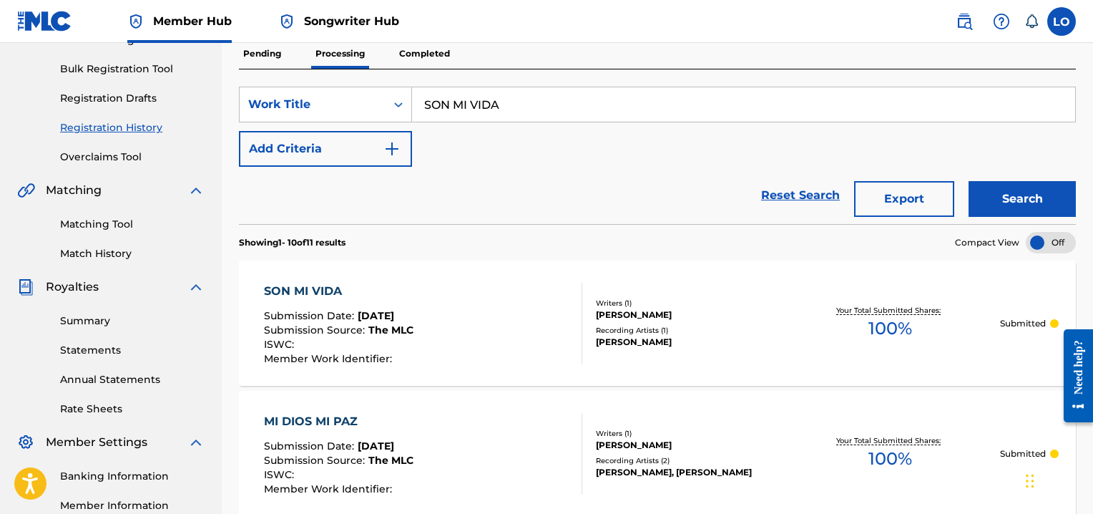
click at [323, 285] on div "SON MI VIDA" at bounding box center [338, 291] width 149 height 17
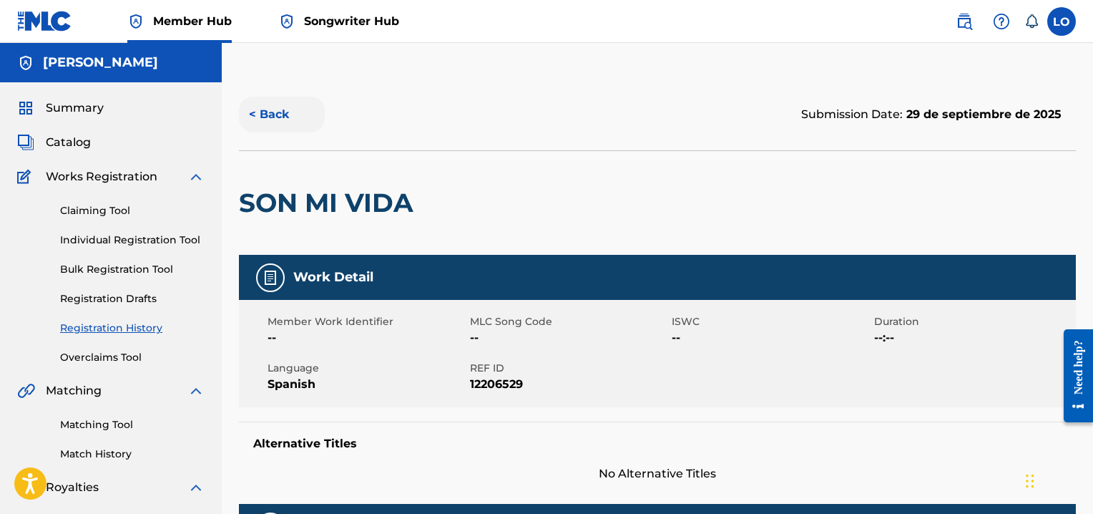
click at [271, 110] on button "< Back" at bounding box center [282, 115] width 86 height 36
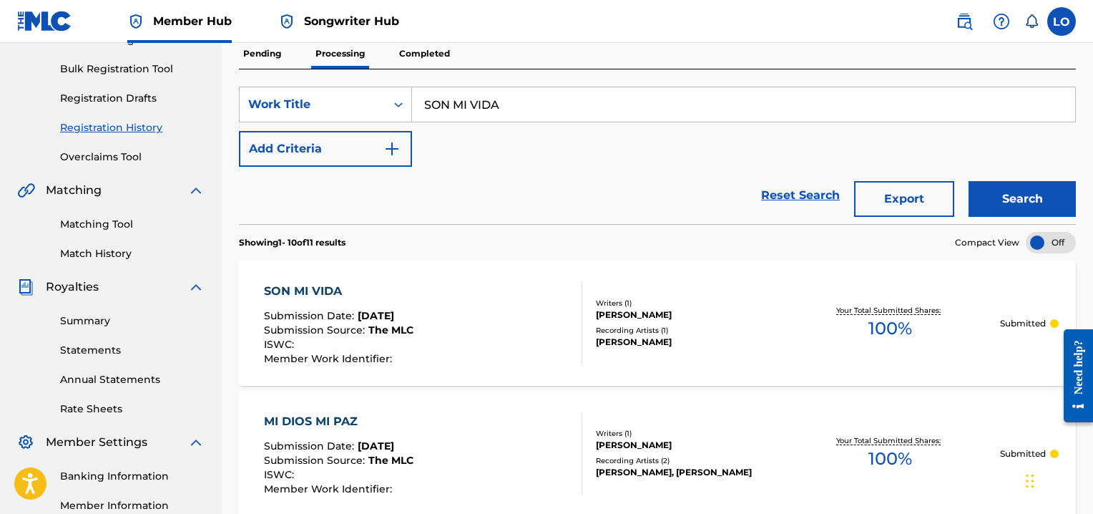
click at [544, 115] on input "SON MI VIDA" at bounding box center [743, 104] width 663 height 34
type input "S"
type input "SU HISTORIA"
click at [1032, 198] on button "Search" at bounding box center [1021, 199] width 107 height 36
click at [324, 289] on div "SU HISTORIA" at bounding box center [338, 291] width 149 height 17
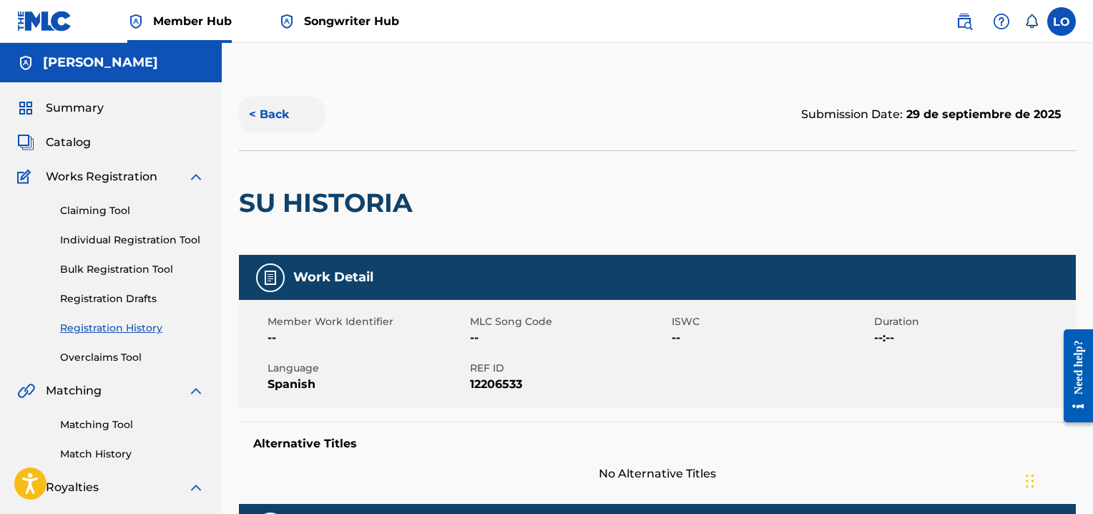
click at [283, 116] on button "< Back" at bounding box center [282, 115] width 86 height 36
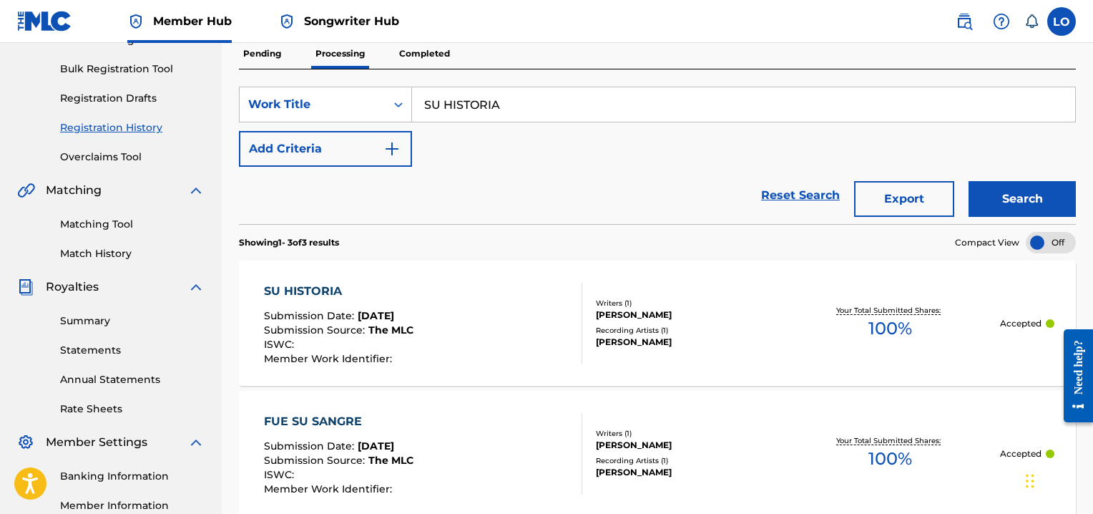
click at [524, 101] on input "SU HISTORIA" at bounding box center [743, 104] width 663 height 34
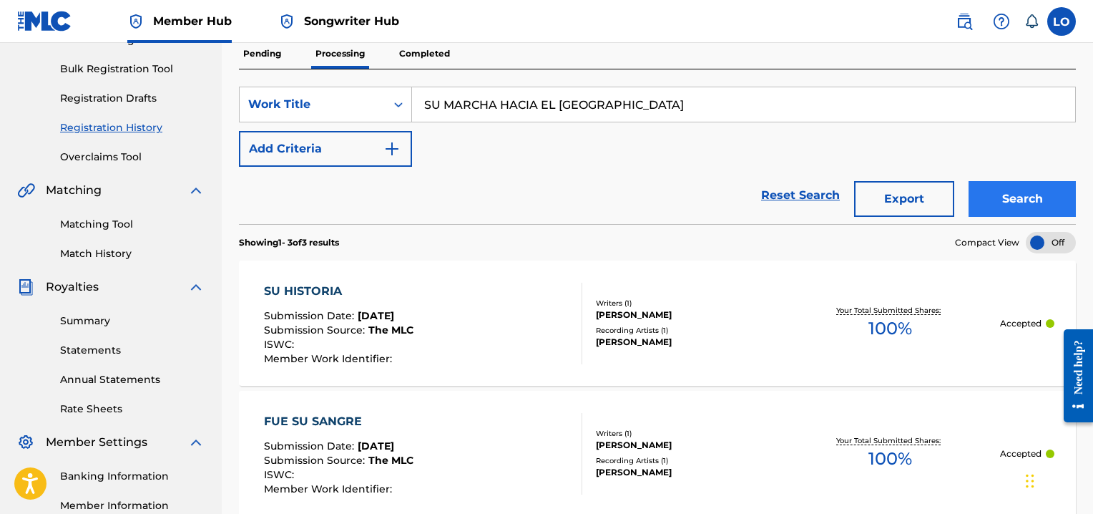
type input "SU MARCHA HACIA EL CALVARIO"
click at [995, 184] on button "Search" at bounding box center [1021, 199] width 107 height 36
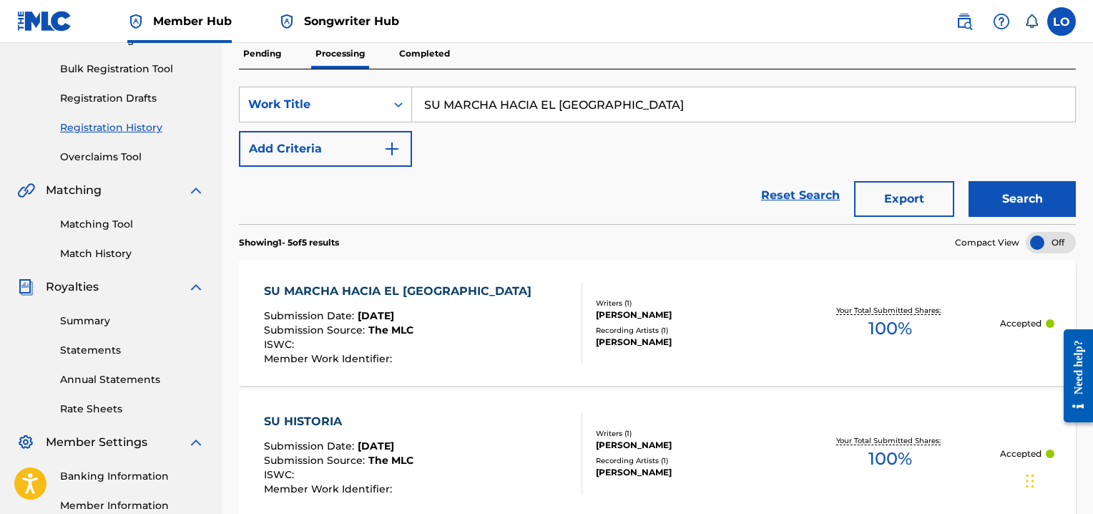
click at [395, 288] on div "SU MARCHA HACIA EL CALVARIO" at bounding box center [401, 291] width 275 height 17
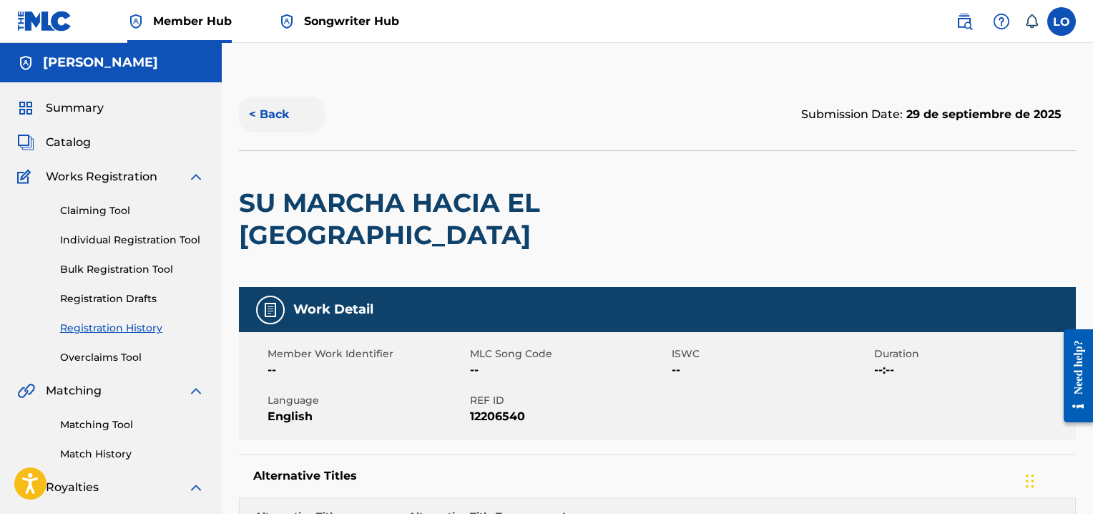
click at [280, 122] on button "< Back" at bounding box center [282, 115] width 86 height 36
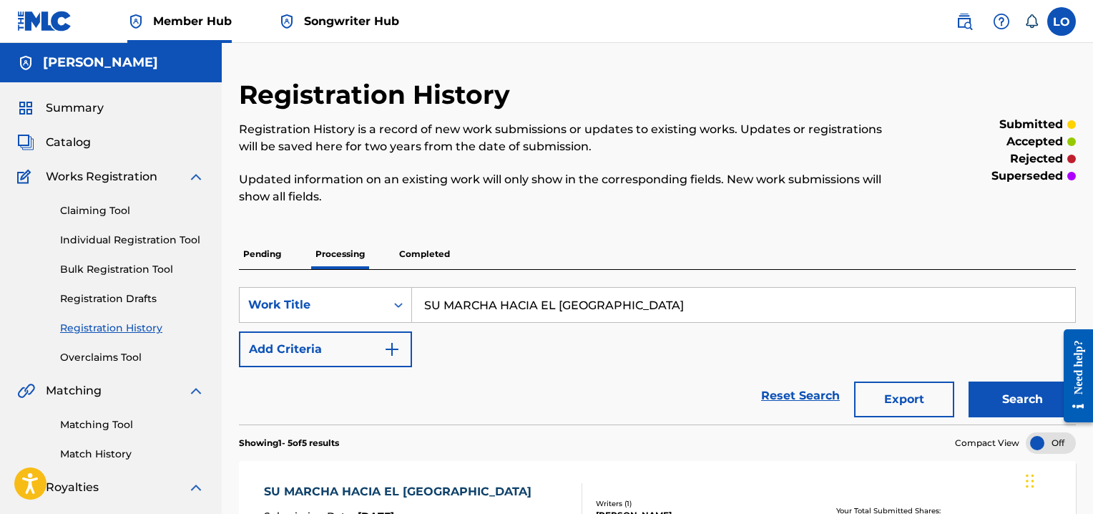
scroll to position [200, 0]
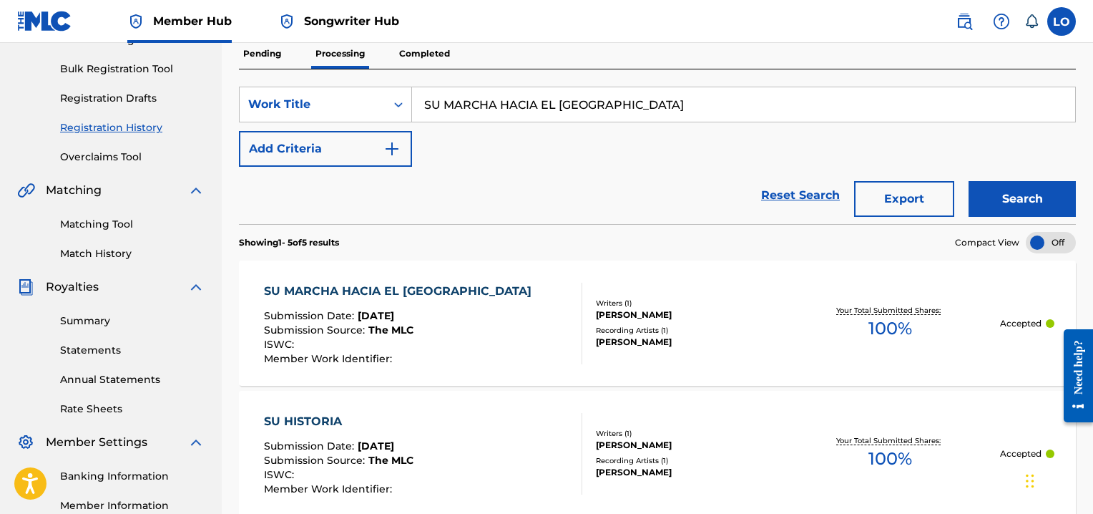
click at [640, 103] on input "SU MARCHA HACIA EL CALVARIO" at bounding box center [743, 104] width 663 height 34
type input "S"
type input "TEN PIEDAD"
click at [1041, 222] on div "Search" at bounding box center [1018, 195] width 114 height 57
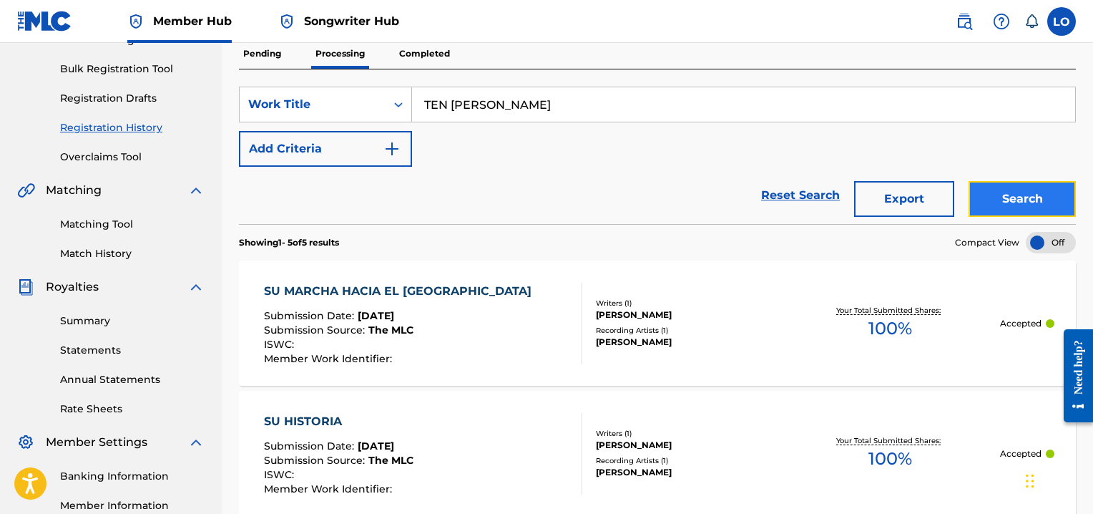
click at [1027, 185] on button "Search" at bounding box center [1021, 199] width 107 height 36
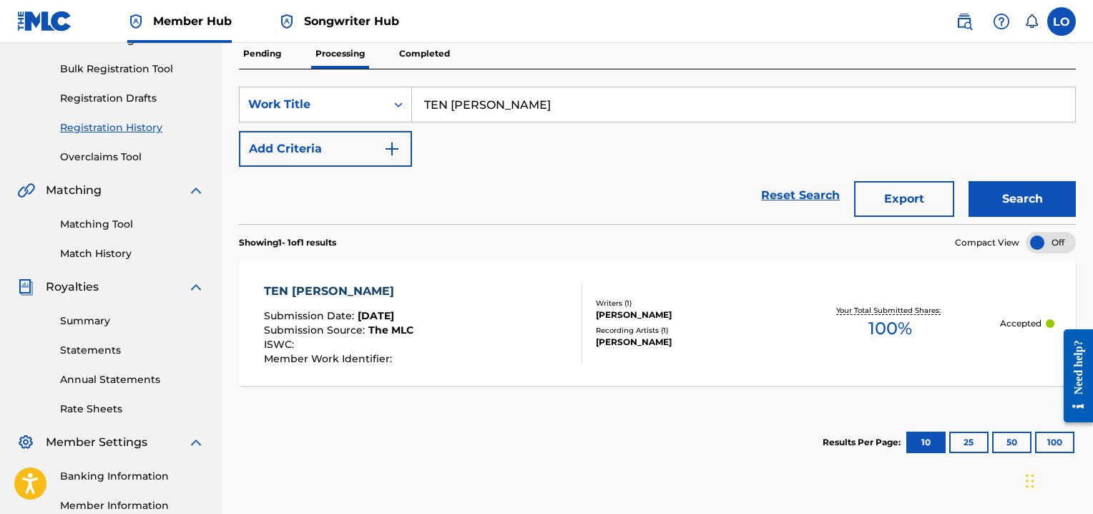
click at [325, 283] on div "TEN PIEDAD" at bounding box center [338, 291] width 149 height 17
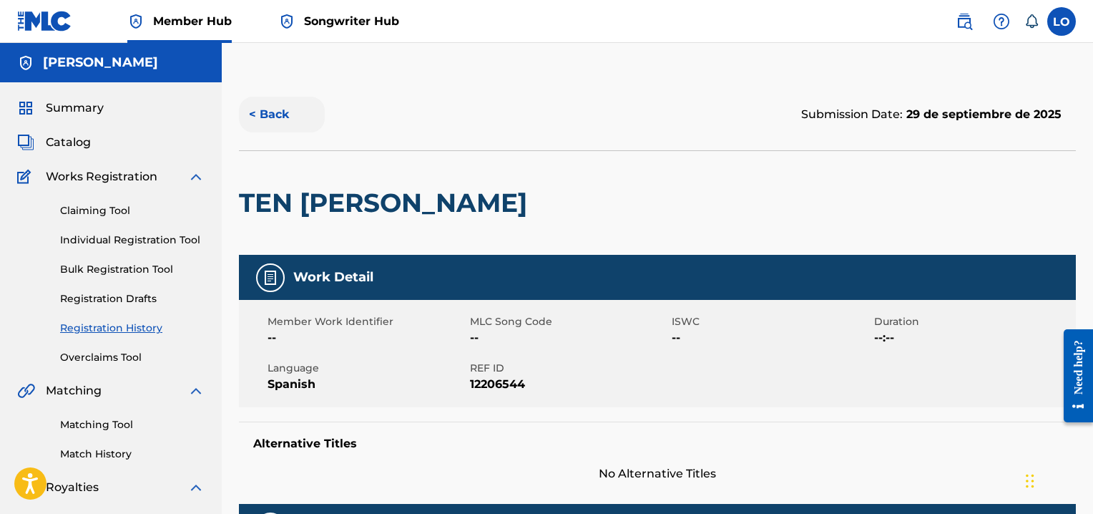
click at [273, 116] on button "< Back" at bounding box center [282, 115] width 86 height 36
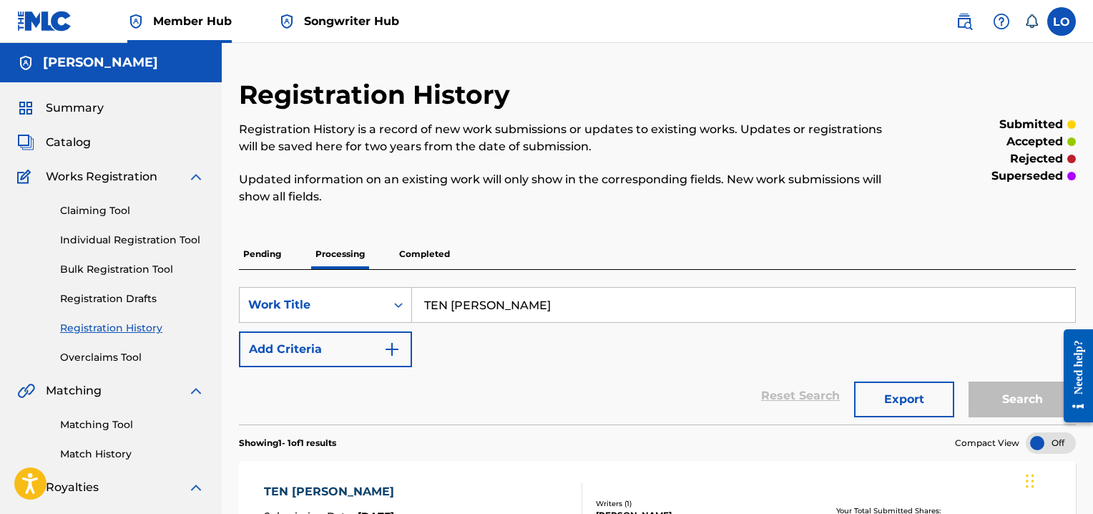
scroll to position [200, 0]
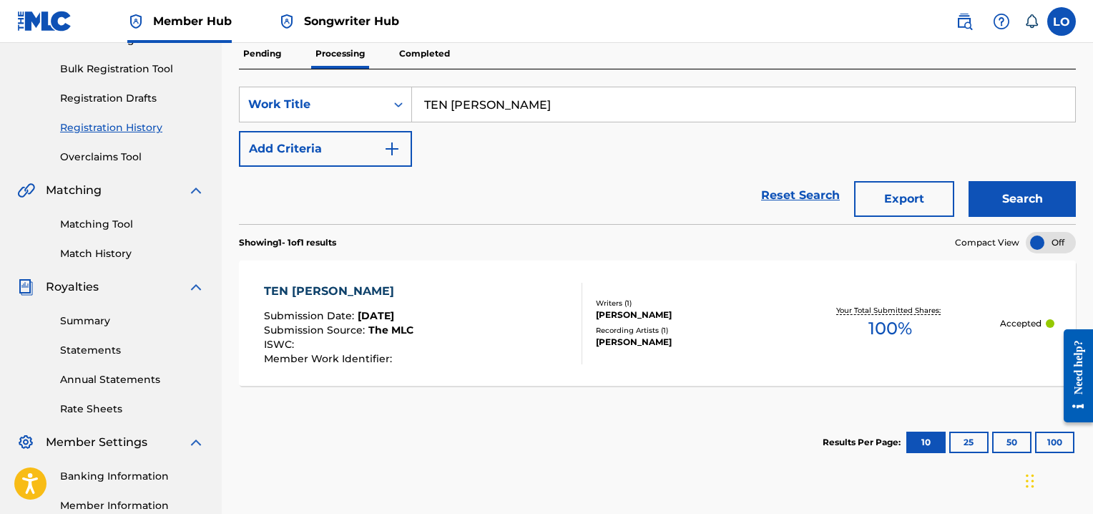
click at [502, 107] on input "TEN PIEDAD" at bounding box center [743, 104] width 663 height 34
type input "T"
type input "TU VENIDAD"
click at [996, 197] on button "Search" at bounding box center [1021, 199] width 107 height 36
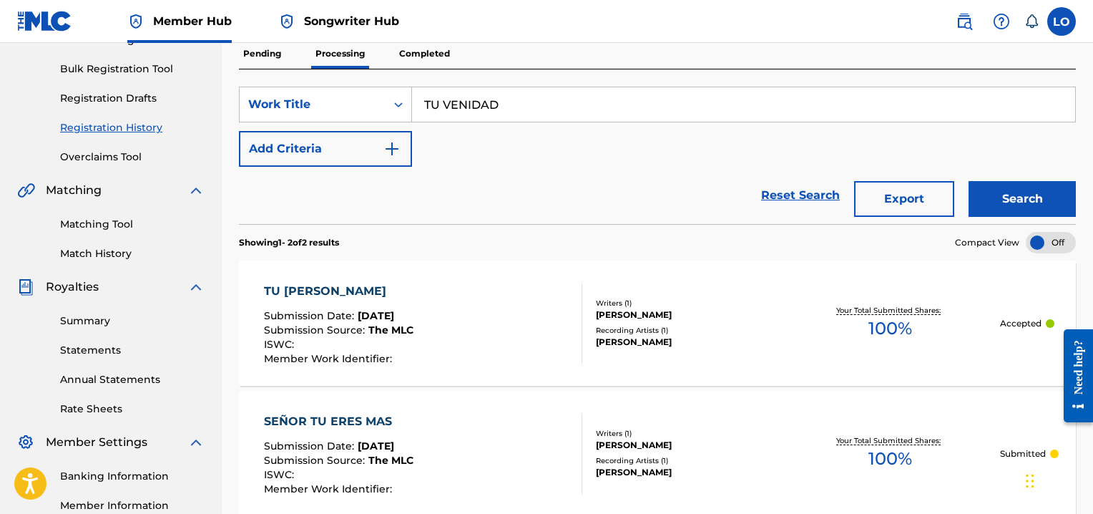
click at [289, 284] on div "TU VENIDA" at bounding box center [338, 291] width 149 height 17
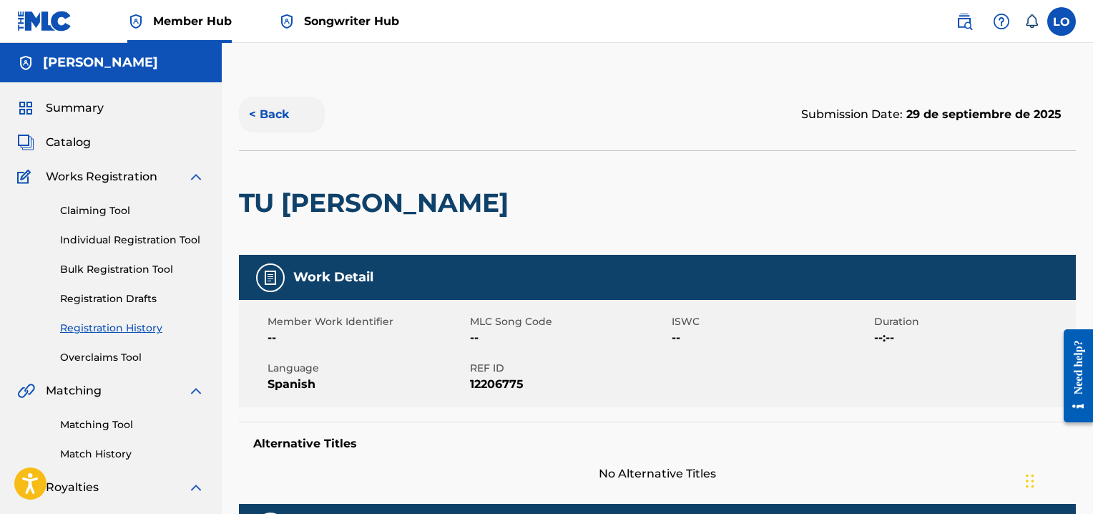
click at [276, 108] on button "< Back" at bounding box center [282, 115] width 86 height 36
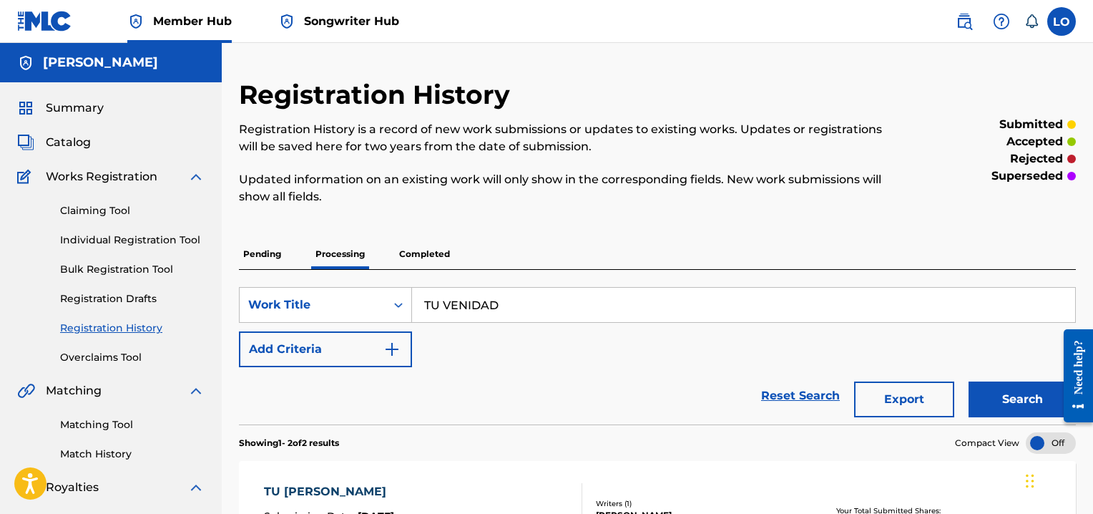
scroll to position [200, 0]
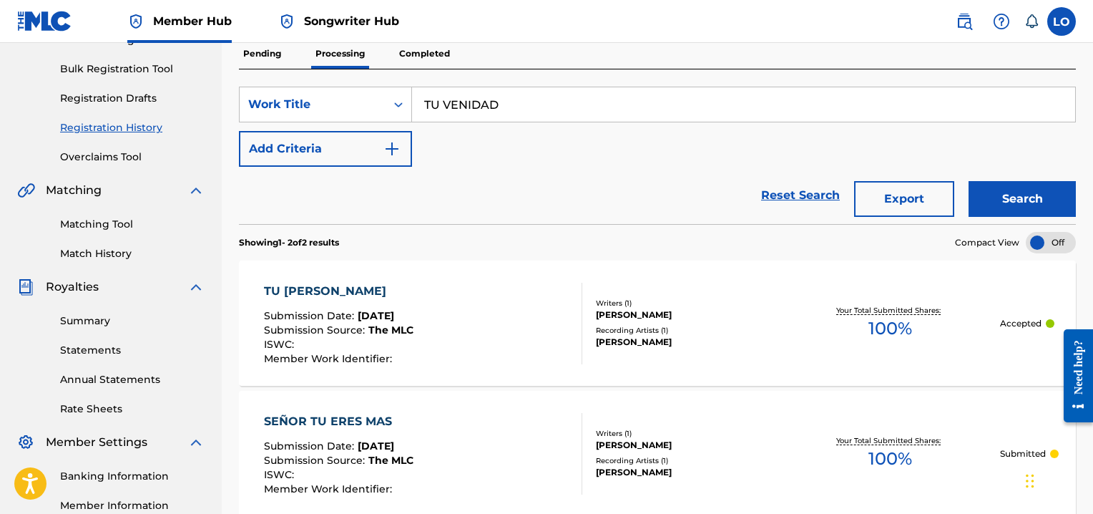
click at [526, 101] on input "TU VENIDAD" at bounding box center [743, 104] width 663 height 34
type input "T"
type input "UN RUEGO A MI SEÑOR"
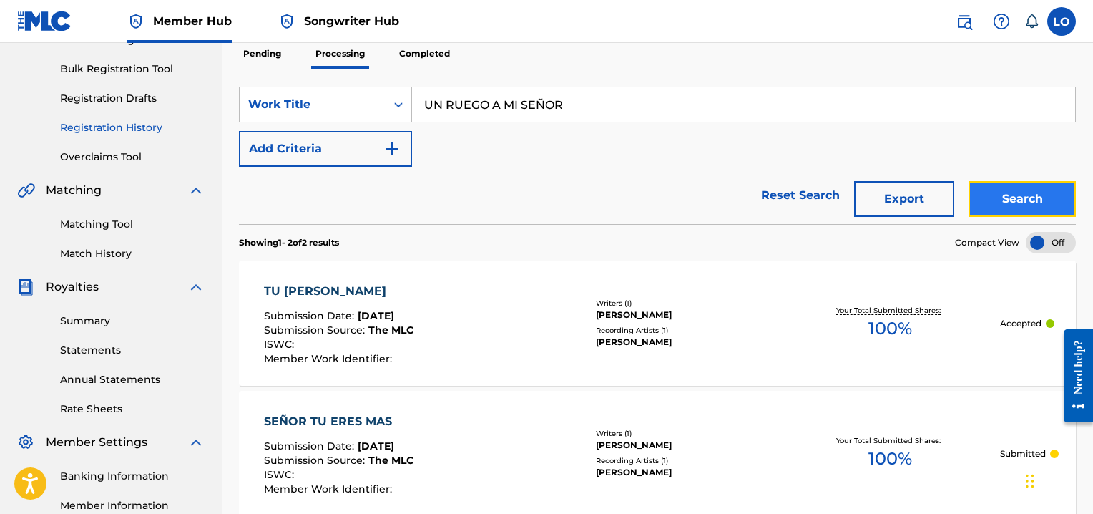
click at [1023, 200] on button "Search" at bounding box center [1021, 199] width 107 height 36
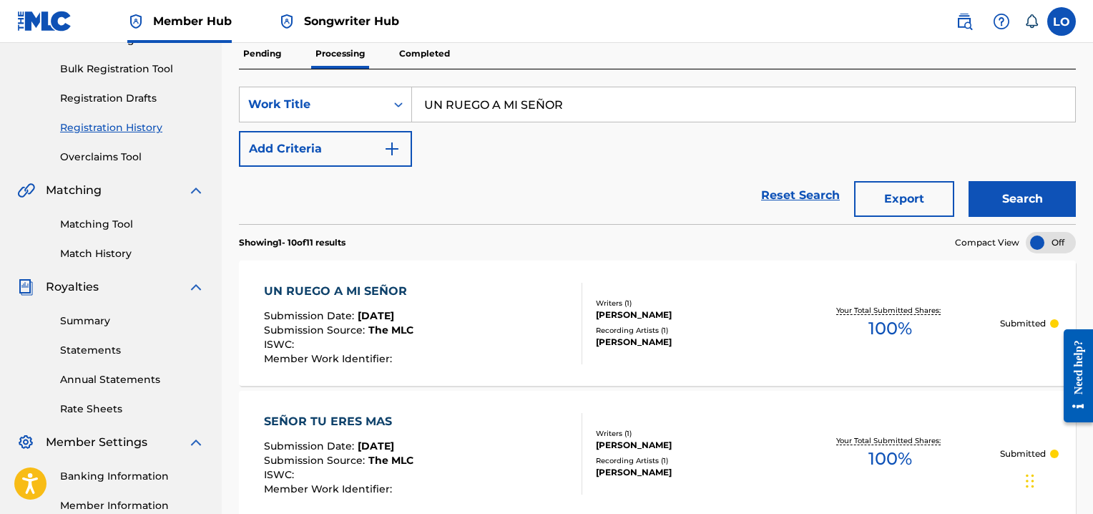
click at [346, 288] on div "UN RUEGO A MI SEÑOR" at bounding box center [339, 291] width 150 height 17
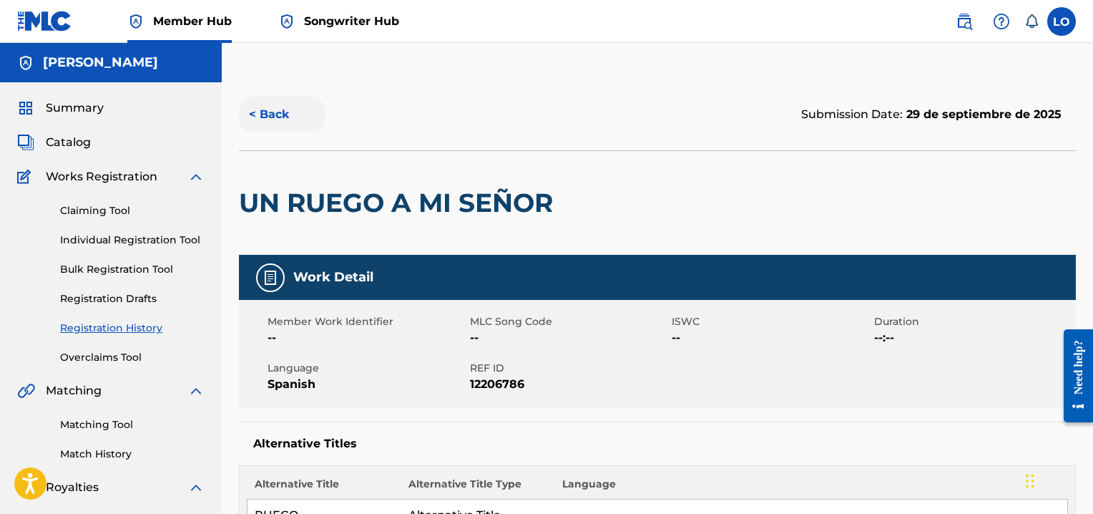
click at [277, 100] on button "< Back" at bounding box center [282, 115] width 86 height 36
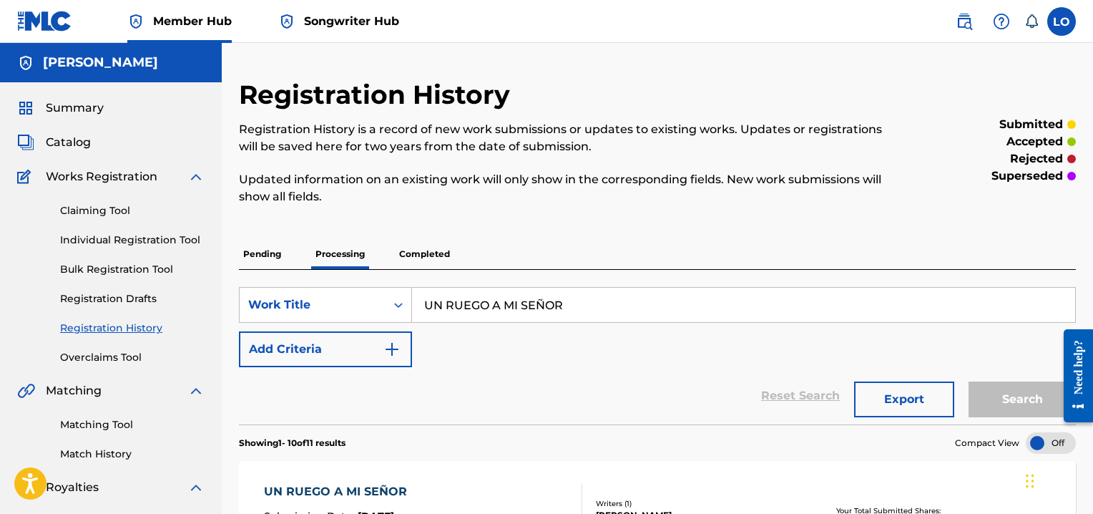
scroll to position [200, 0]
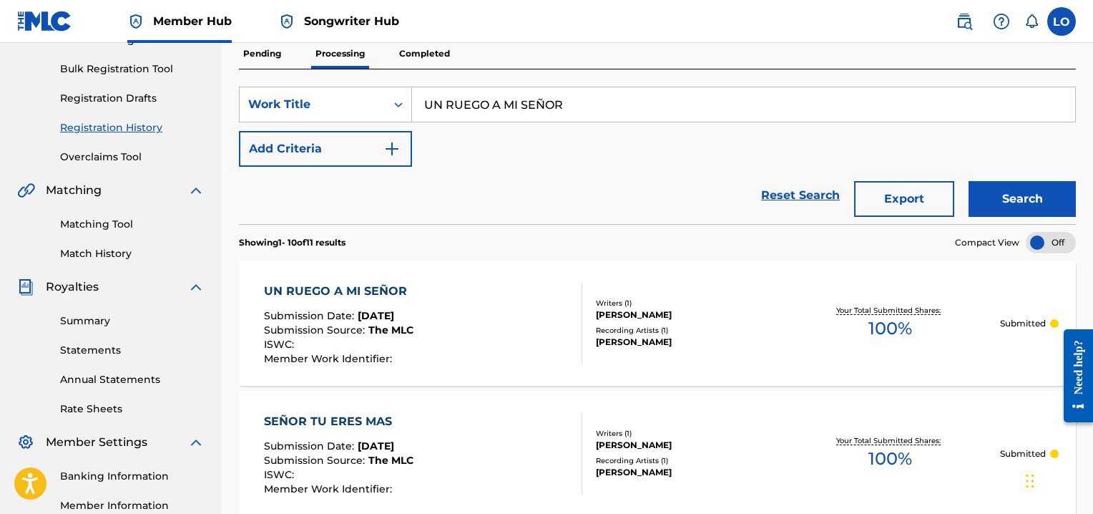
click at [595, 98] on input "UN RUEGO A MI SEÑOR" at bounding box center [743, 104] width 663 height 34
type input "U"
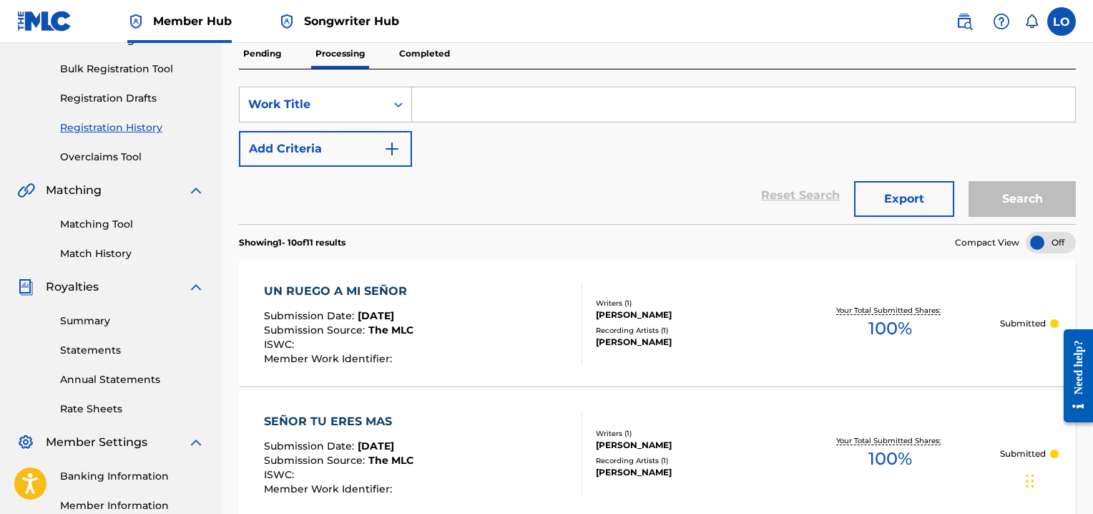
type input "U"
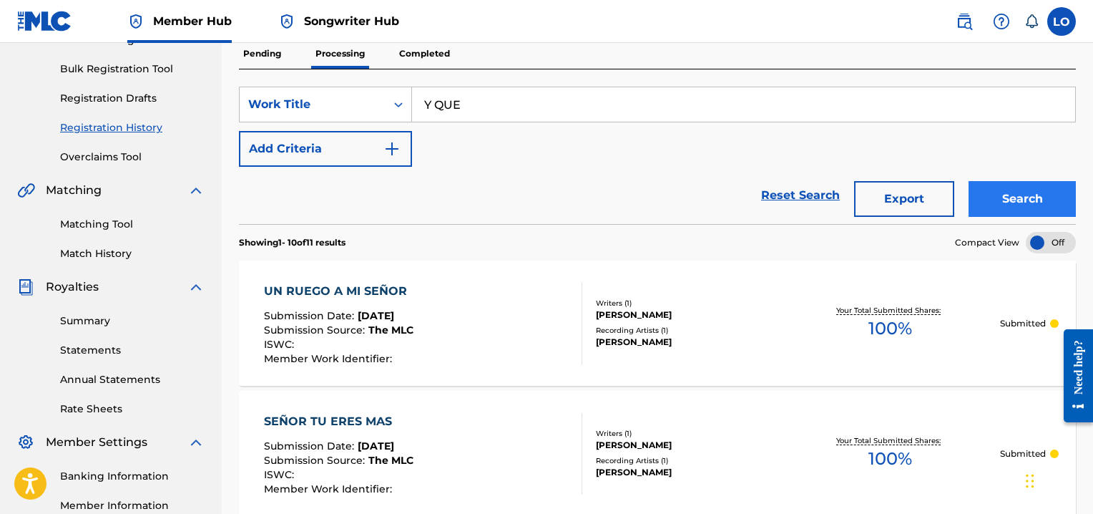
type input "Y QUE"
click at [1021, 194] on button "Search" at bounding box center [1021, 199] width 107 height 36
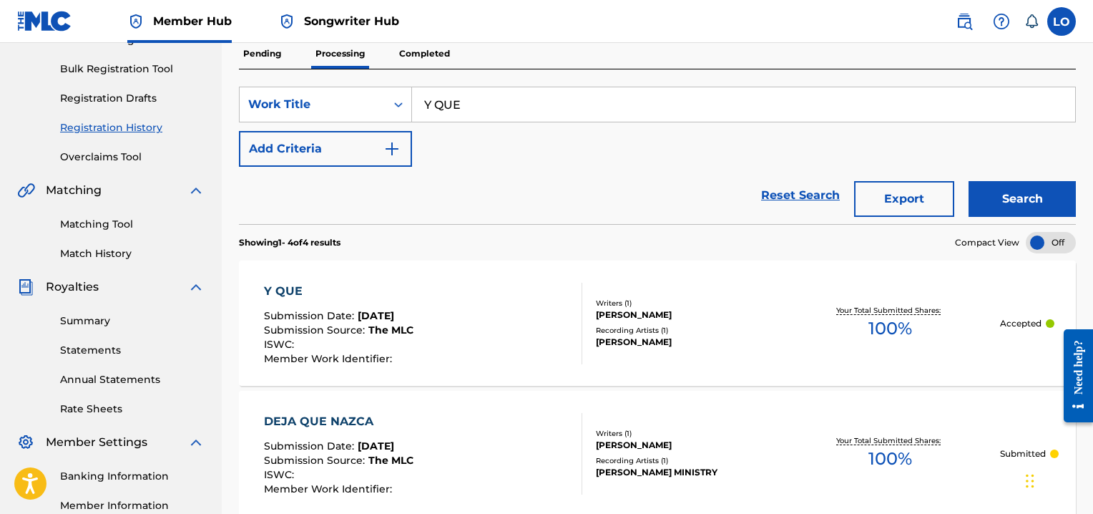
click at [289, 290] on div "Y QUE" at bounding box center [338, 291] width 149 height 17
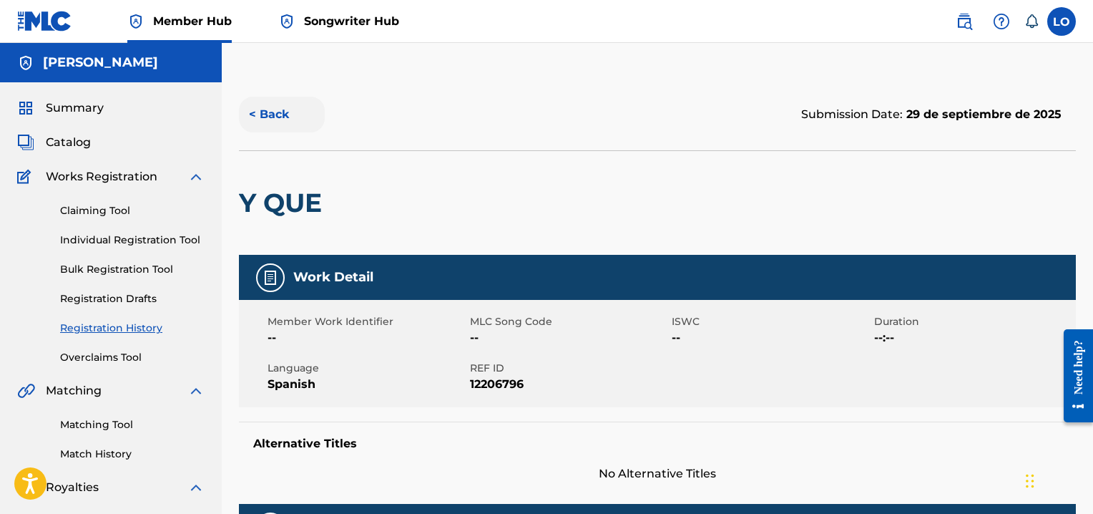
click at [269, 111] on button "< Back" at bounding box center [282, 115] width 86 height 36
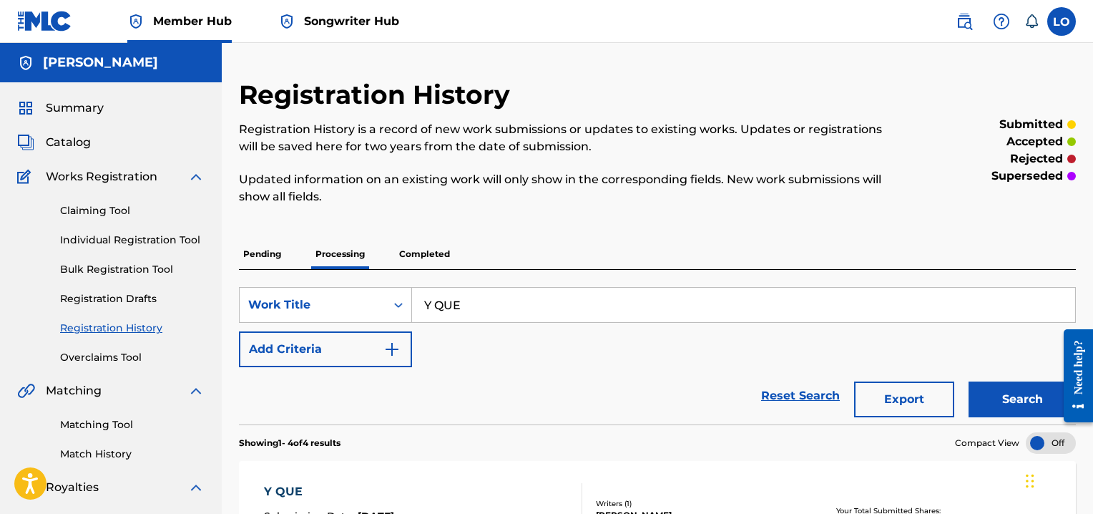
scroll to position [200, 0]
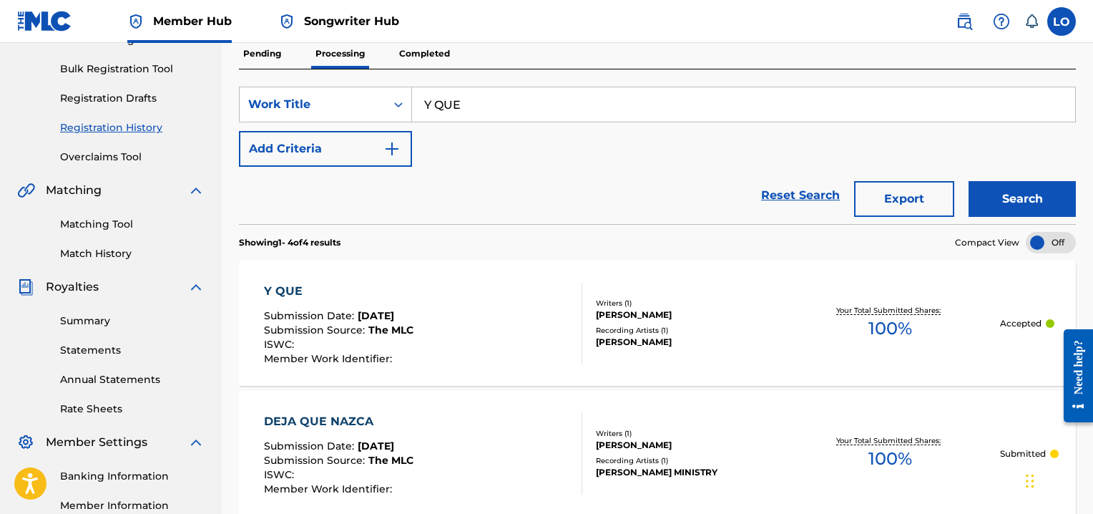
click at [491, 113] on input "Y QUE" at bounding box center [743, 104] width 663 height 34
type input "Y"
type input "YO ME IMAGINO"
click at [1030, 200] on button "Search" at bounding box center [1021, 199] width 107 height 36
click at [338, 286] on div "YO ME IMAGINO" at bounding box center [338, 291] width 149 height 17
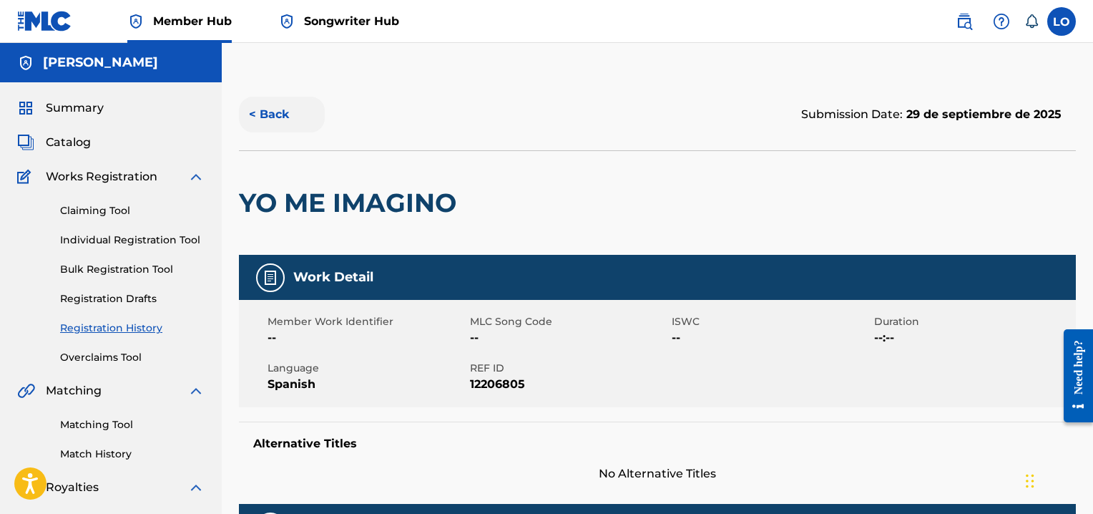
click at [283, 116] on button "< Back" at bounding box center [282, 115] width 86 height 36
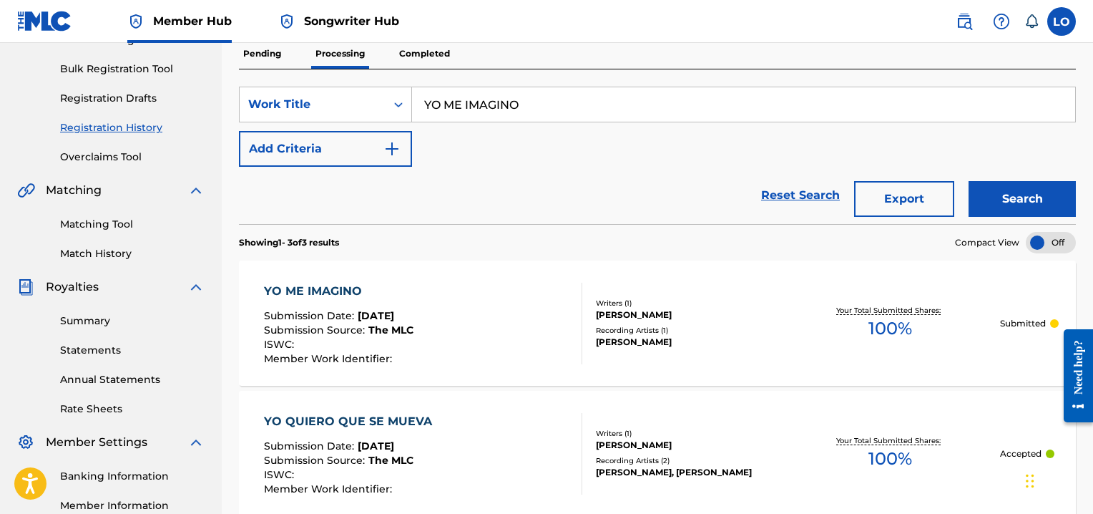
click at [559, 99] on input "YO ME IMAGINO" at bounding box center [743, 104] width 663 height 34
type input "Y"
type input "YO QUIERO QUE SE MUEVA"
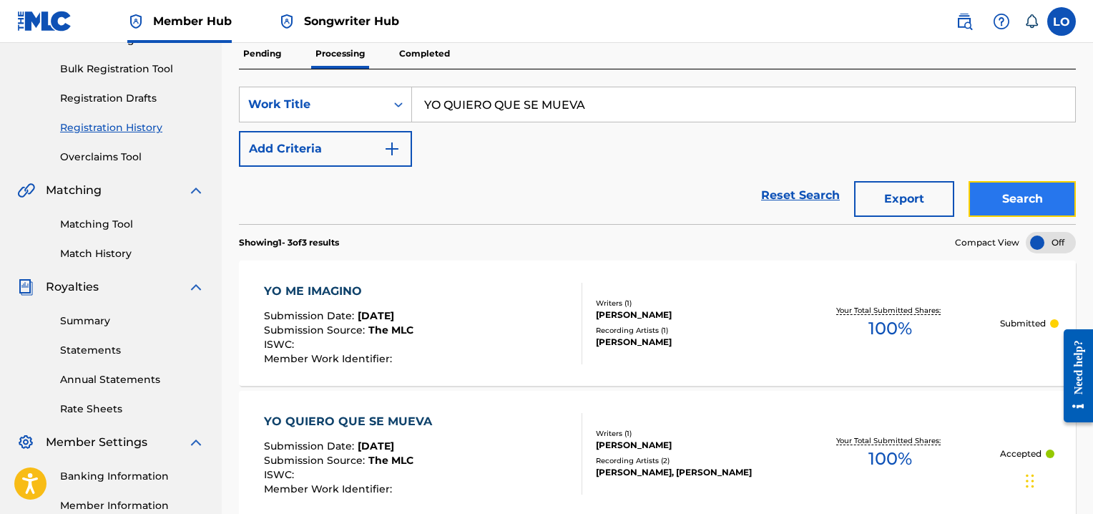
click at [992, 184] on button "Search" at bounding box center [1021, 199] width 107 height 36
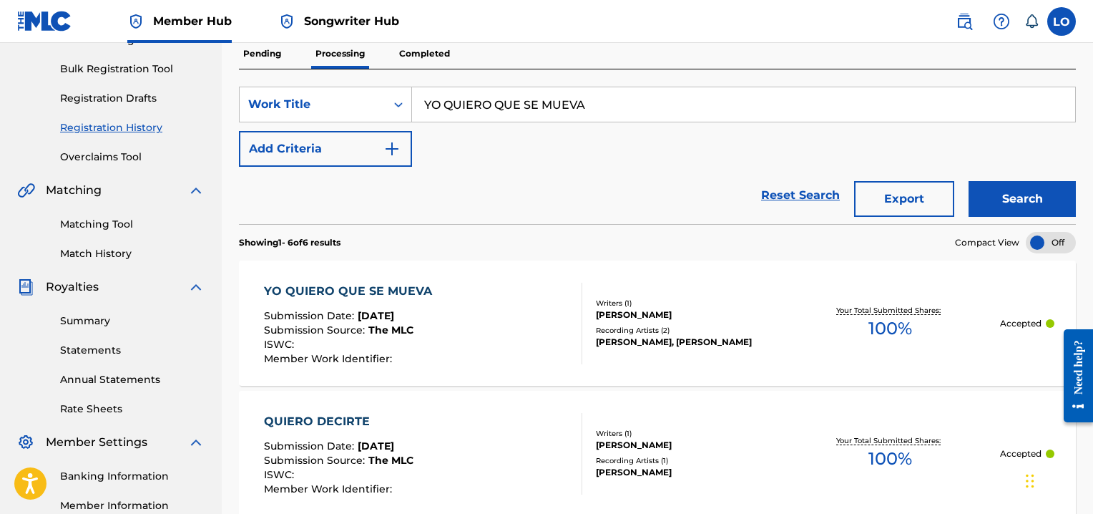
click at [365, 283] on div "YO QUIERO QUE SE MUEVA" at bounding box center [351, 291] width 175 height 17
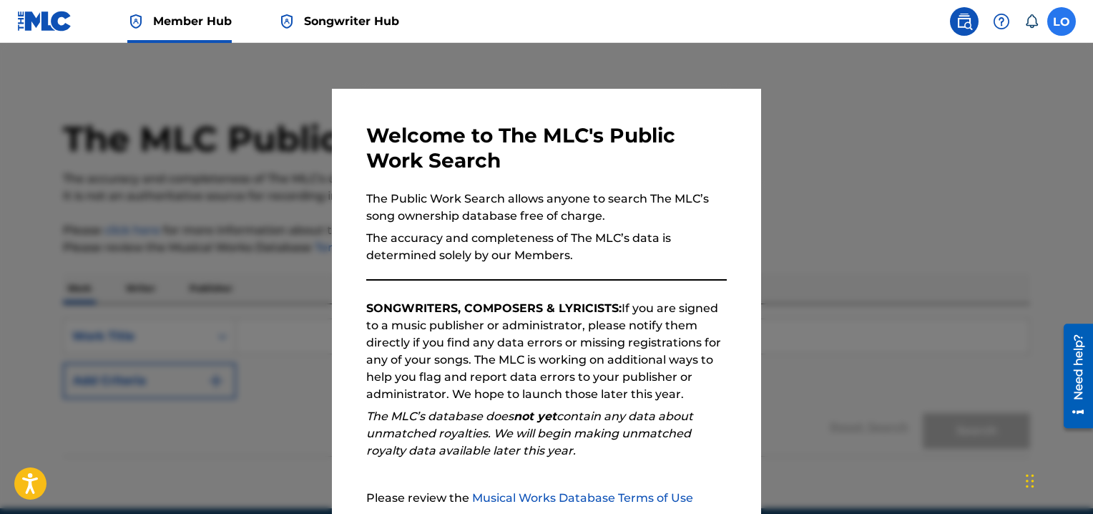
click at [1063, 26] on label at bounding box center [1061, 21] width 29 height 29
click at [1061, 21] on input "LO Loyda Olmeda Cotto olmeda7772@hotmail.com Notification Preferences Profile L…" at bounding box center [1061, 21] width 0 height 0
click at [667, 164] on h3 "Welcome to The MLC's Public Work Search" at bounding box center [546, 148] width 360 height 50
click at [698, 164] on h3 "Welcome to The MLC's Public Work Search" at bounding box center [546, 148] width 360 height 50
click at [874, 141] on div at bounding box center [546, 300] width 1093 height 514
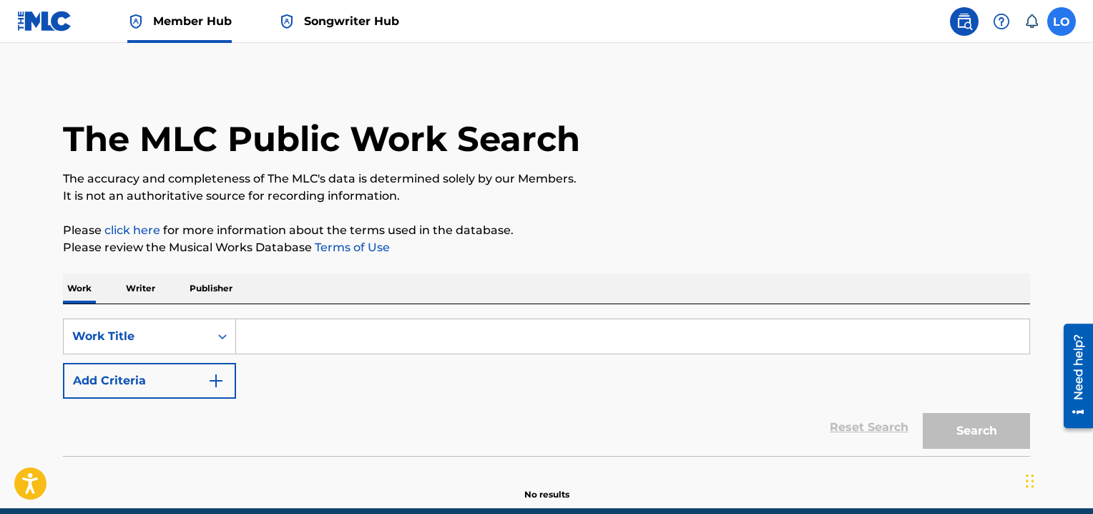
click at [1069, 16] on label at bounding box center [1061, 21] width 29 height 29
click at [1061, 21] on input "LO Loyda Olmeda Cotto olmeda7772@hotmail.com Notification Preferences Profile L…" at bounding box center [1061, 21] width 0 height 0
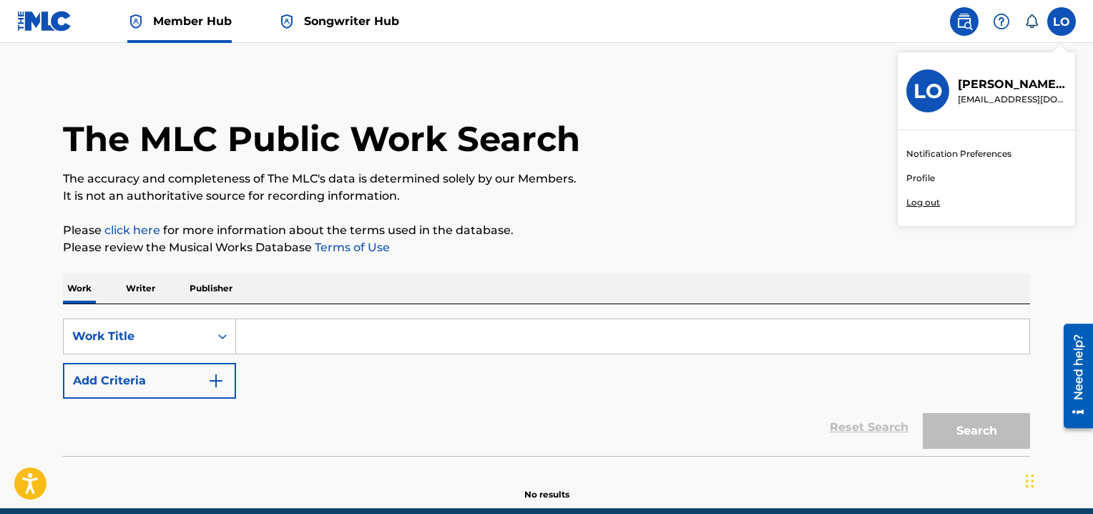
click at [923, 202] on p "Log out" at bounding box center [923, 202] width 34 height 13
click at [1061, 21] on input "LO Loyda Olmeda Cotto olmeda7772@hotmail.com Notification Preferences Profile L…" at bounding box center [1061, 21] width 0 height 0
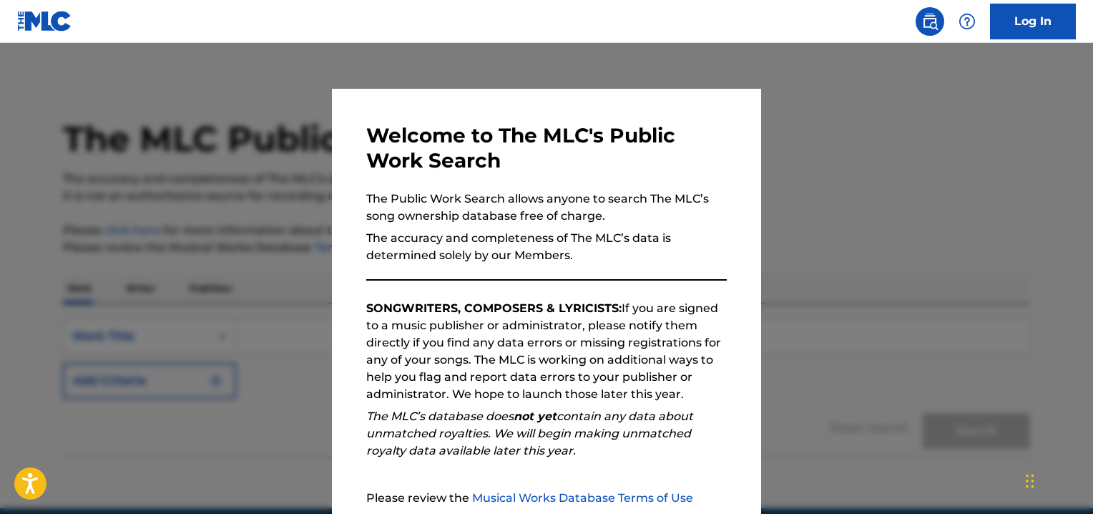
click at [908, 197] on div at bounding box center [546, 300] width 1093 height 514
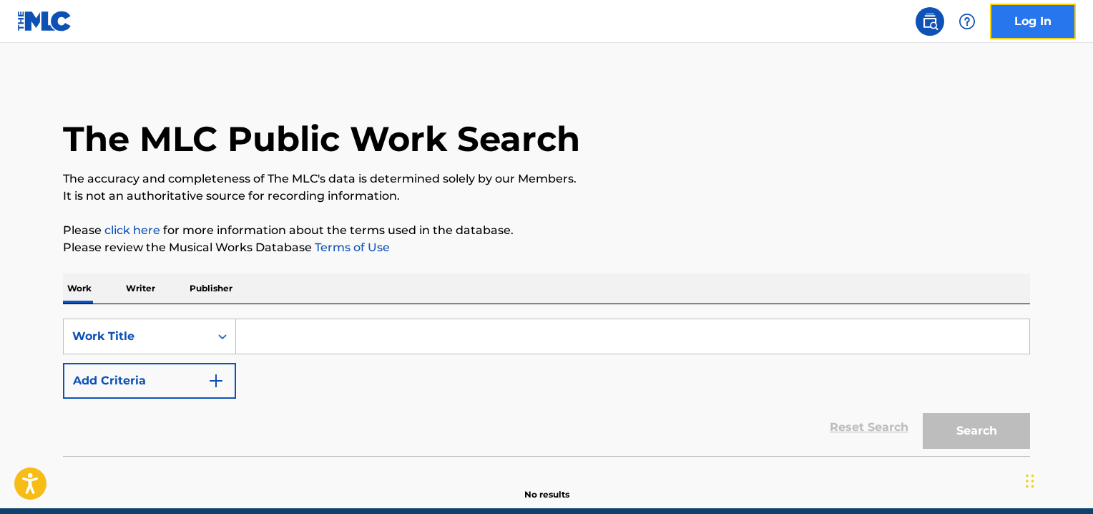
click at [1034, 15] on link "Log In" at bounding box center [1033, 22] width 86 height 36
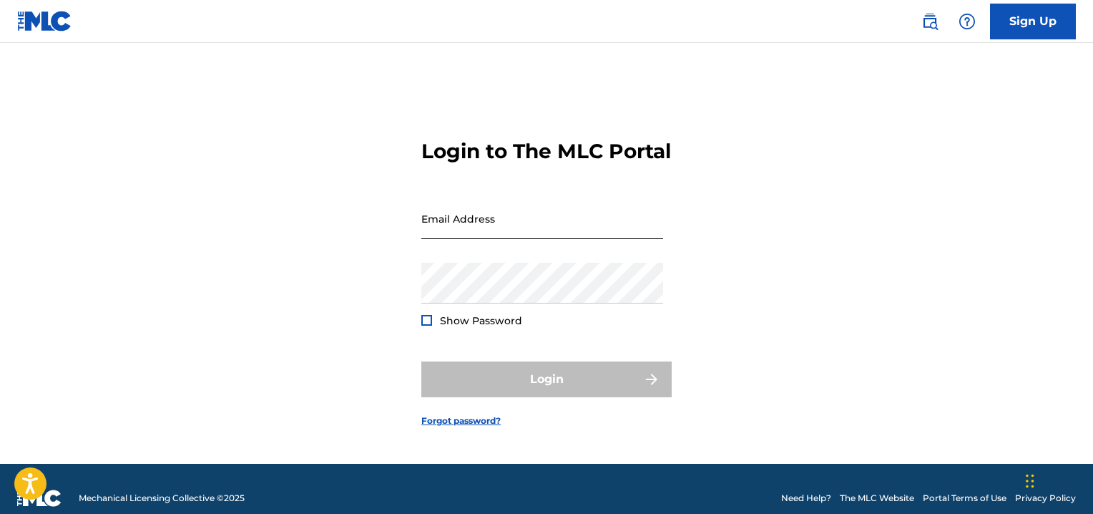
click at [463, 235] on input "Email Address" at bounding box center [542, 218] width 242 height 41
type input "[EMAIL_ADDRESS][DOMAIN_NAME]"
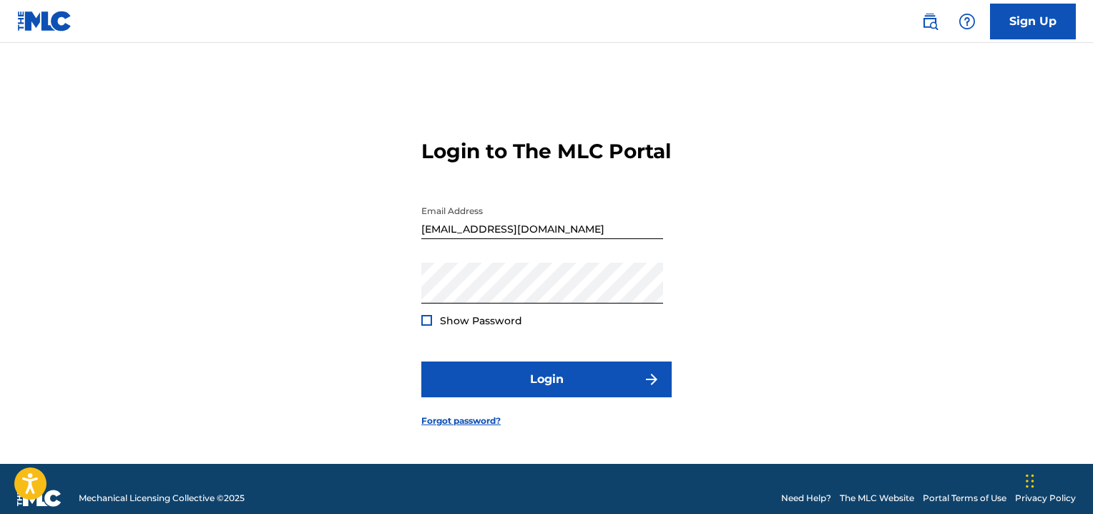
click at [427, 325] on div at bounding box center [426, 320] width 11 height 11
click at [423, 324] on img at bounding box center [427, 320] width 8 height 8
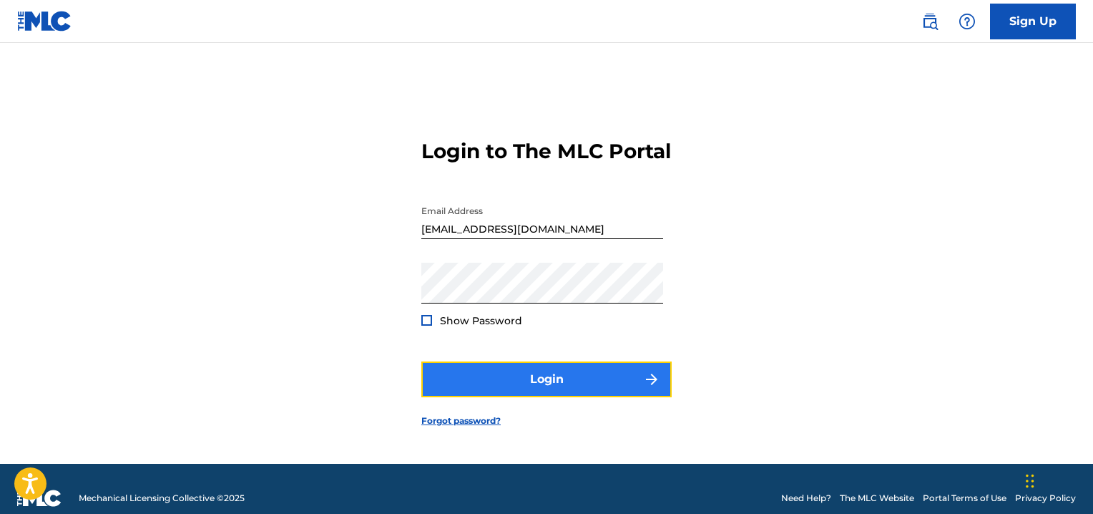
click at [554, 383] on button "Login" at bounding box center [546, 379] width 250 height 36
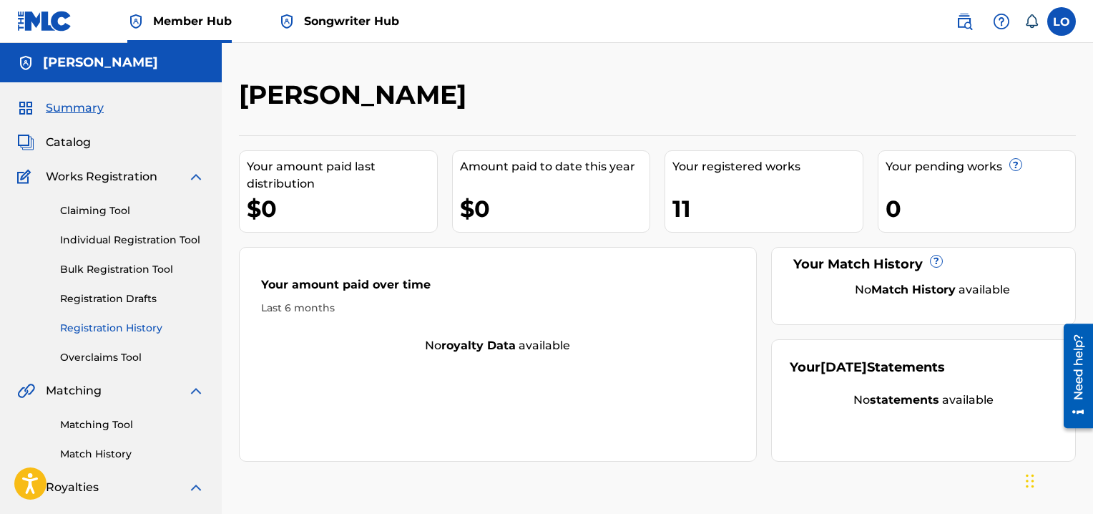
click at [118, 324] on link "Registration History" at bounding box center [132, 327] width 144 height 15
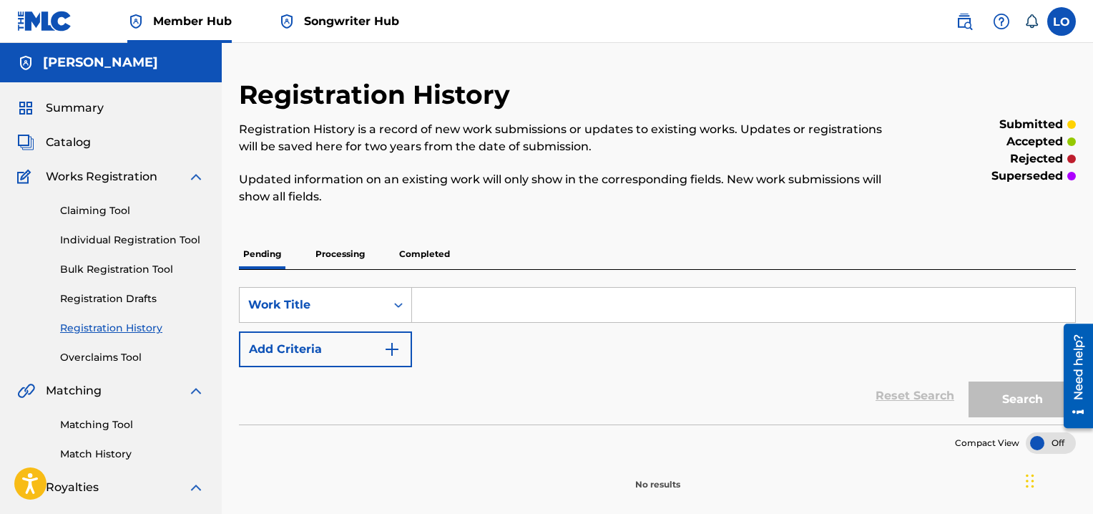
click at [342, 251] on p "Processing" at bounding box center [340, 254] width 58 height 30
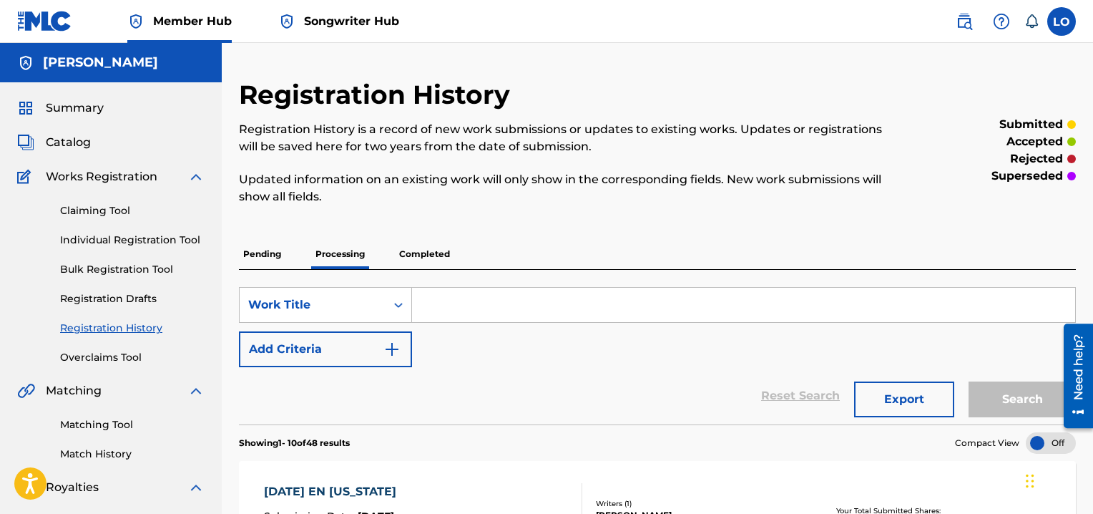
click at [454, 310] on input "Search Form" at bounding box center [743, 305] width 663 height 34
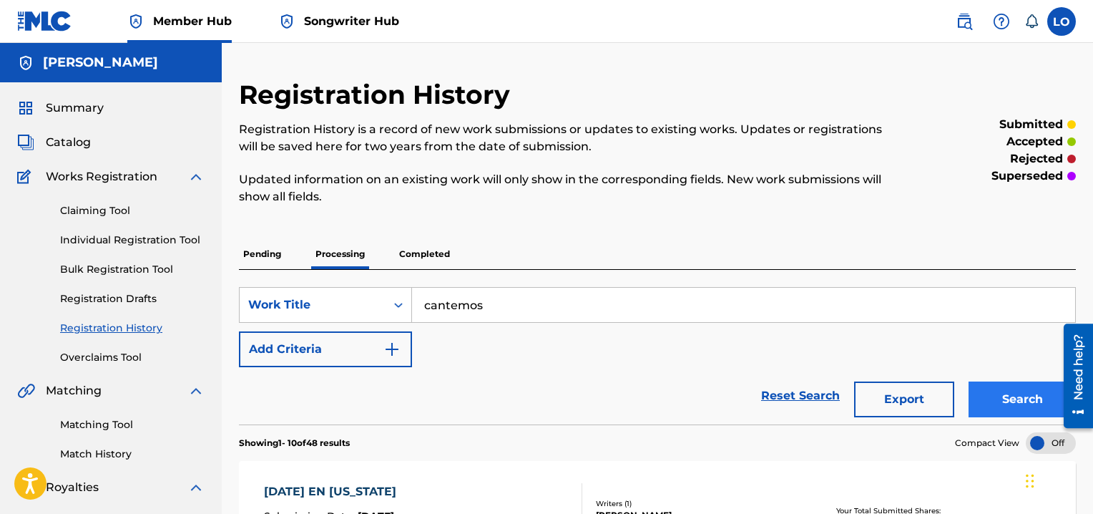
type input "cantemos"
click at [1031, 396] on button "Search" at bounding box center [1021, 399] width 107 height 36
click at [315, 484] on div "CANTEMOS" at bounding box center [338, 491] width 149 height 17
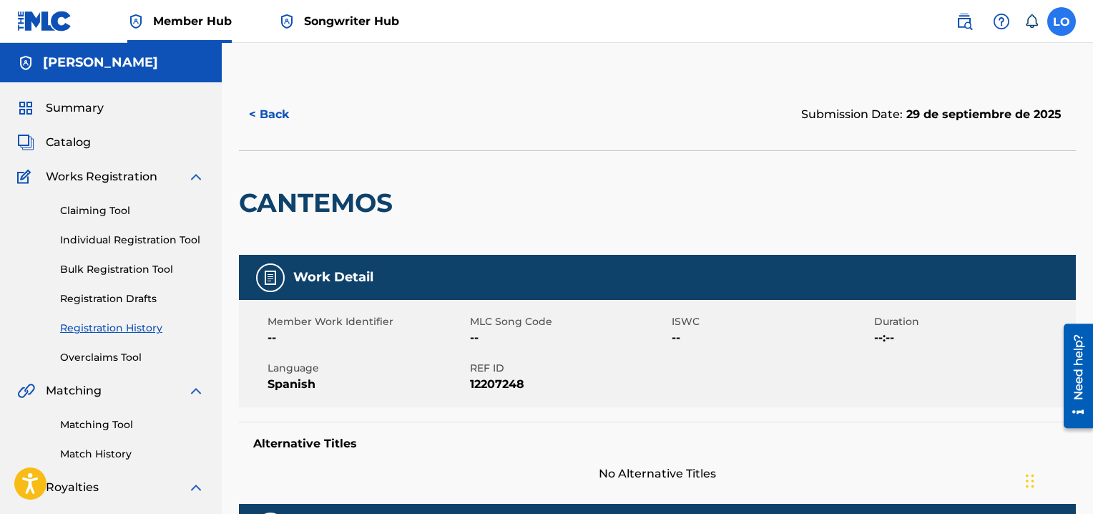
click at [1061, 29] on label at bounding box center [1061, 21] width 29 height 29
click at [1061, 21] on input "LO Loyda Olmeda Cotto olmeda7772@hotmail.com Notification Preferences Profile L…" at bounding box center [1061, 21] width 0 height 0
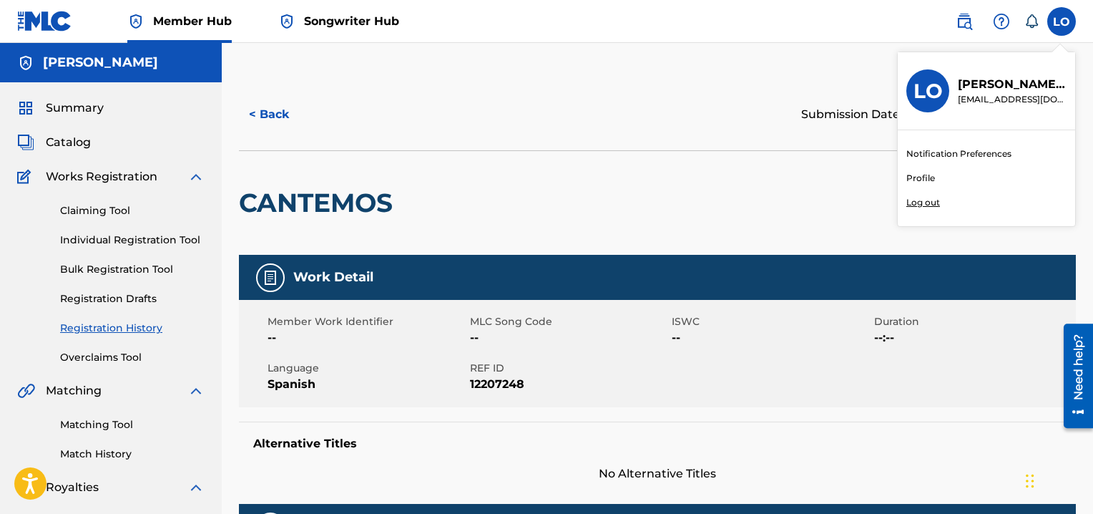
click at [918, 202] on p "Log out" at bounding box center [923, 202] width 34 height 13
click at [1061, 21] on input "LO Loyda Olmeda Cotto olmeda7772@hotmail.com Notification Preferences Profile L…" at bounding box center [1061, 21] width 0 height 0
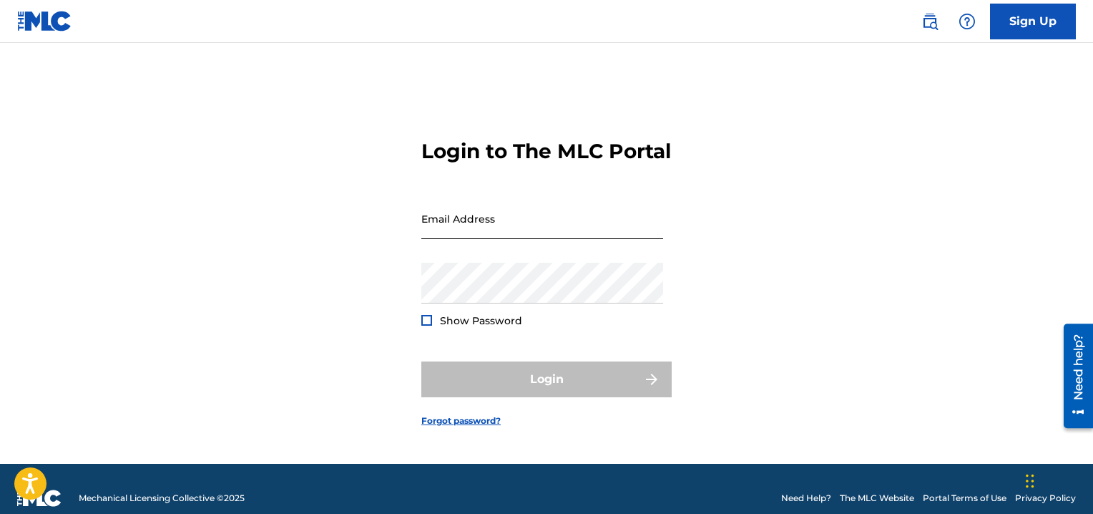
click at [439, 232] on input "Email Address" at bounding box center [542, 218] width 242 height 41
type input "pepe100x35@yahoo.com"
click at [747, 225] on div "Login to The MLC Portal Email Address pepe100x35@yahoo.com Password Show Passwo…" at bounding box center [546, 271] width 1001 height 385
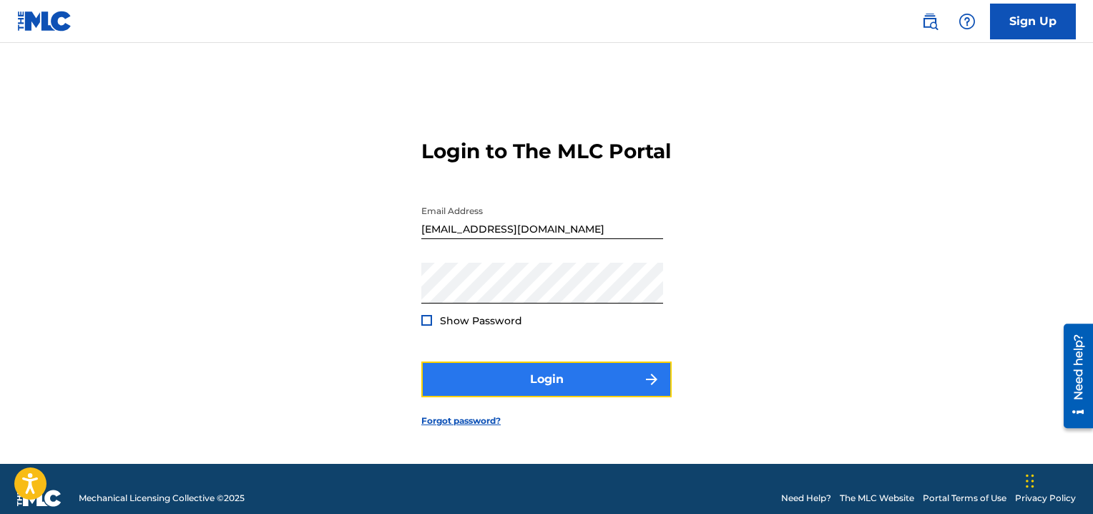
click at [561, 397] on button "Login" at bounding box center [546, 379] width 250 height 36
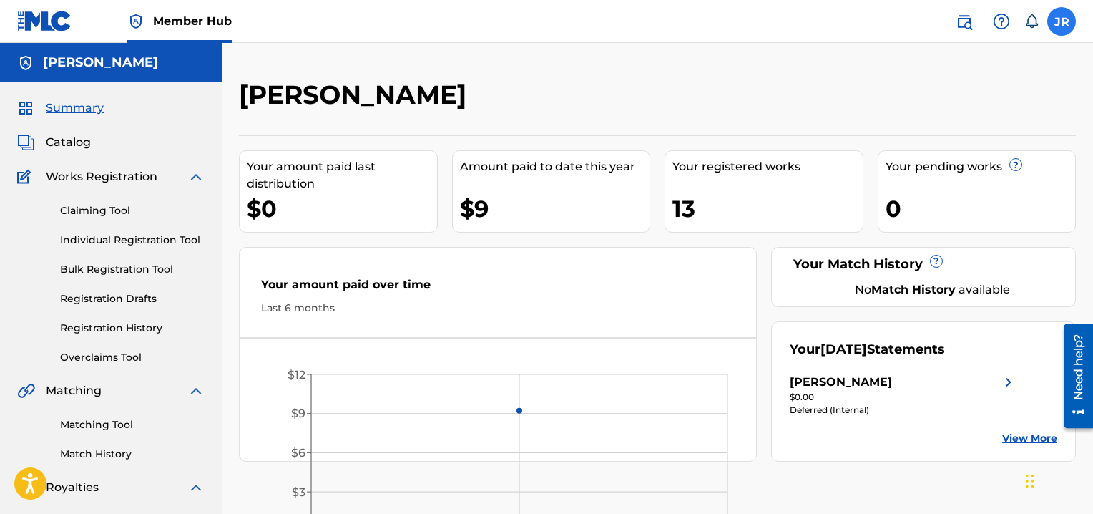
click at [1066, 14] on label at bounding box center [1061, 21] width 29 height 29
click at [1061, 21] on input "JR Jose Rios Santos pepe100x35@yahoo.com Notification Preferences Profile Log o…" at bounding box center [1061, 21] width 0 height 0
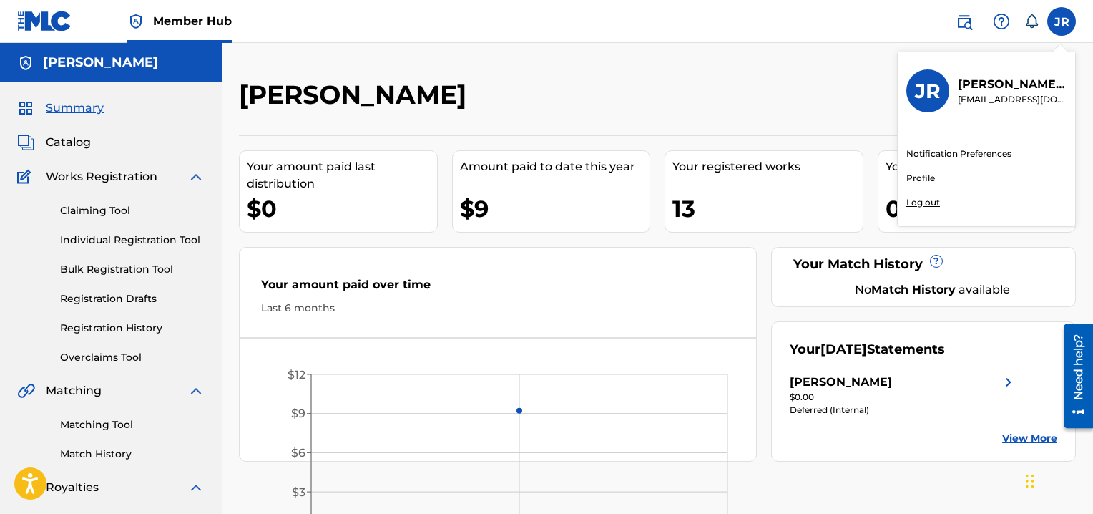
click at [930, 199] on p "Log out" at bounding box center [923, 202] width 34 height 13
click at [1061, 21] on input "JR Jose Rios Santos pepe100x35@yahoo.com Notification Preferences Profile Log o…" at bounding box center [1061, 21] width 0 height 0
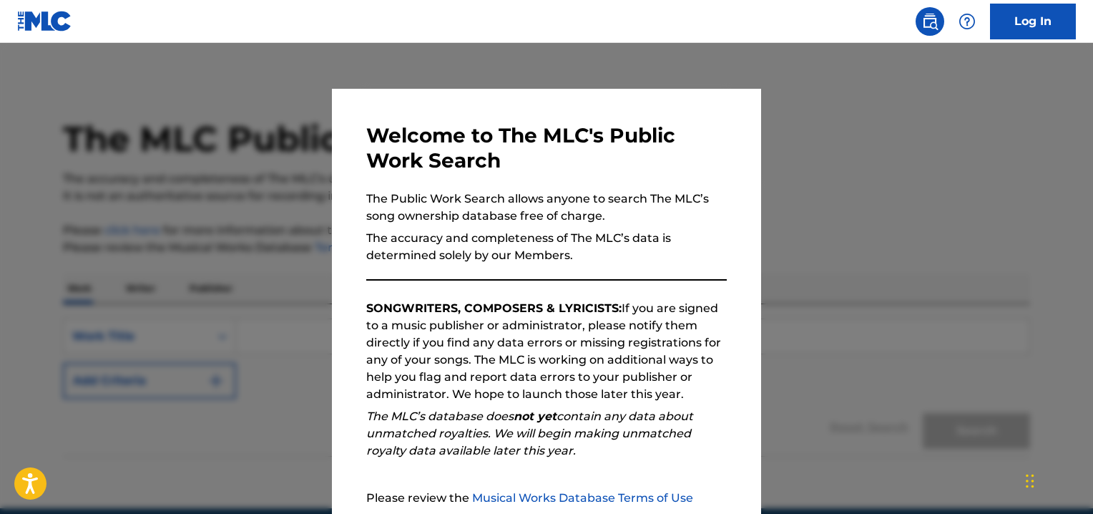
click at [855, 268] on div at bounding box center [546, 300] width 1093 height 514
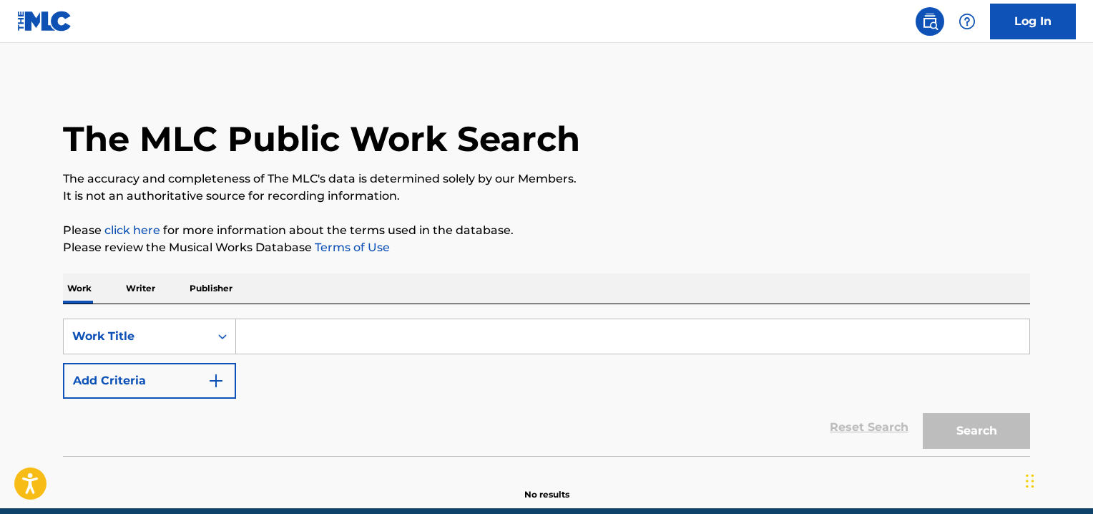
click at [257, 336] on input "Search Form" at bounding box center [632, 336] width 793 height 34
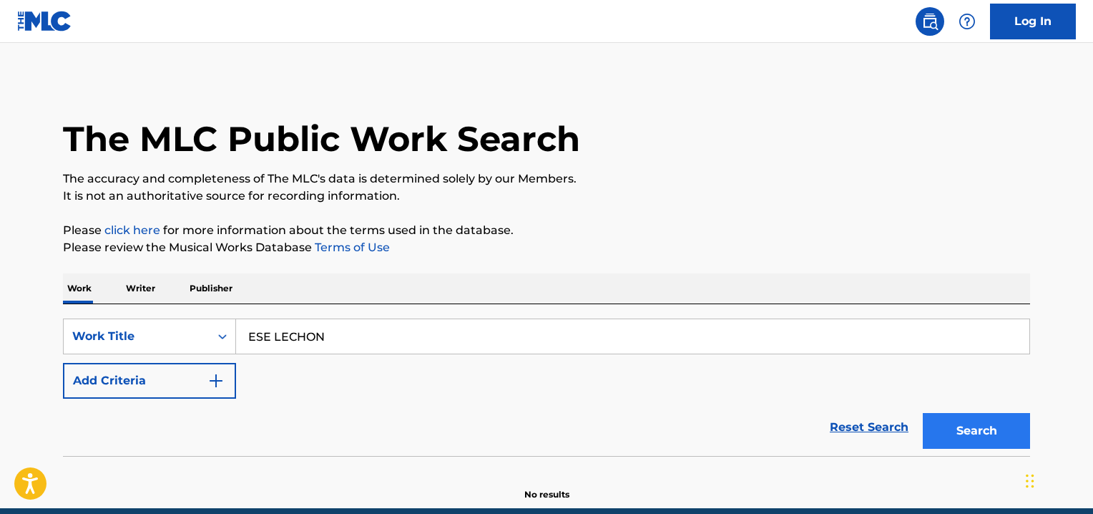
type input "ESE LECHON"
click at [961, 430] on button "Search" at bounding box center [976, 431] width 107 height 36
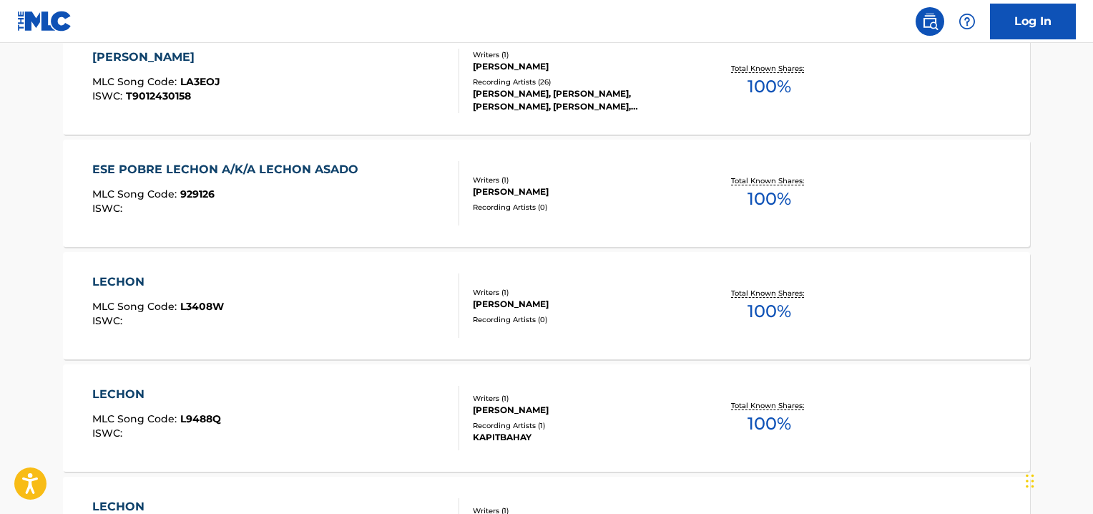
scroll to position [392, 0]
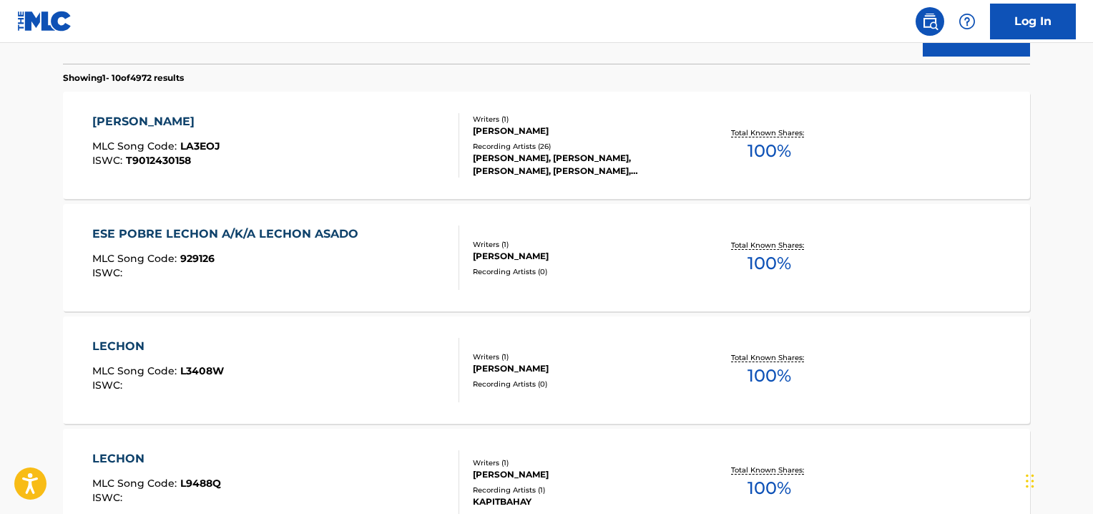
click at [289, 231] on div "ESE POBRE LECHON A/K/A LECHON ASADO" at bounding box center [228, 233] width 273 height 17
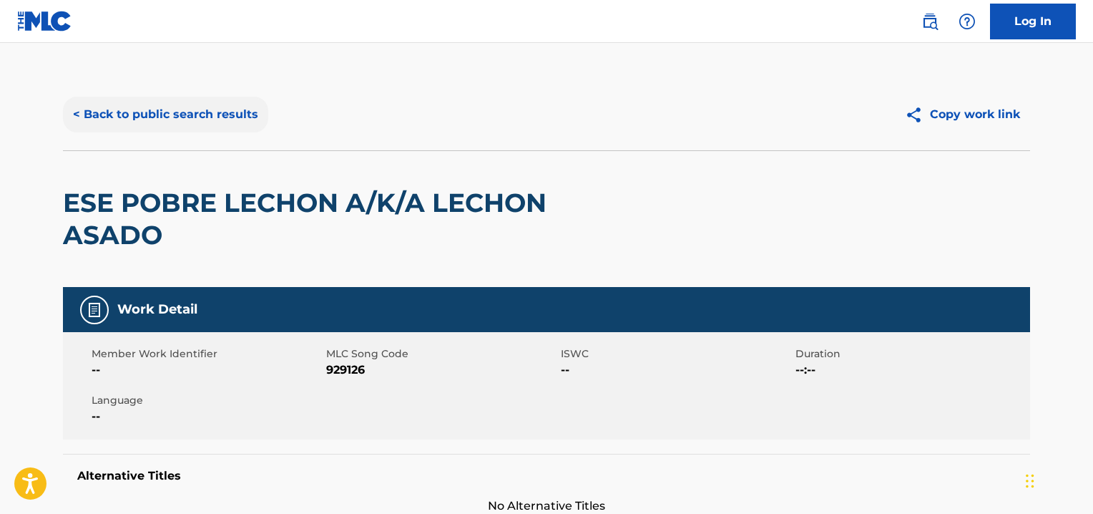
click at [195, 113] on button "< Back to public search results" at bounding box center [165, 115] width 205 height 36
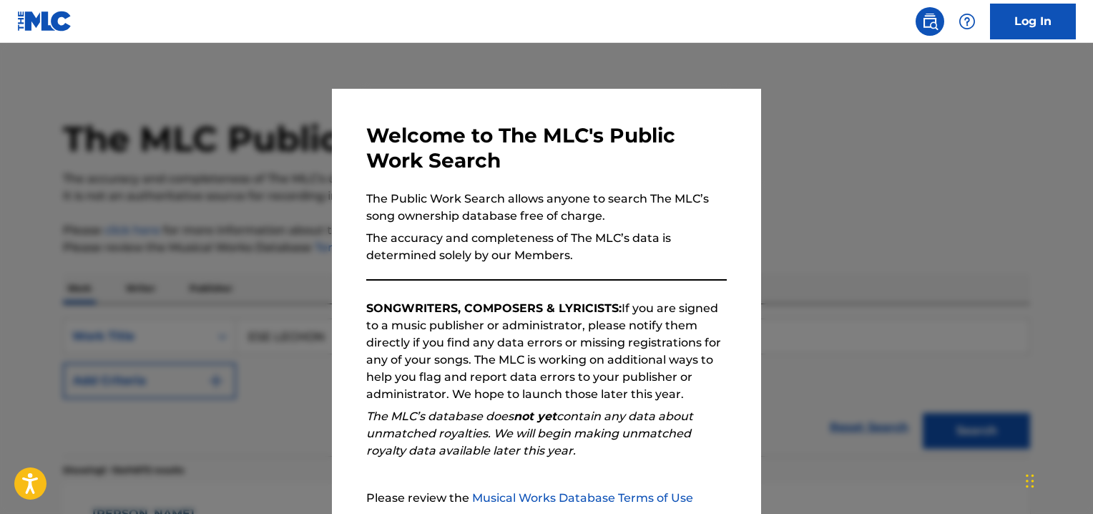
scroll to position [429, 0]
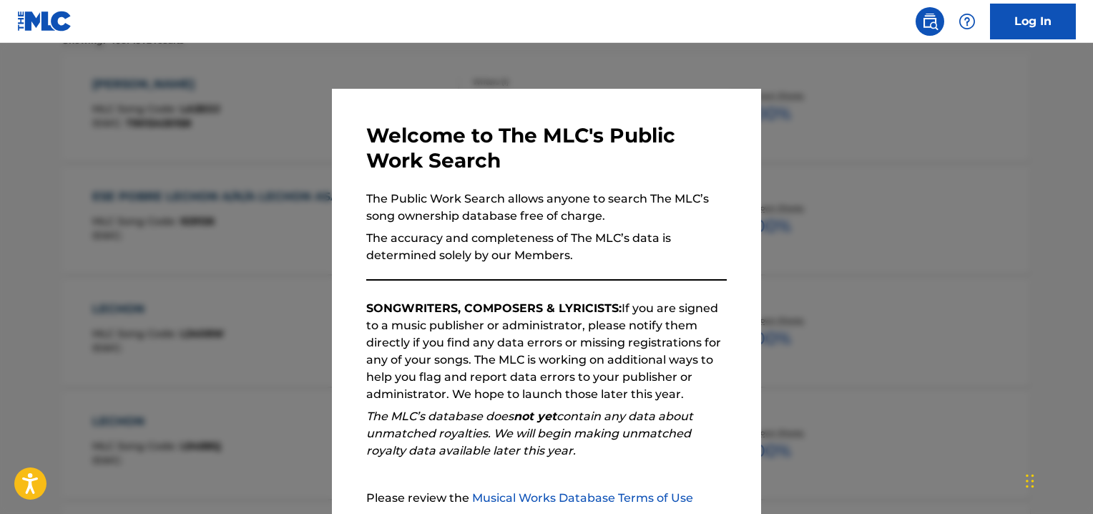
click at [725, 139] on div "Welcome to The MLC's Public Work Search The Public Work Search allows anyone to…" at bounding box center [546, 372] width 429 height 566
click at [889, 124] on div at bounding box center [546, 300] width 1093 height 514
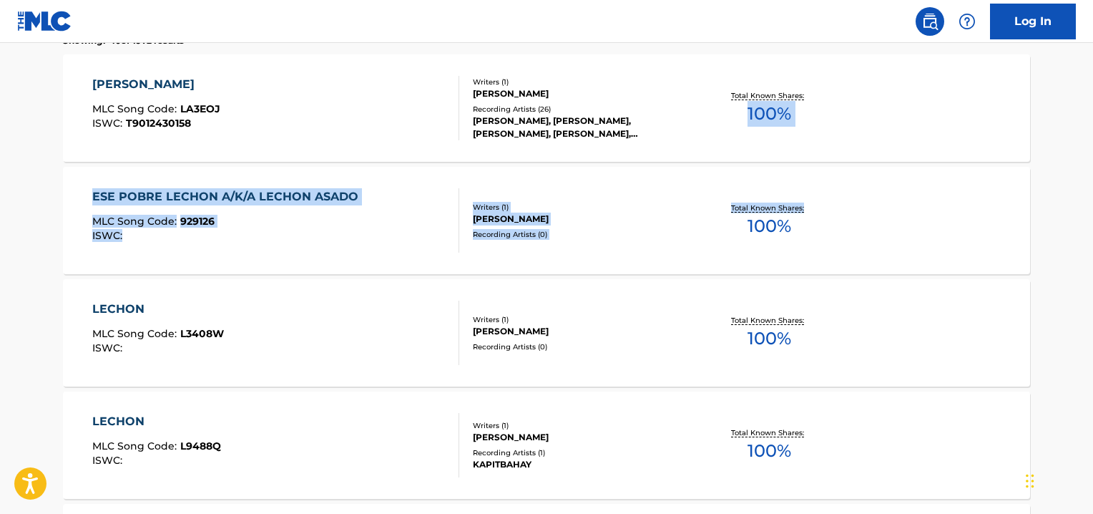
drag, startPoint x: 1090, startPoint y: 170, endPoint x: 1089, endPoint y: 139, distance: 30.8
click at [1089, 139] on main "The MLC Public Work Search The accuracy and completeness of The MLC's data is d…" at bounding box center [546, 433] width 1093 height 1639
click at [189, 81] on div "LECHON LECHON LECHON" at bounding box center [156, 84] width 128 height 17
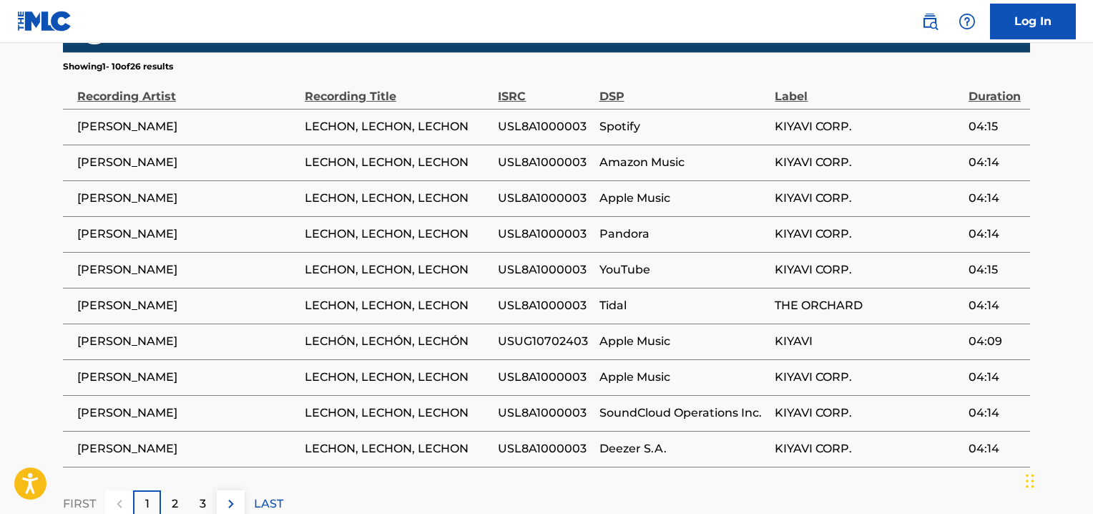
scroll to position [1016, 0]
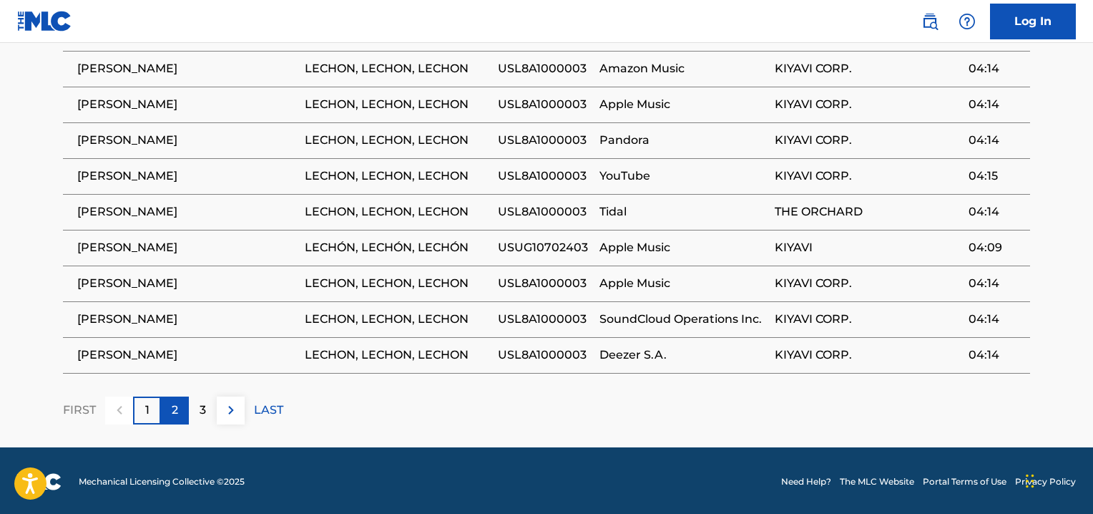
click at [172, 410] on p "2" at bounding box center [175, 409] width 6 height 17
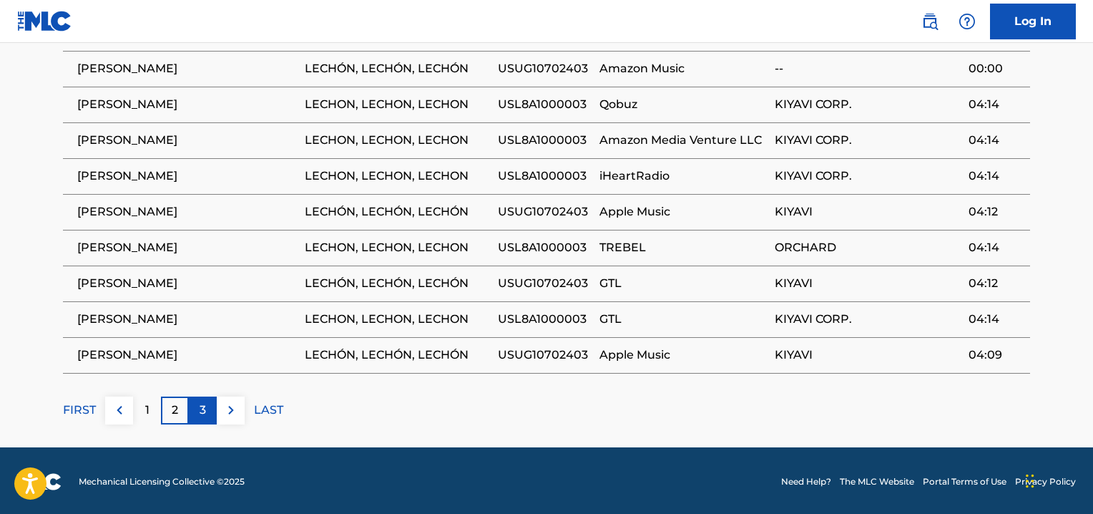
click at [195, 401] on div "3" at bounding box center [203, 410] width 28 height 28
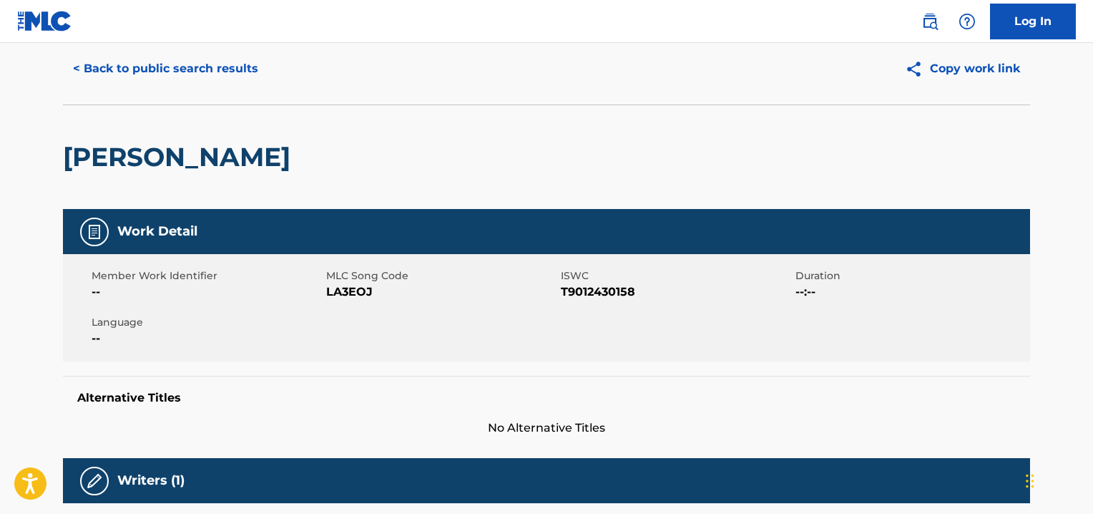
scroll to position [0, 0]
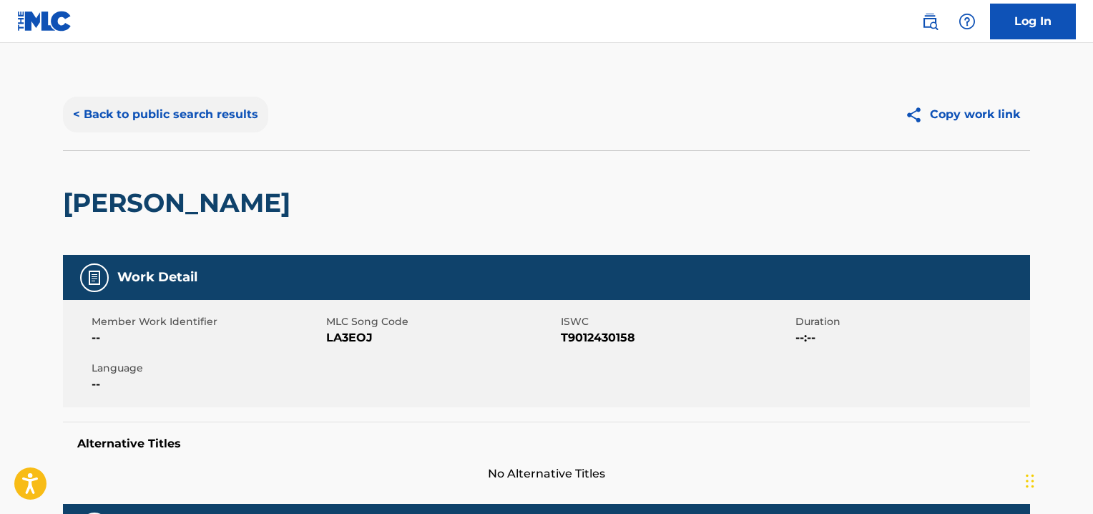
click at [203, 110] on button "< Back to public search results" at bounding box center [165, 115] width 205 height 36
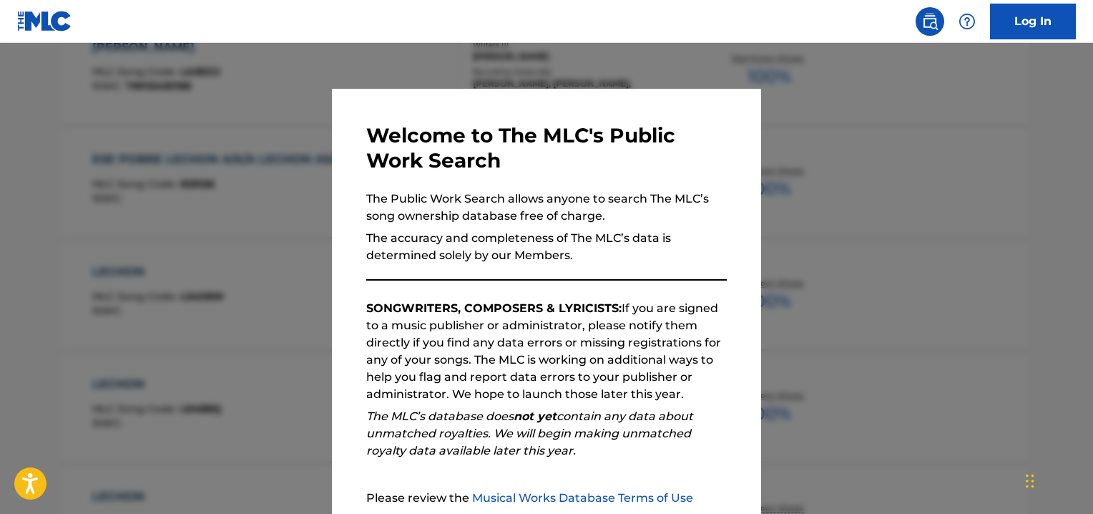
click at [806, 210] on div at bounding box center [546, 300] width 1093 height 514
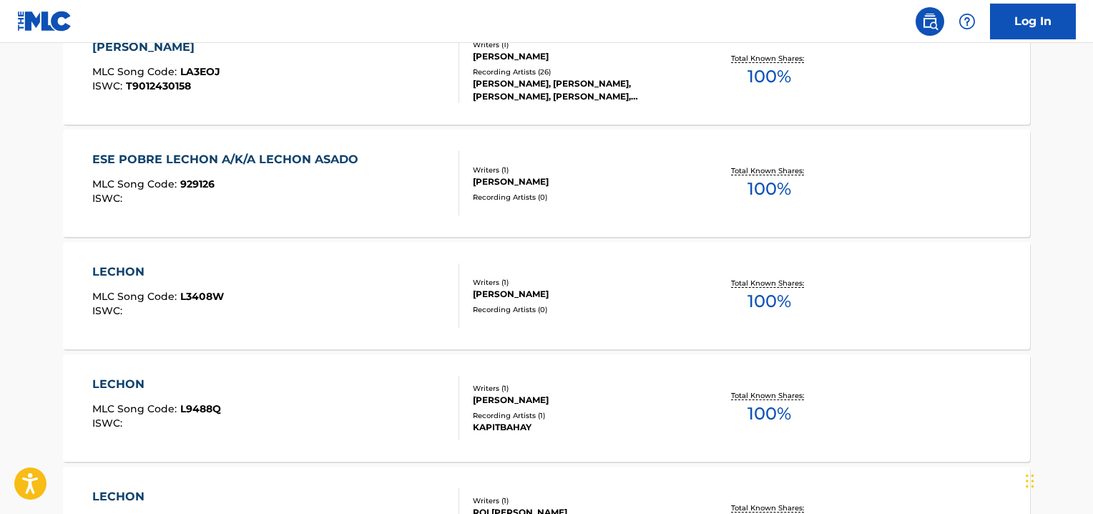
scroll to position [0, 0]
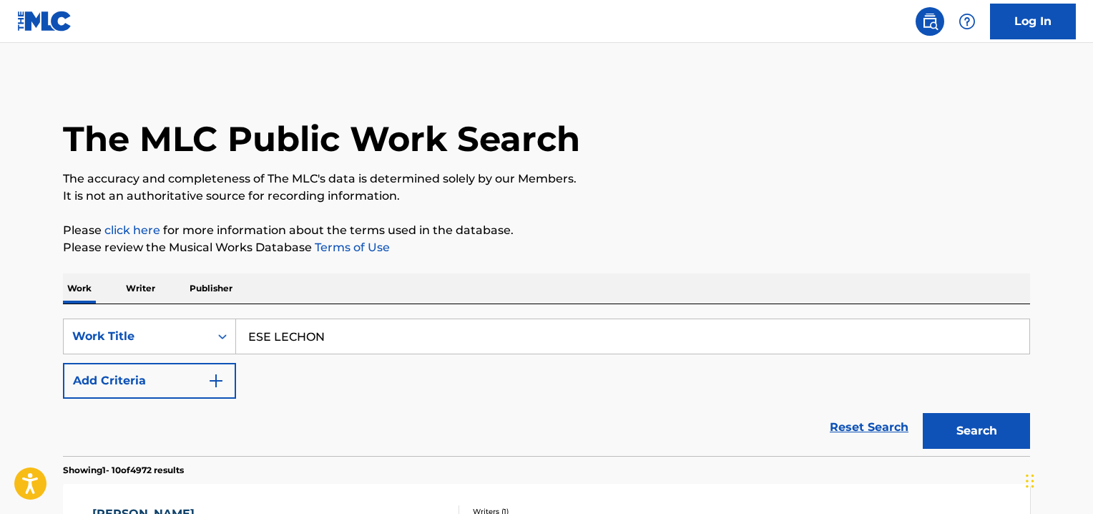
click at [357, 323] on input "ESE LECHON" at bounding box center [632, 336] width 793 height 34
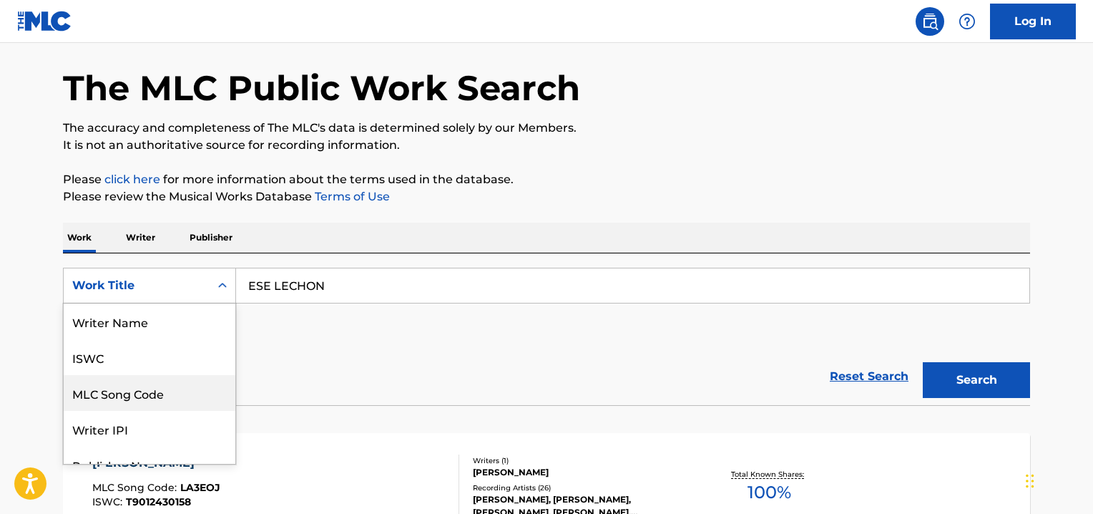
scroll to position [72, 0]
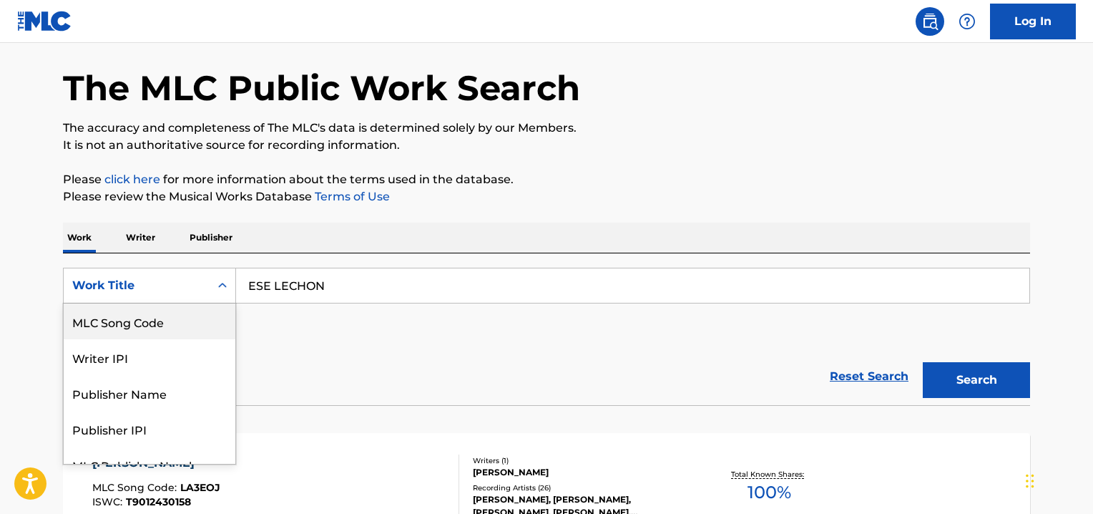
click at [222, 303] on div "8 results available. Use Up and Down to choose options, press Enter to select t…" at bounding box center [149, 286] width 173 height 36
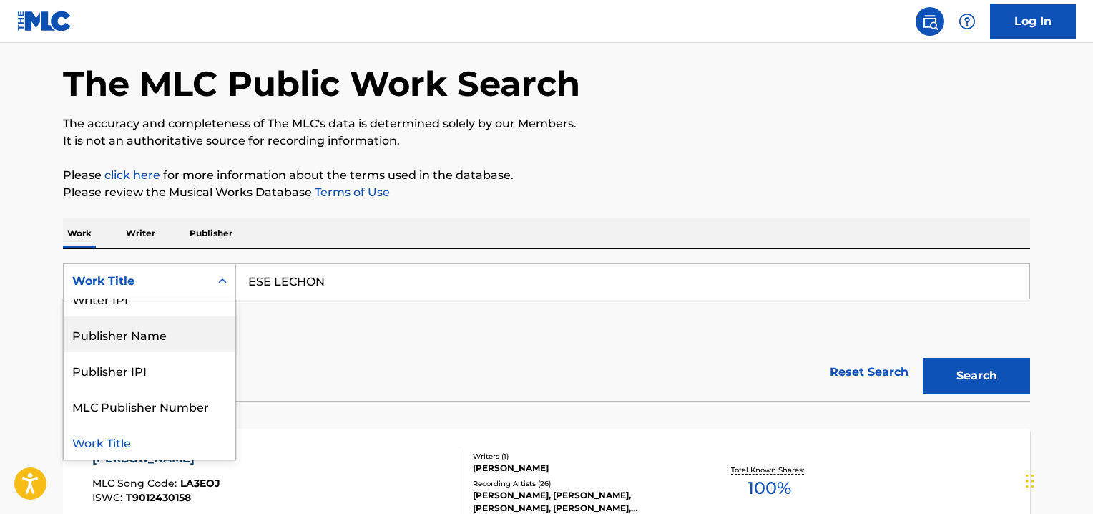
scroll to position [0, 0]
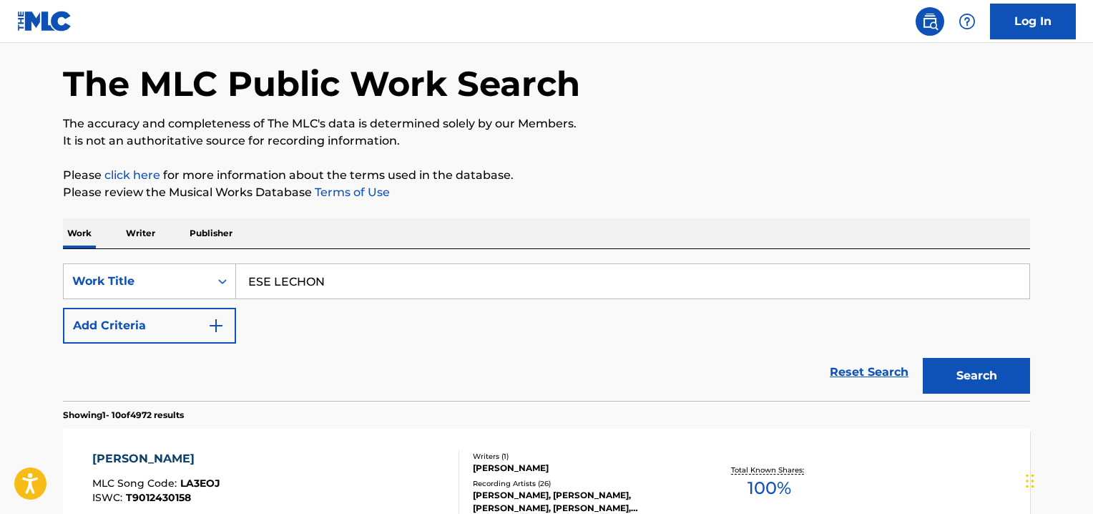
click at [365, 282] on input "ESE LECHON" at bounding box center [632, 281] width 793 height 34
type input "E"
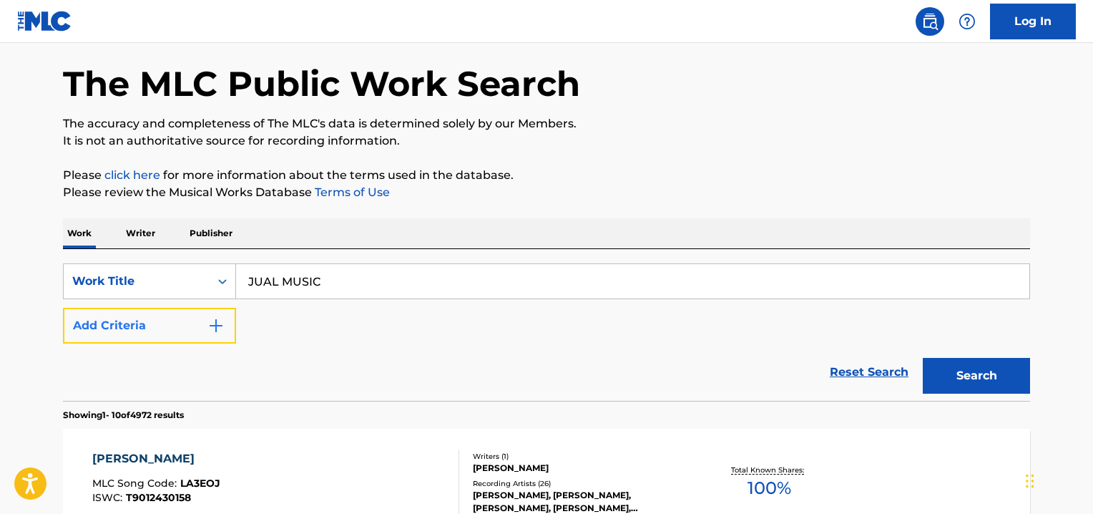
click at [210, 324] on img "Search Form" at bounding box center [215, 325] width 17 height 17
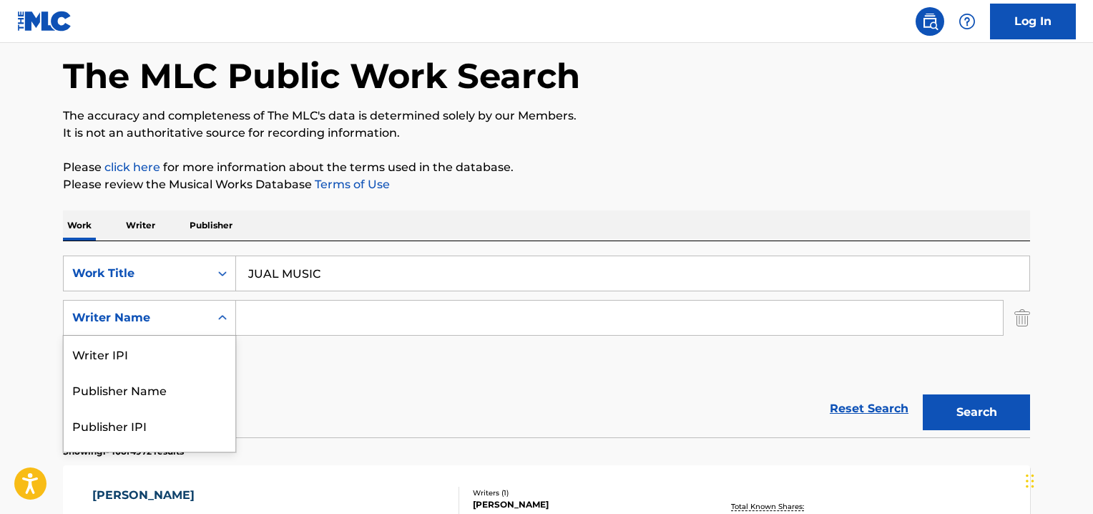
click at [219, 324] on div "Search Form" at bounding box center [223, 318] width 26 height 26
click at [132, 390] on div "Publisher Name" at bounding box center [150, 389] width 172 height 36
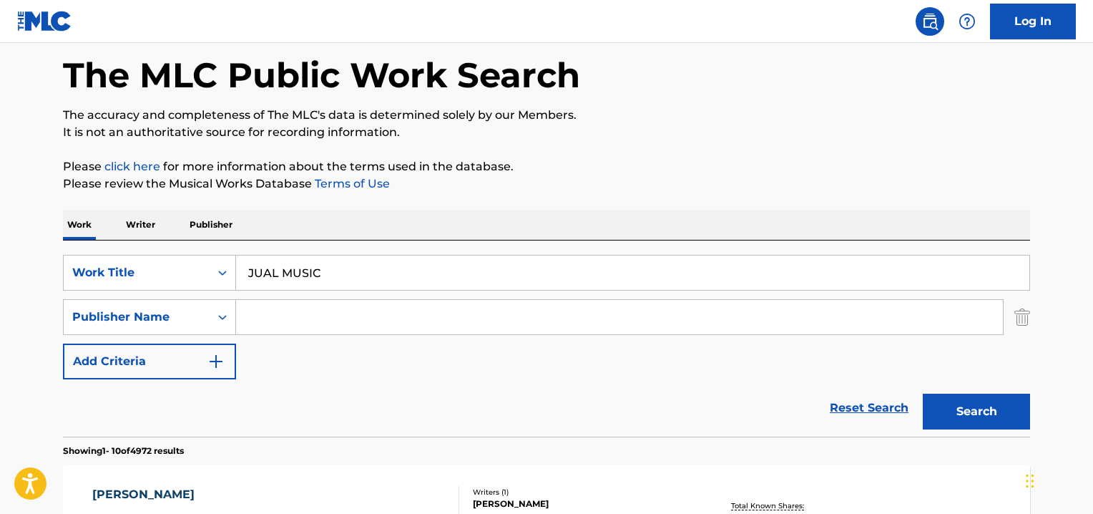
click at [350, 272] on input "JUAL MUSIC" at bounding box center [632, 272] width 793 height 34
type input "J"
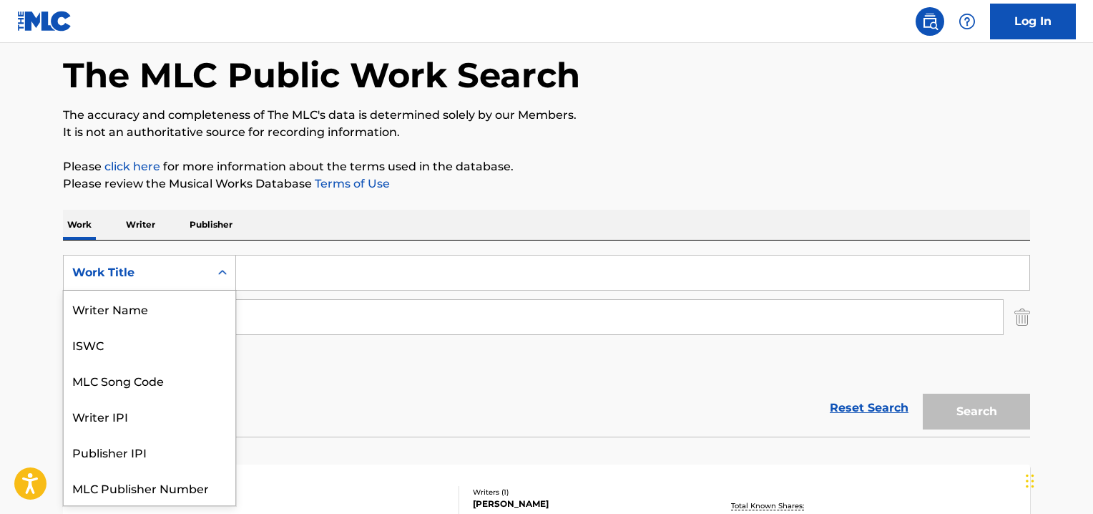
click at [220, 264] on div "Search Form" at bounding box center [223, 273] width 26 height 26
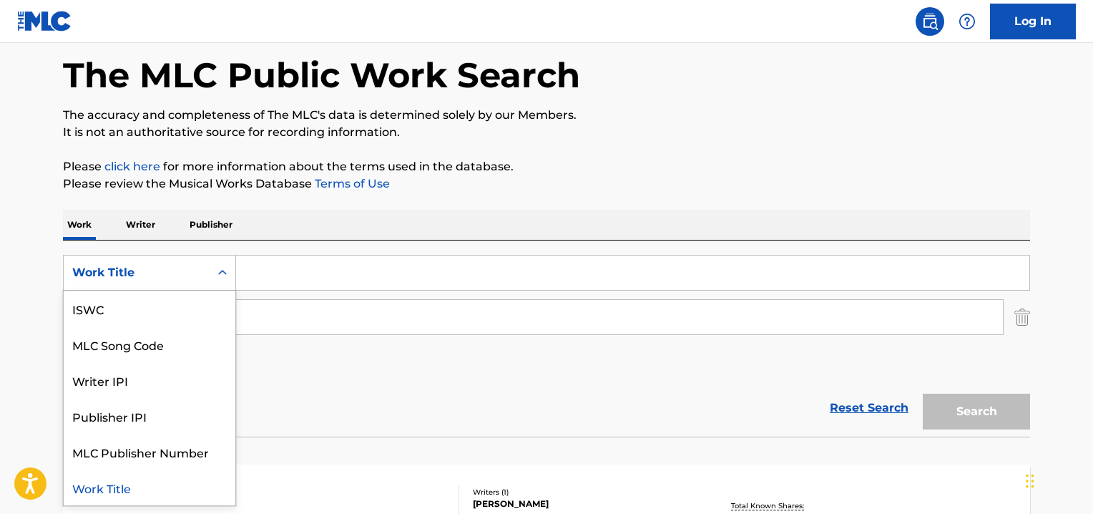
click at [121, 484] on div "Work Title" at bounding box center [150, 487] width 172 height 36
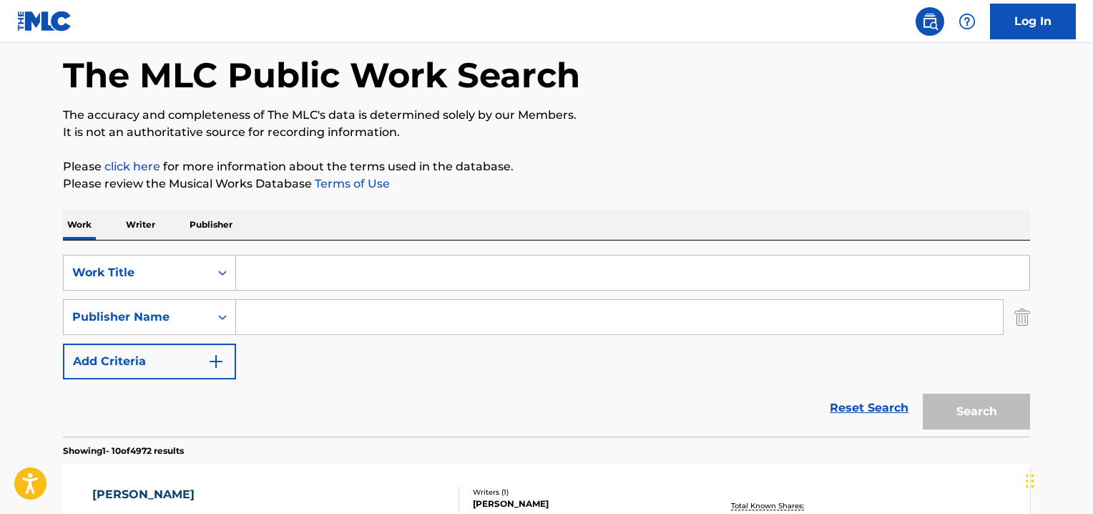
click at [263, 271] on input "Search Form" at bounding box center [632, 272] width 793 height 34
type input "LA MARQUESINA"
click at [996, 410] on button "Search" at bounding box center [976, 411] width 107 height 36
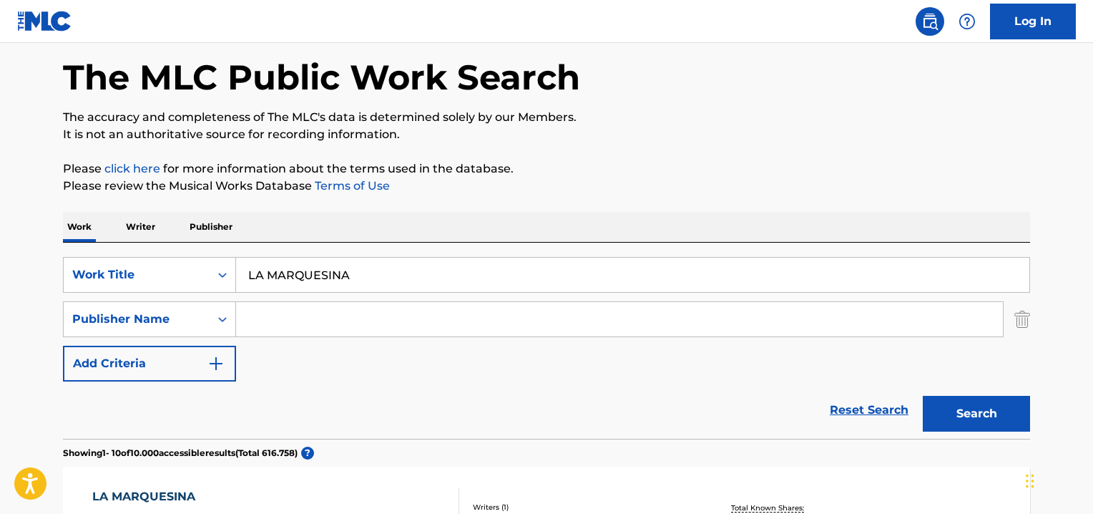
scroll to position [0, 0]
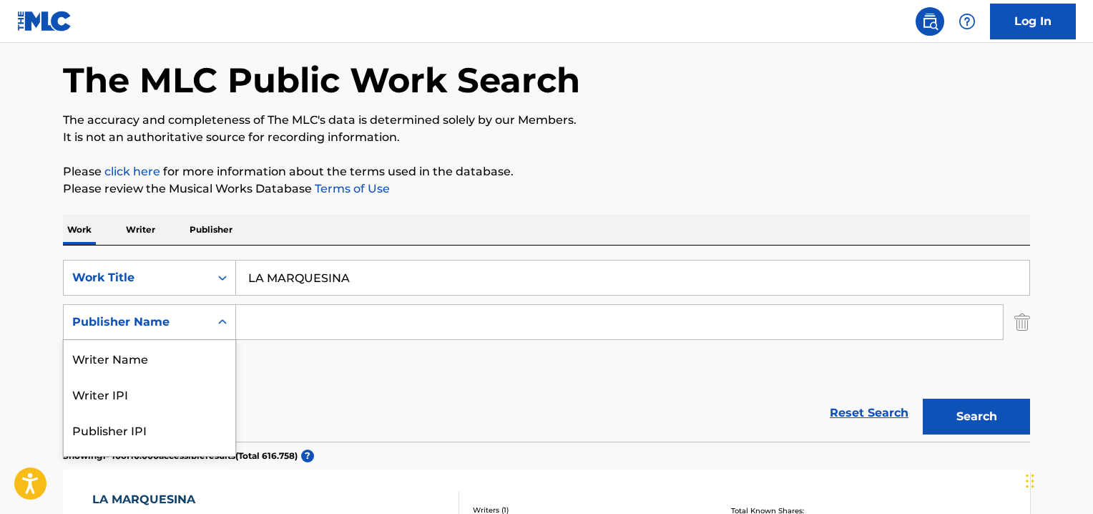
click at [220, 340] on div "5 results available. Use Up and Down to choose options, press Enter to select t…" at bounding box center [149, 322] width 173 height 36
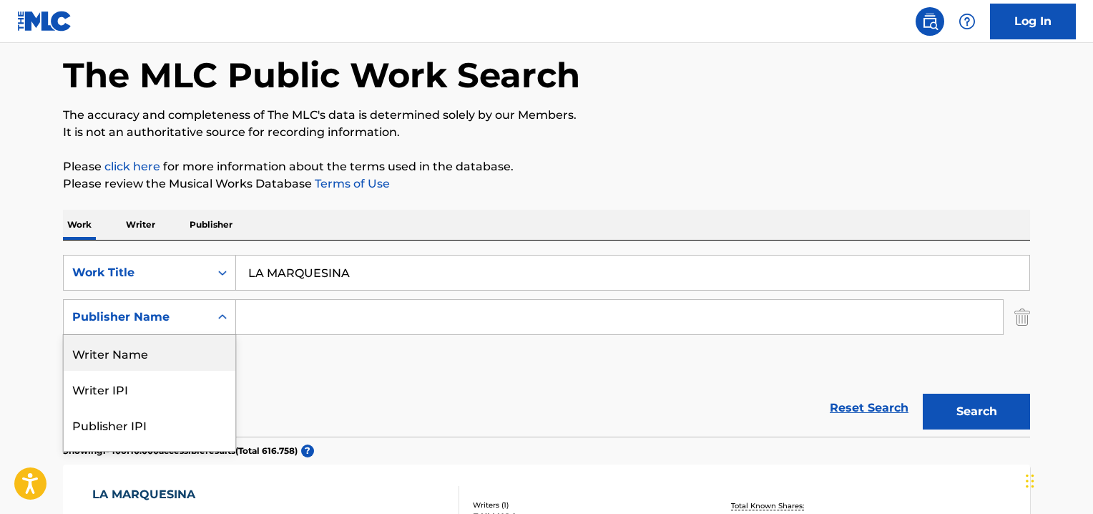
click at [97, 356] on div "Writer Name" at bounding box center [150, 353] width 172 height 36
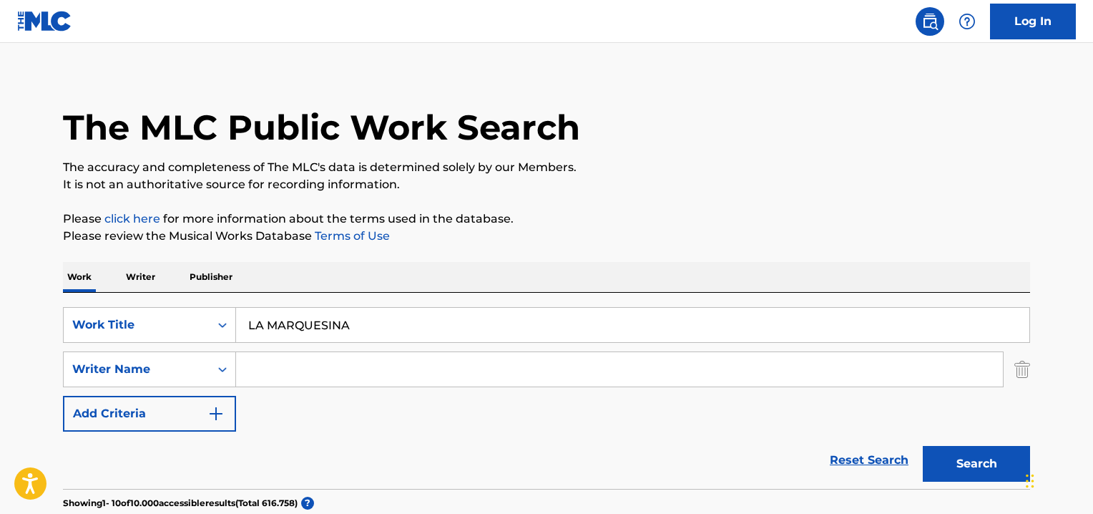
scroll to position [0, 0]
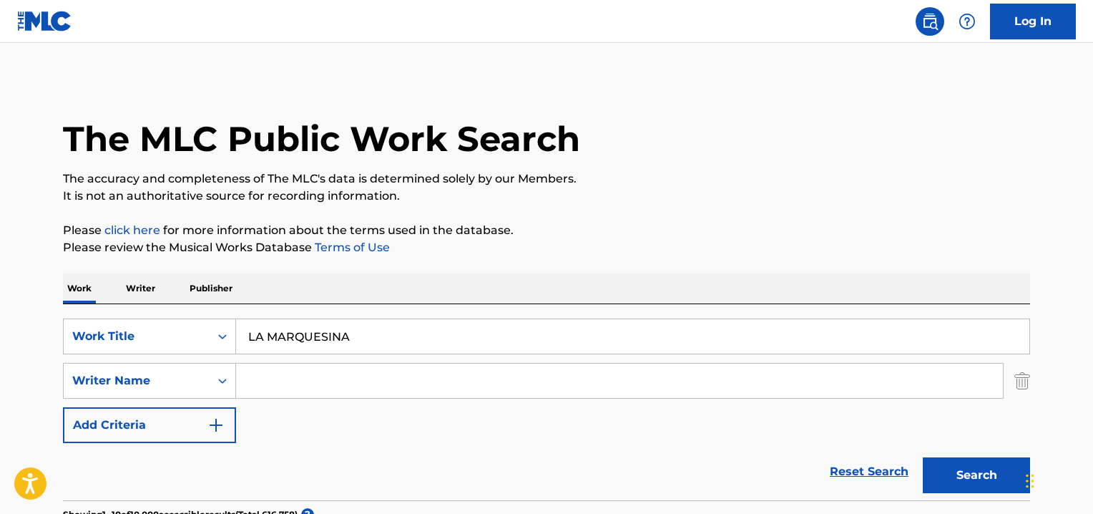
click at [264, 376] on input "Search Form" at bounding box center [619, 380] width 767 height 34
type input "[PERSON_NAME] [PERSON_NAME]"
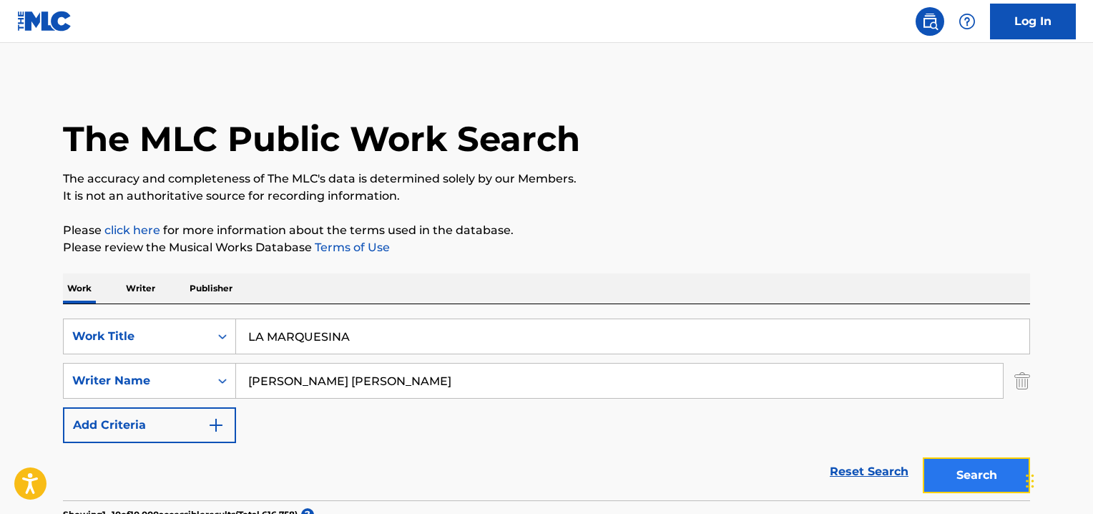
click at [973, 464] on button "Search" at bounding box center [976, 475] width 107 height 36
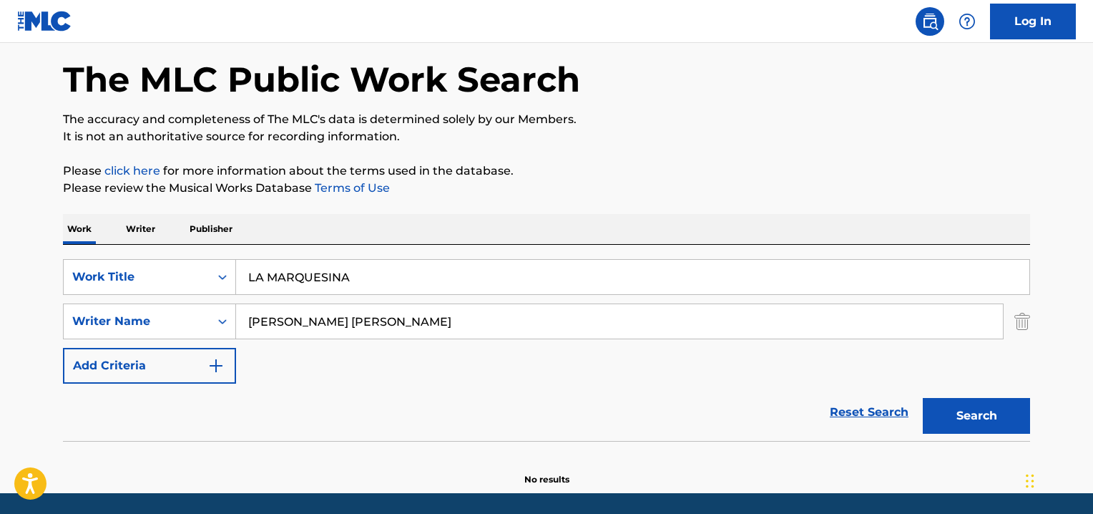
scroll to position [66, 0]
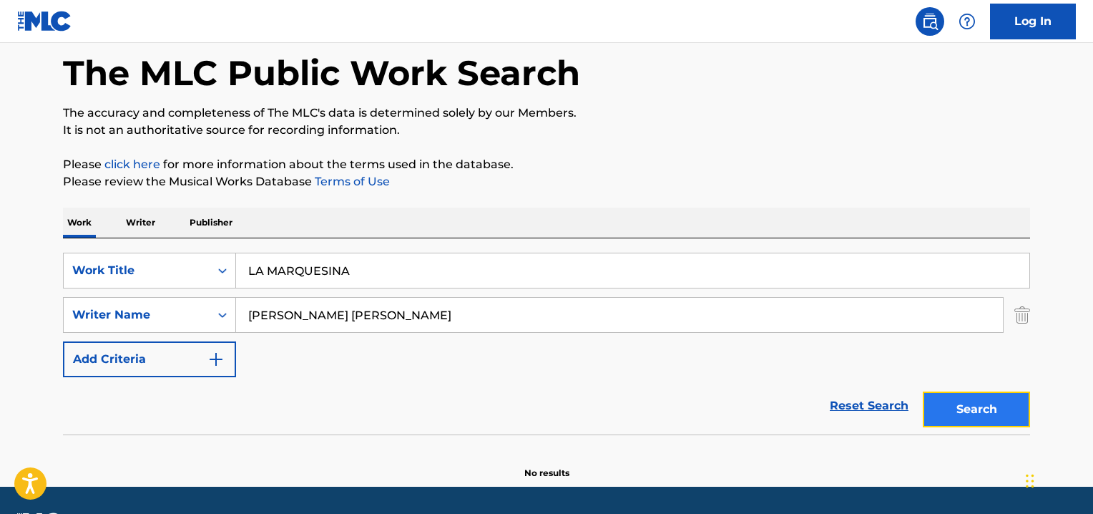
click at [956, 405] on button "Search" at bounding box center [976, 409] width 107 height 36
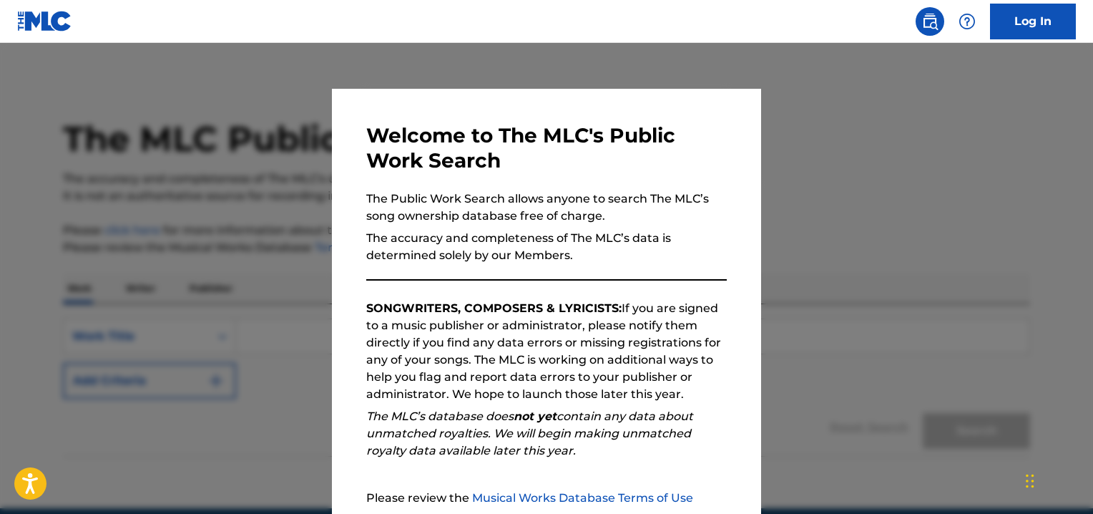
click at [867, 167] on div at bounding box center [546, 300] width 1093 height 514
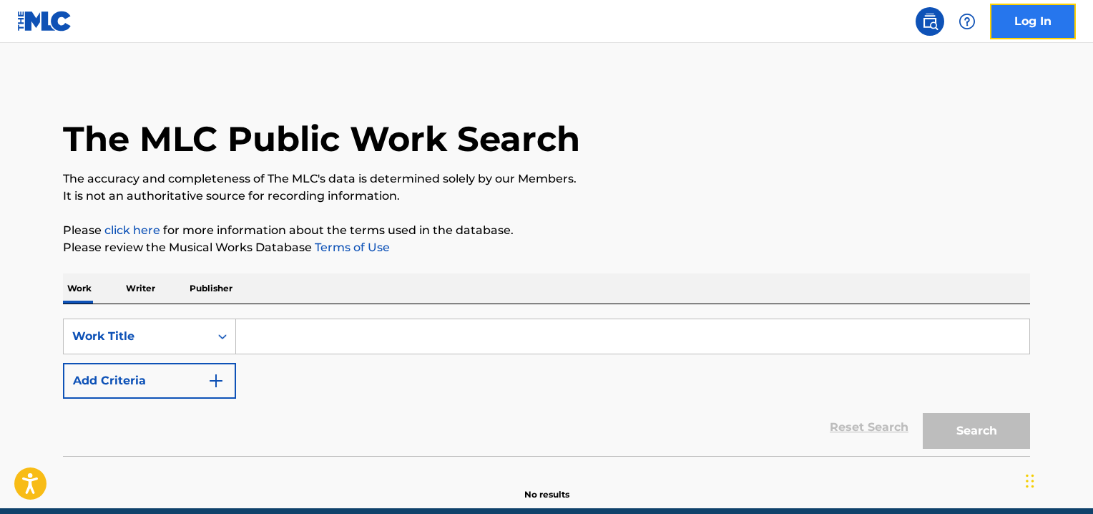
click at [1036, 21] on link "Log In" at bounding box center [1033, 22] width 86 height 36
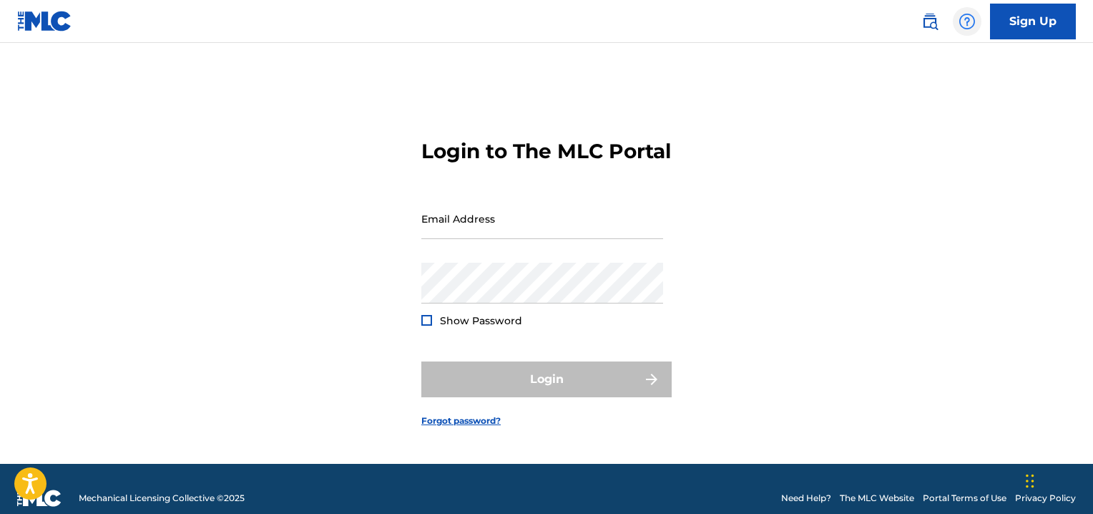
click at [966, 22] on img at bounding box center [966, 21] width 17 height 17
click at [949, 91] on p "View portal intro" at bounding box center [967, 94] width 122 height 34
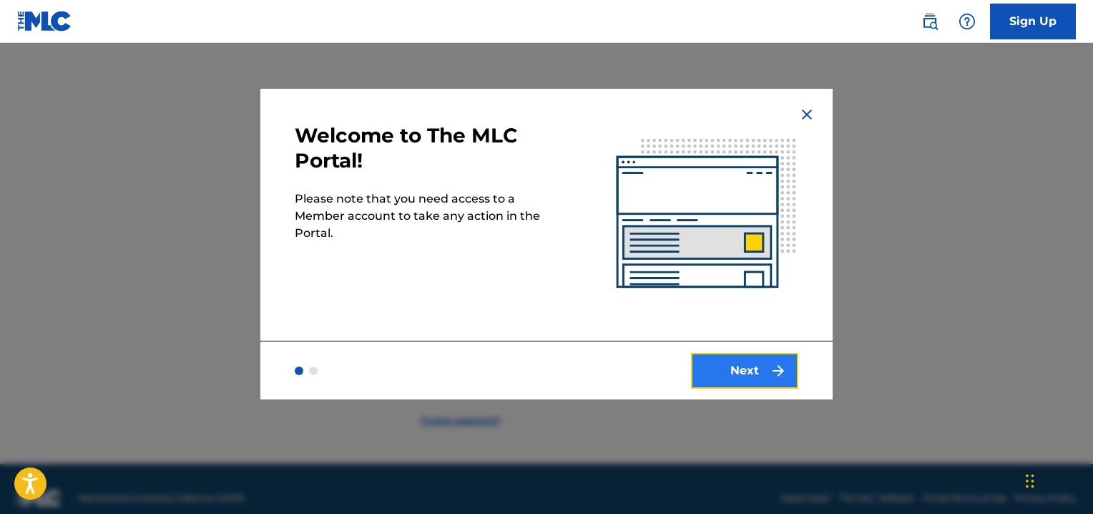
click at [741, 376] on button "Next" at bounding box center [744, 371] width 107 height 36
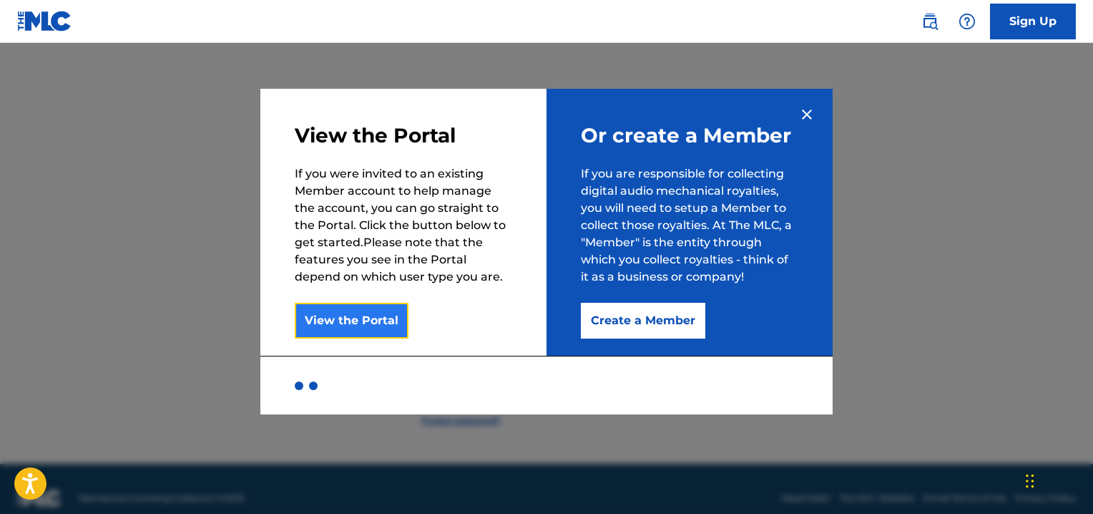
click at [350, 313] on button "View the Portal" at bounding box center [352, 321] width 114 height 36
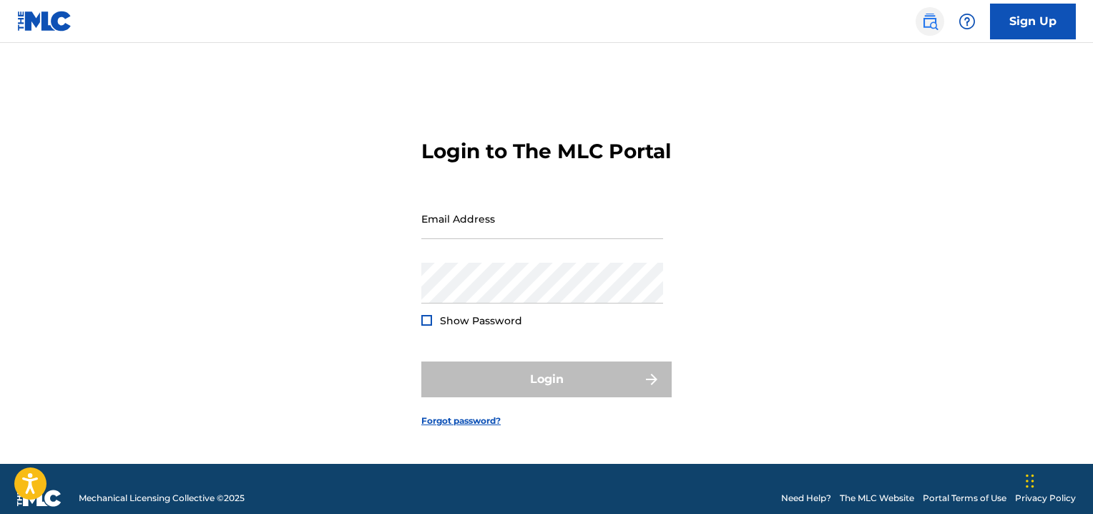
click at [933, 21] on img at bounding box center [929, 21] width 17 height 17
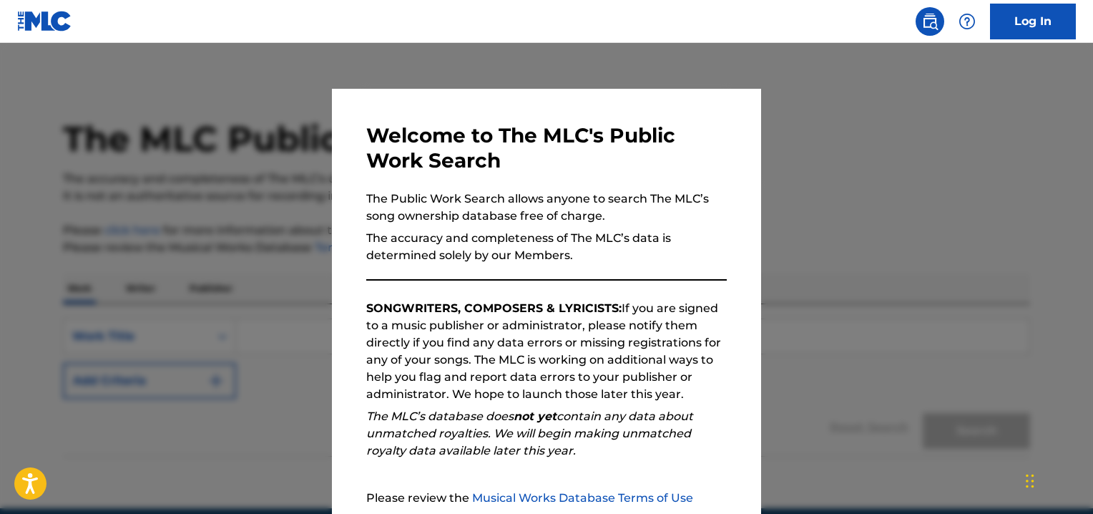
click at [865, 224] on div at bounding box center [546, 300] width 1093 height 514
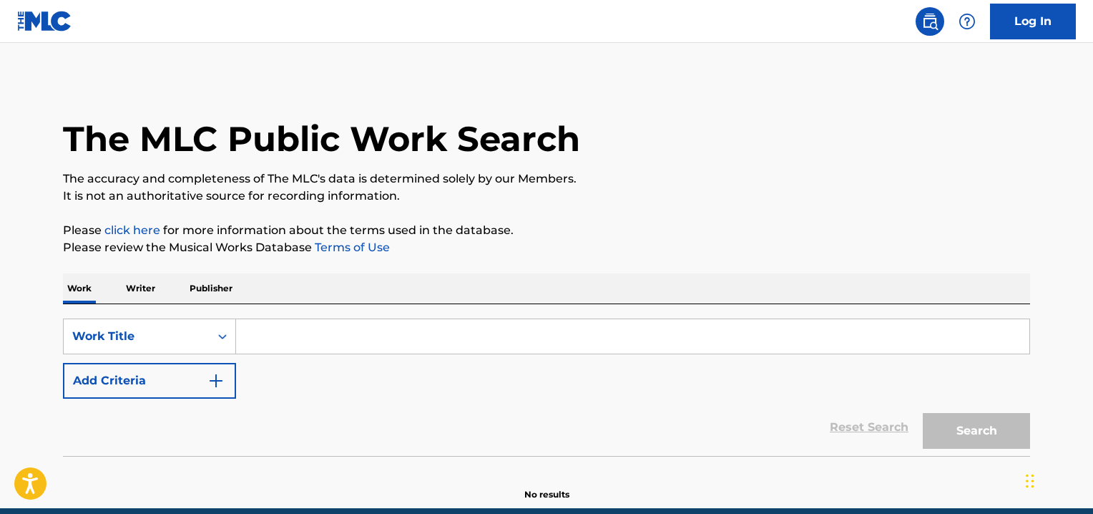
scroll to position [62, 0]
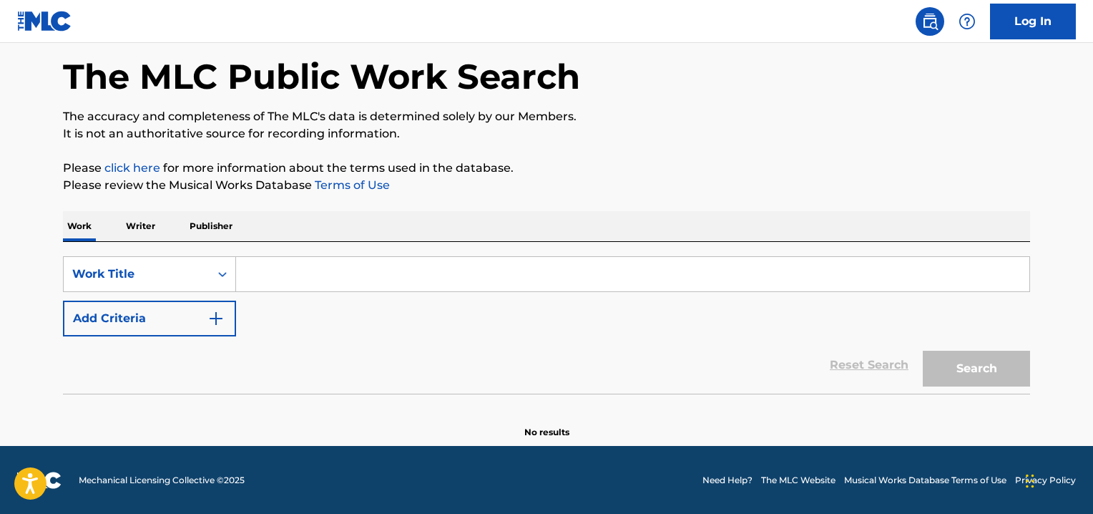
click at [130, 166] on link "click here" at bounding box center [132, 168] width 56 height 14
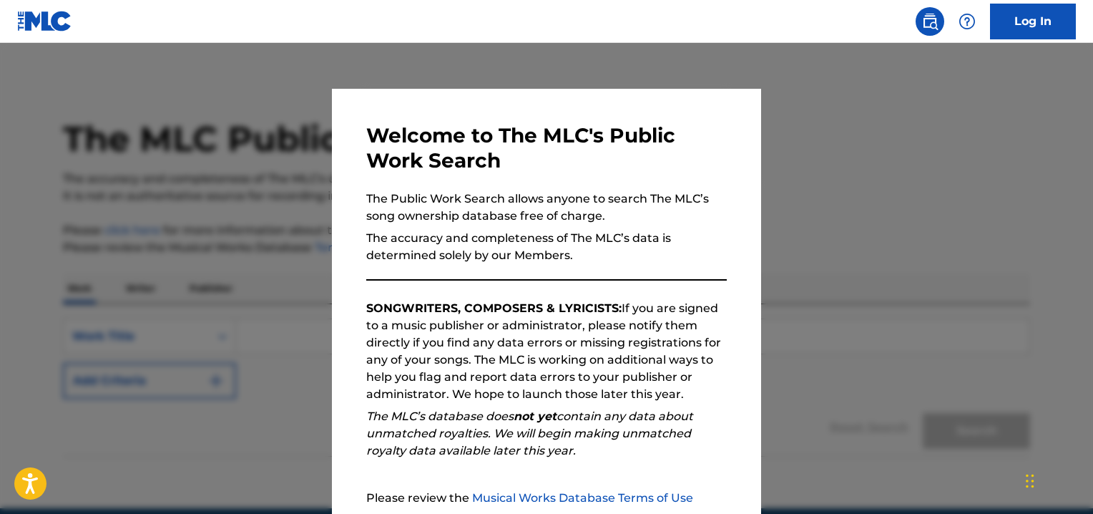
click at [701, 166] on h3 "Welcome to The MLC's Public Work Search" at bounding box center [546, 148] width 360 height 50
click at [700, 144] on h3 "Welcome to The MLC's Public Work Search" at bounding box center [546, 148] width 360 height 50
click at [923, 167] on div at bounding box center [546, 300] width 1093 height 514
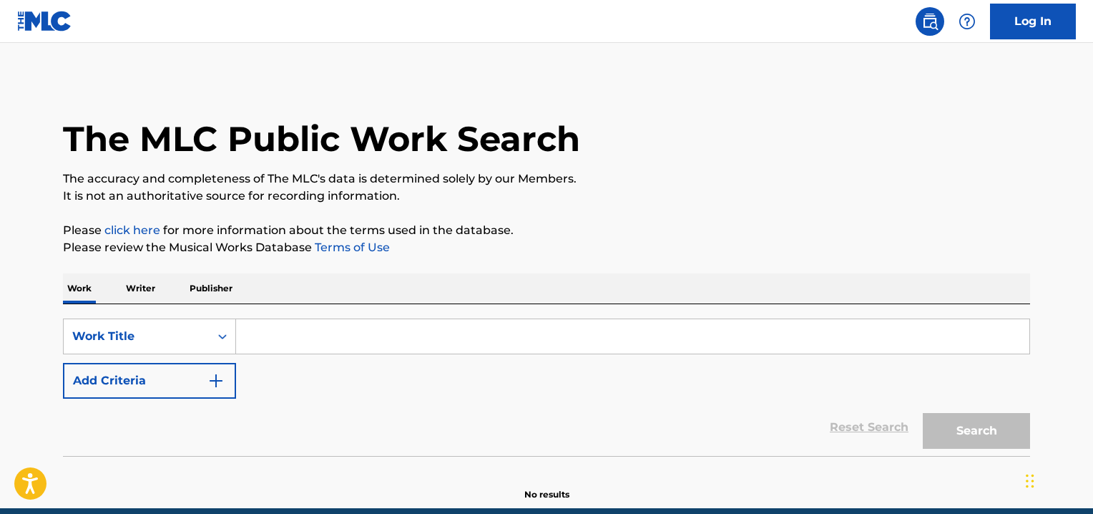
click at [142, 287] on p "Writer" at bounding box center [141, 288] width 38 height 30
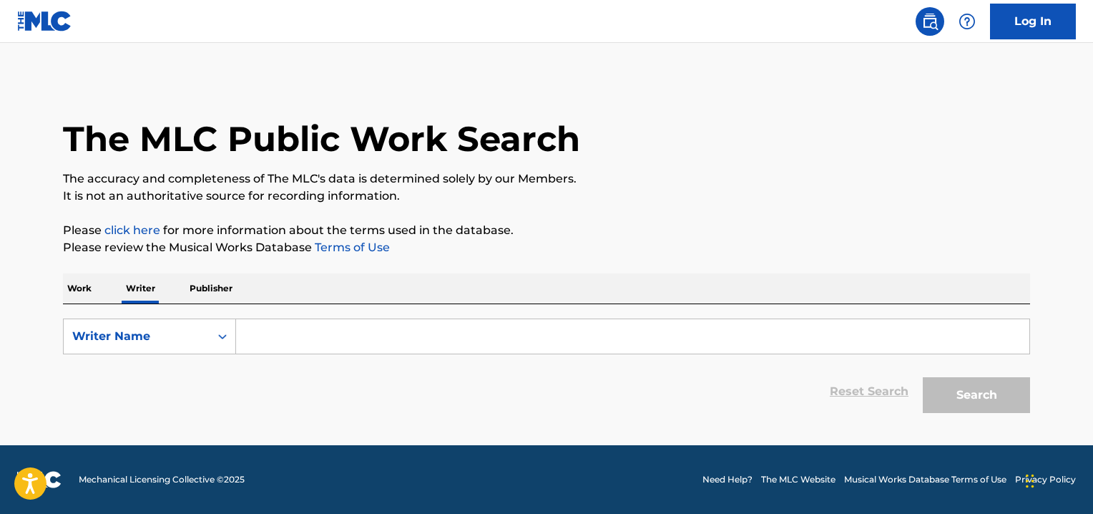
click at [289, 333] on input "Search Form" at bounding box center [632, 336] width 793 height 34
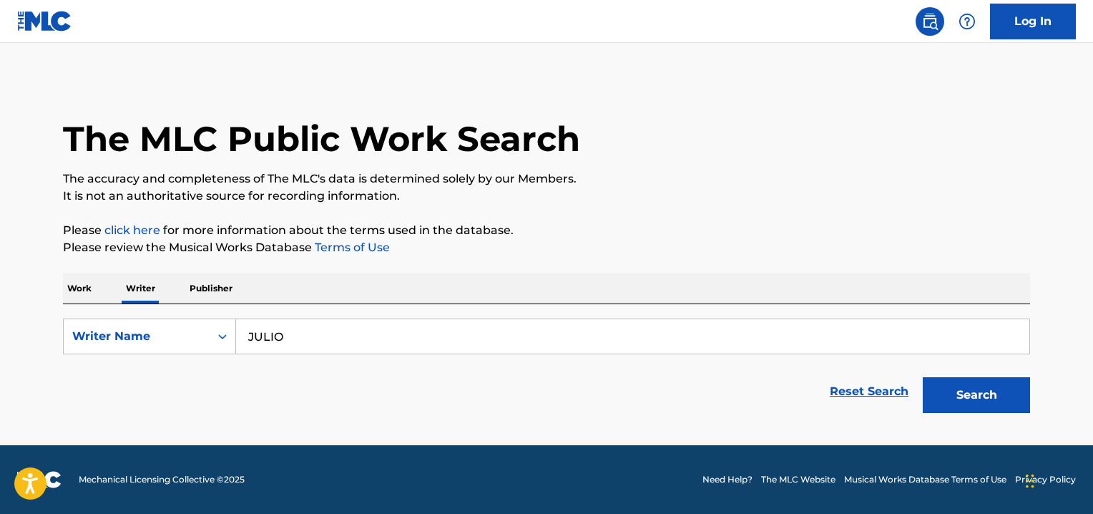
type input "[PERSON_NAME]"
click at [976, 383] on button "Search" at bounding box center [976, 395] width 107 height 36
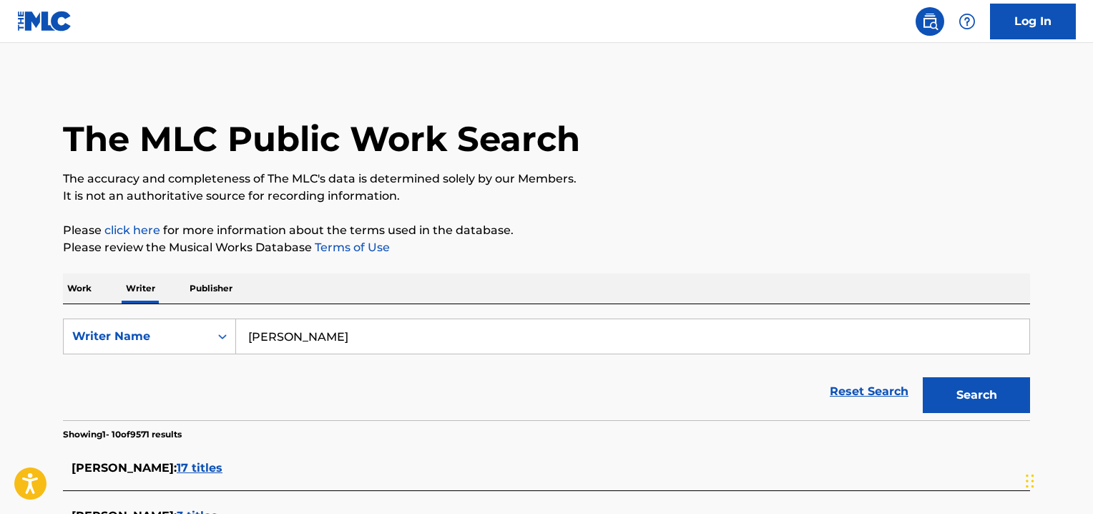
drag, startPoint x: 1091, startPoint y: 129, endPoint x: 1092, endPoint y: 170, distance: 41.5
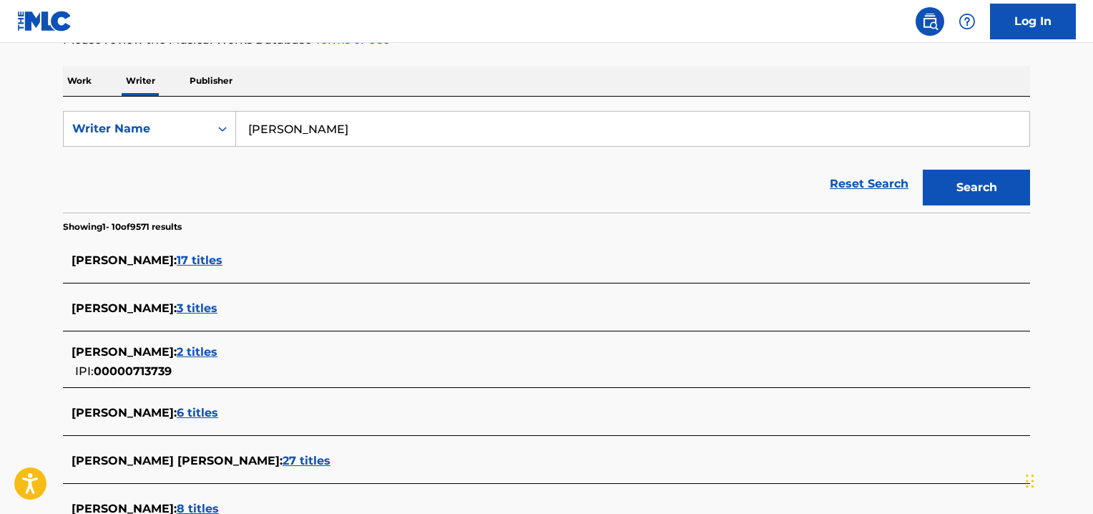
scroll to position [210, 0]
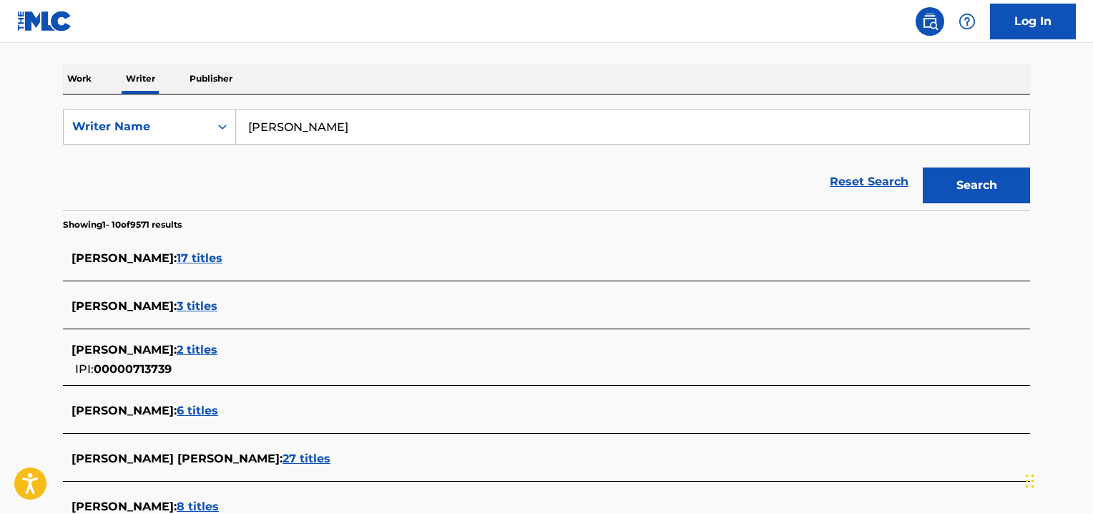
click at [313, 456] on span "27 titles" at bounding box center [307, 458] width 48 height 14
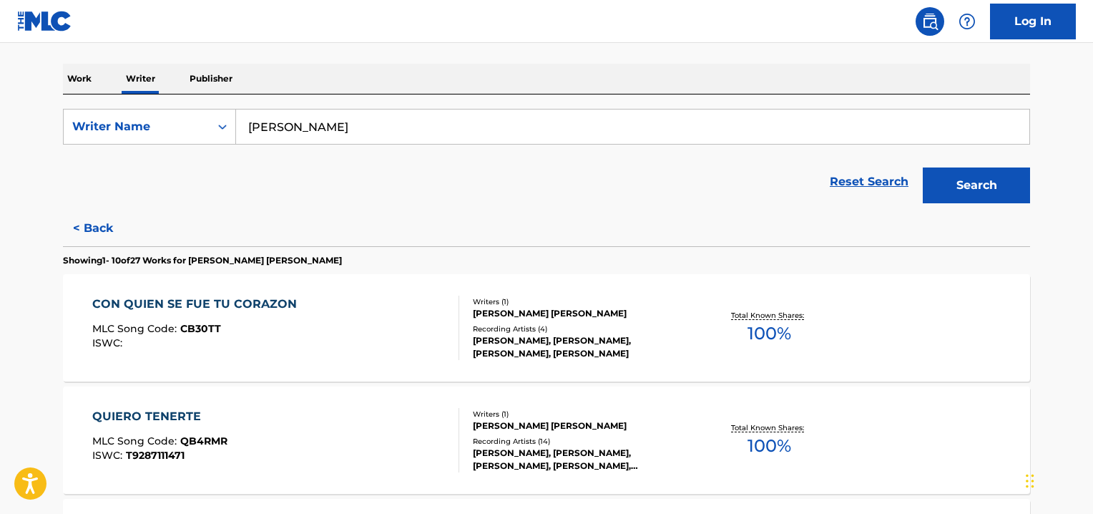
click at [201, 298] on div "CON QUIEN SE FUE TU CORAZON" at bounding box center [198, 303] width 212 height 17
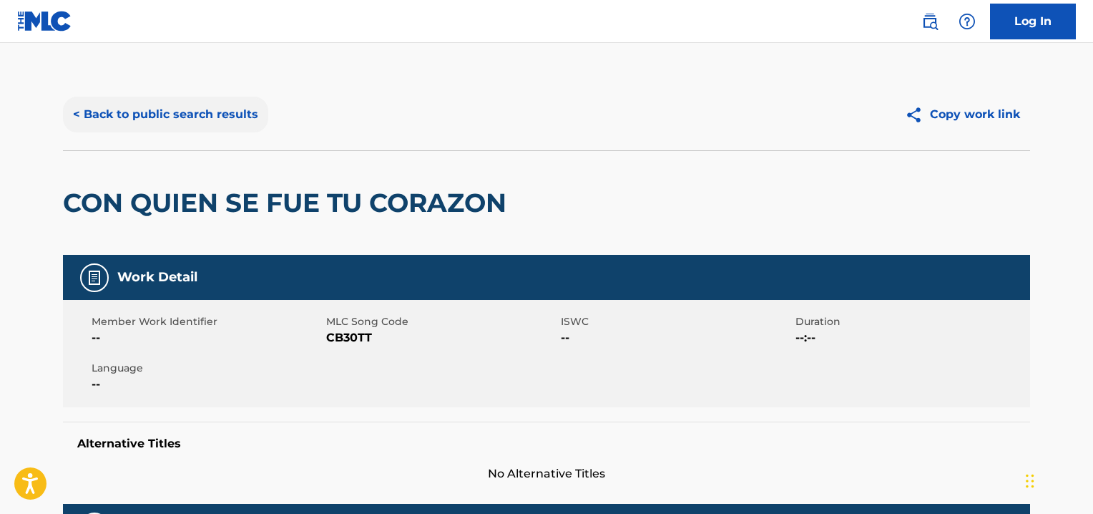
click at [166, 119] on button "< Back to public search results" at bounding box center [165, 115] width 205 height 36
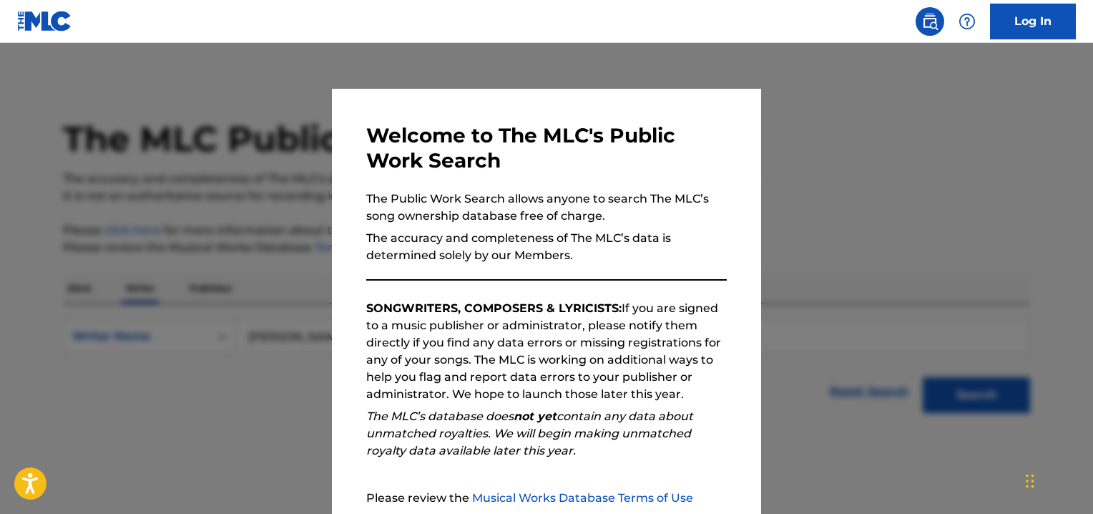
scroll to position [25, 0]
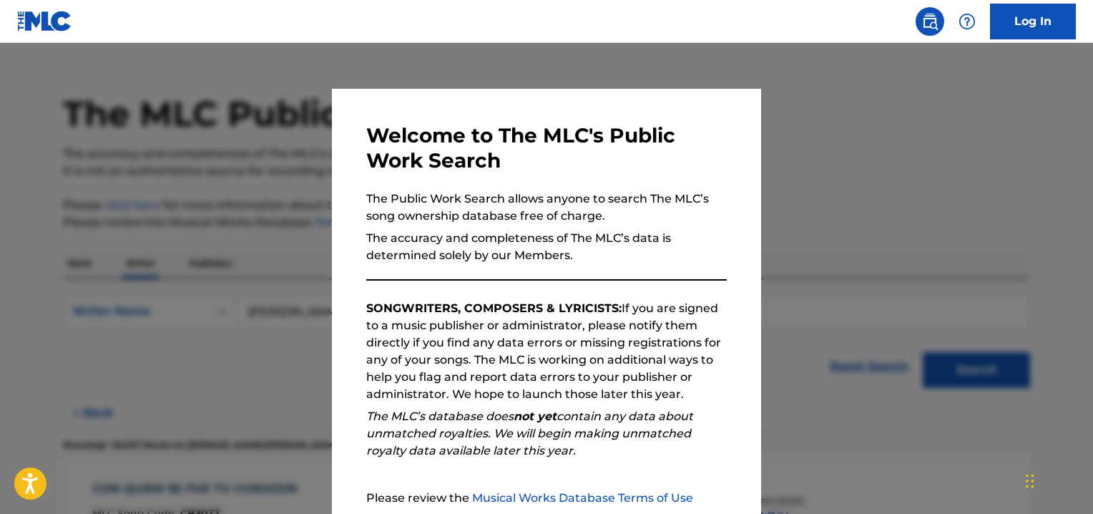
click at [712, 151] on h3 "Welcome to The MLC's Public Work Search" at bounding box center [546, 148] width 360 height 50
